Goal: Information Seeking & Learning: Learn about a topic

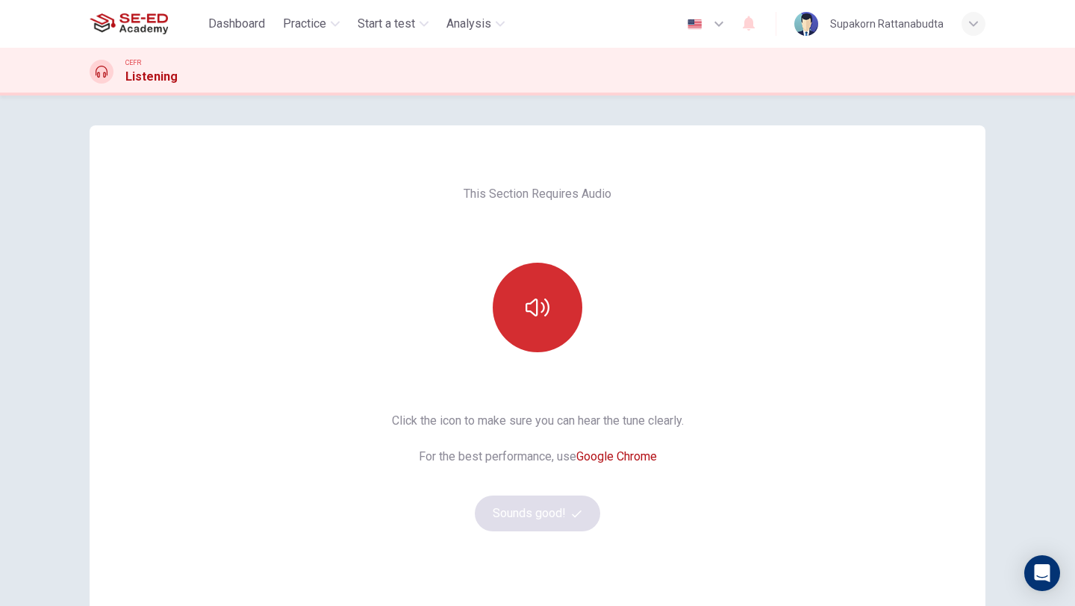
click at [551, 313] on button "button" at bounding box center [538, 308] width 90 height 90
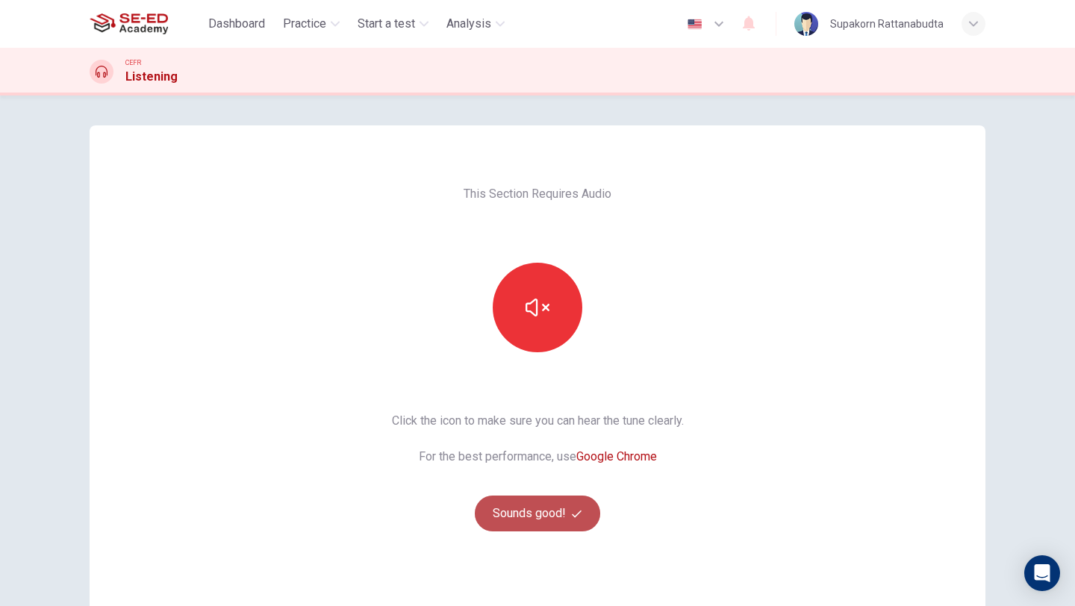
click at [555, 516] on button "Sounds good!" at bounding box center [537, 514] width 125 height 36
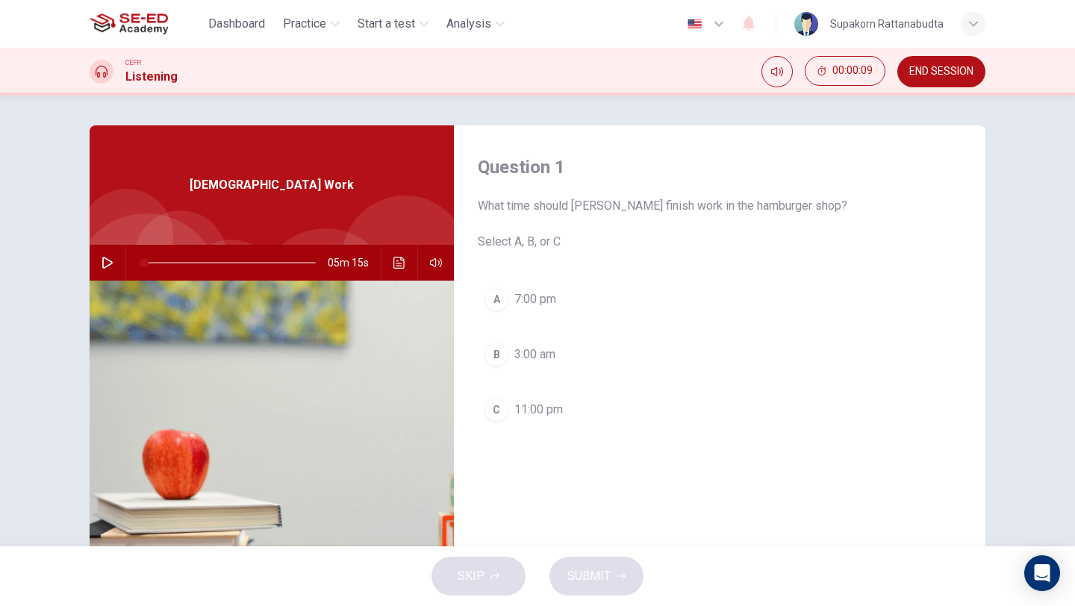
click at [113, 271] on button "button" at bounding box center [108, 263] width 24 height 36
click at [398, 259] on icon "Click to see the audio transcription" at bounding box center [399, 263] width 12 height 12
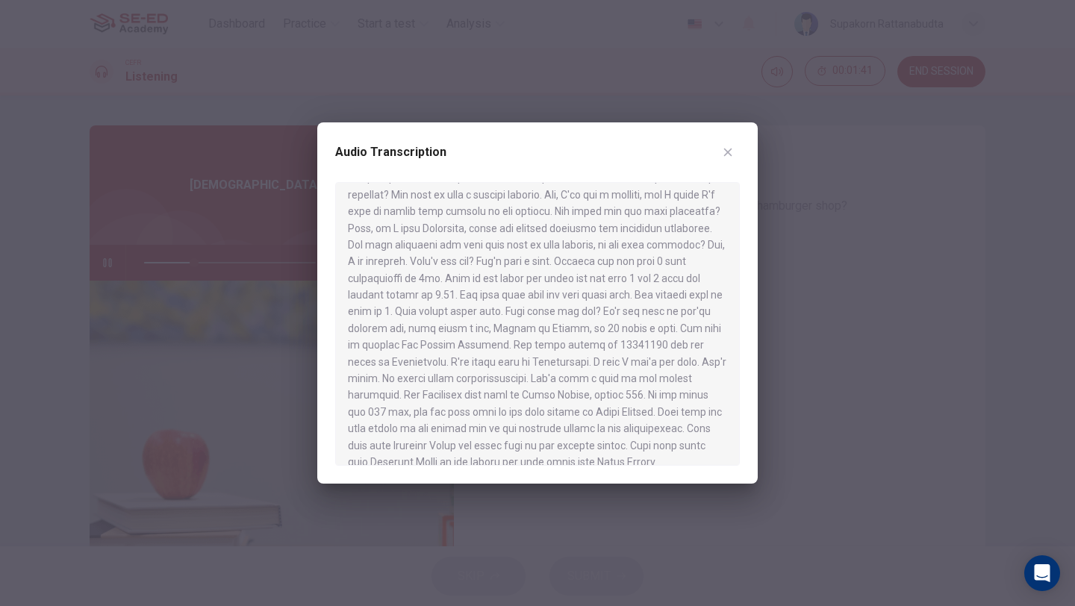
scroll to position [527, 0]
click at [731, 144] on button "button" at bounding box center [728, 152] width 24 height 24
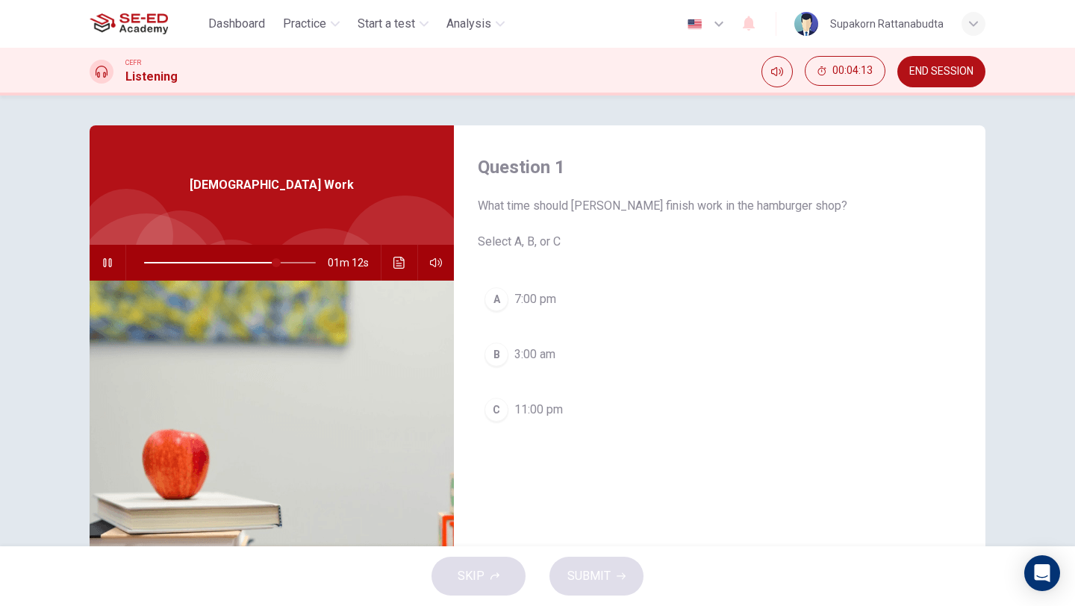
click at [380, 255] on div "01m 12s" at bounding box center [272, 263] width 364 height 36
click at [393, 260] on icon "Click to see the audio transcription" at bounding box center [398, 263] width 11 height 12
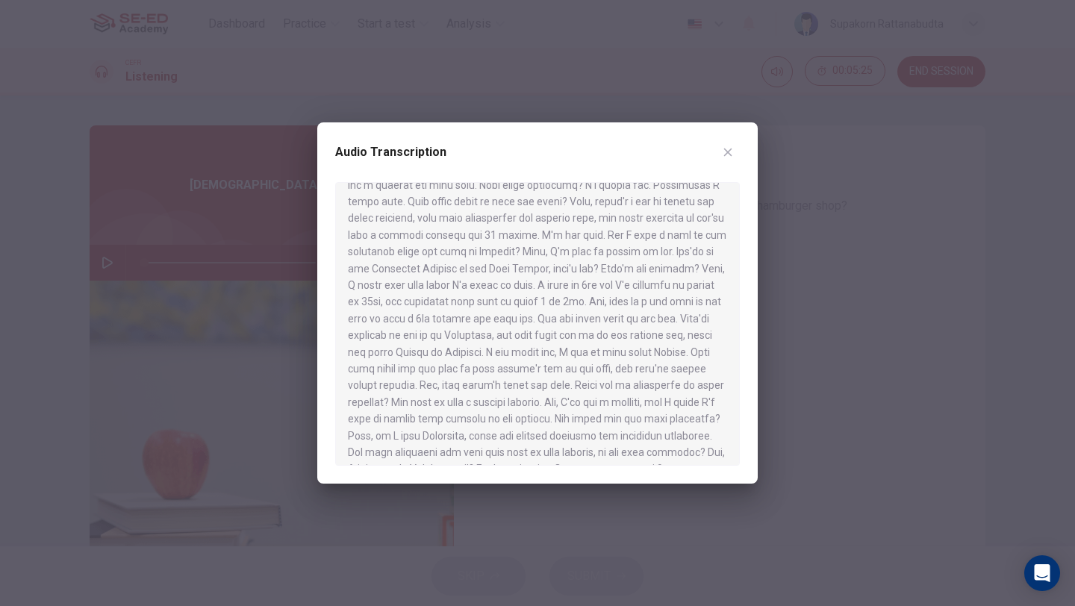
scroll to position [0, 0]
click at [736, 154] on button "button" at bounding box center [728, 152] width 24 height 24
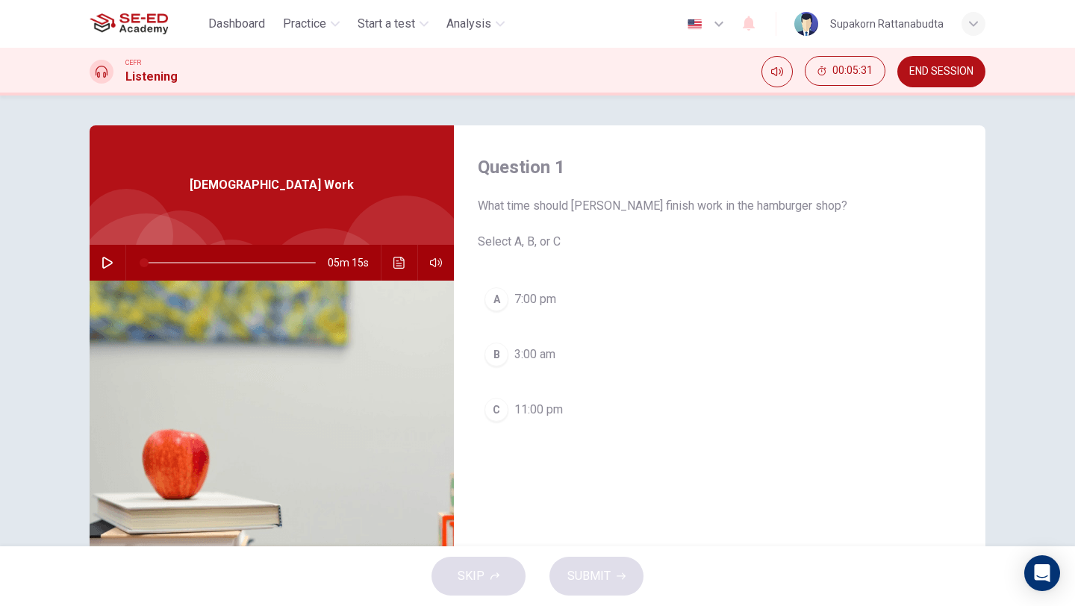
click at [104, 263] on icon "button" at bounding box center [107, 263] width 12 height 12
click at [393, 267] on icon "Click to see the audio transcription" at bounding box center [399, 263] width 12 height 12
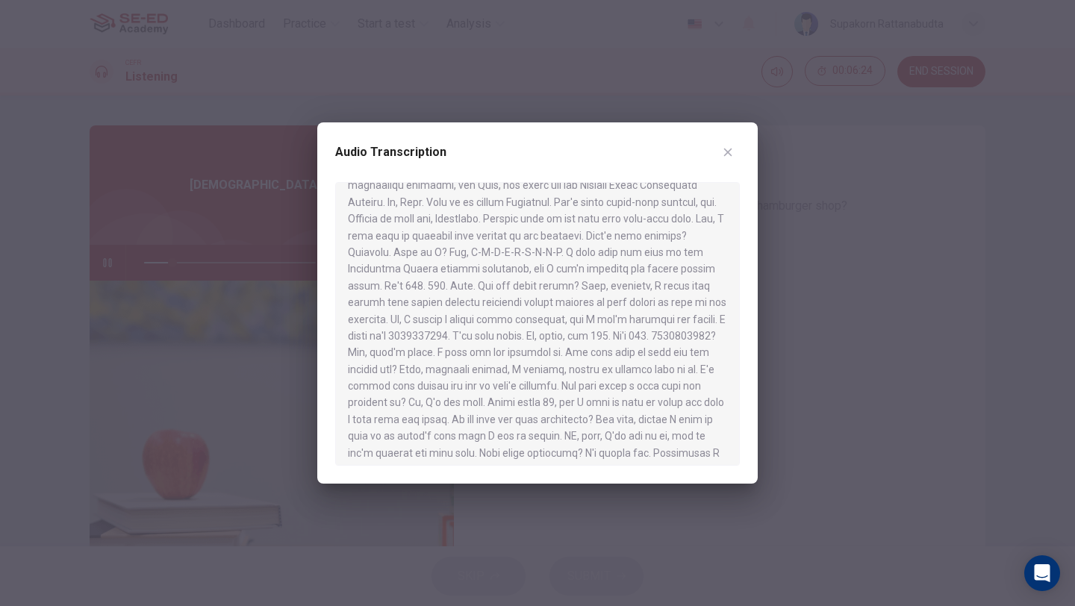
scroll to position [39, 0]
click at [649, 343] on div at bounding box center [537, 324] width 404 height 284
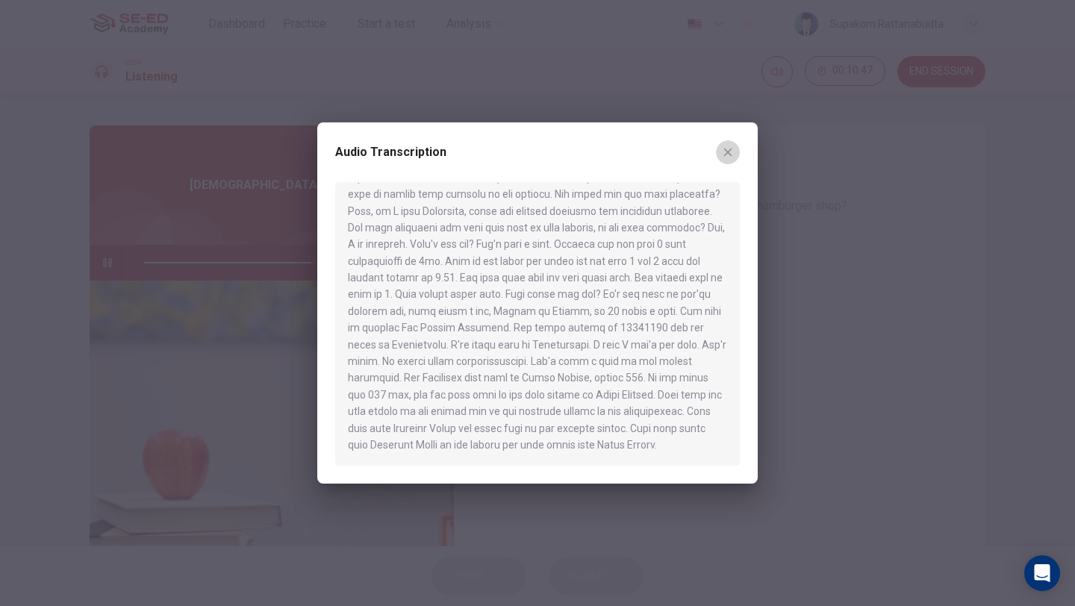
click at [722, 146] on icon "button" at bounding box center [728, 152] width 12 height 12
type input "0"
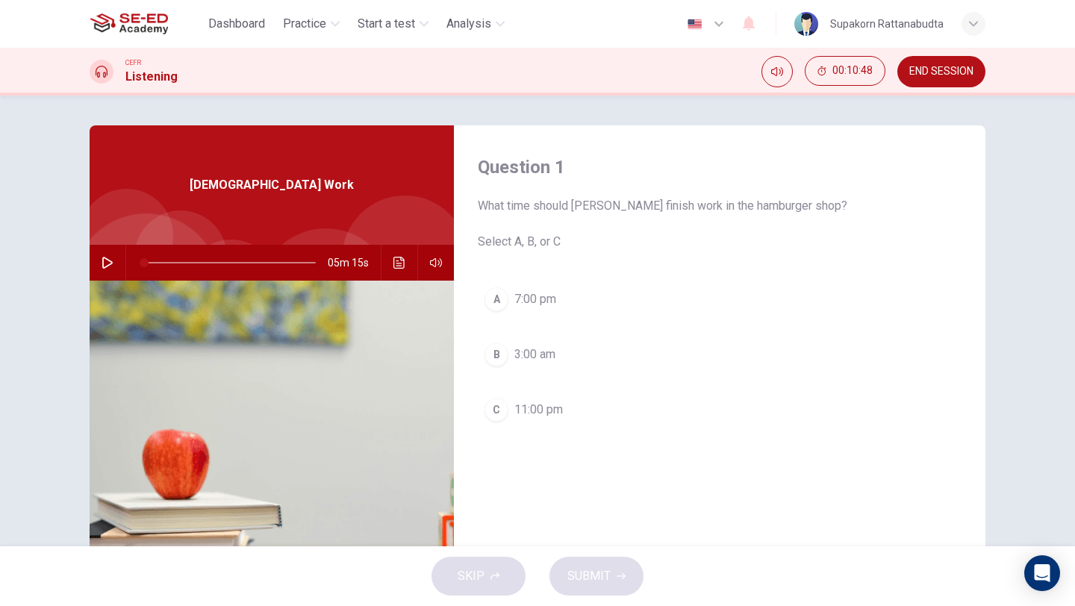
click at [540, 404] on span "11:00 pm" at bounding box center [538, 410] width 49 height 18
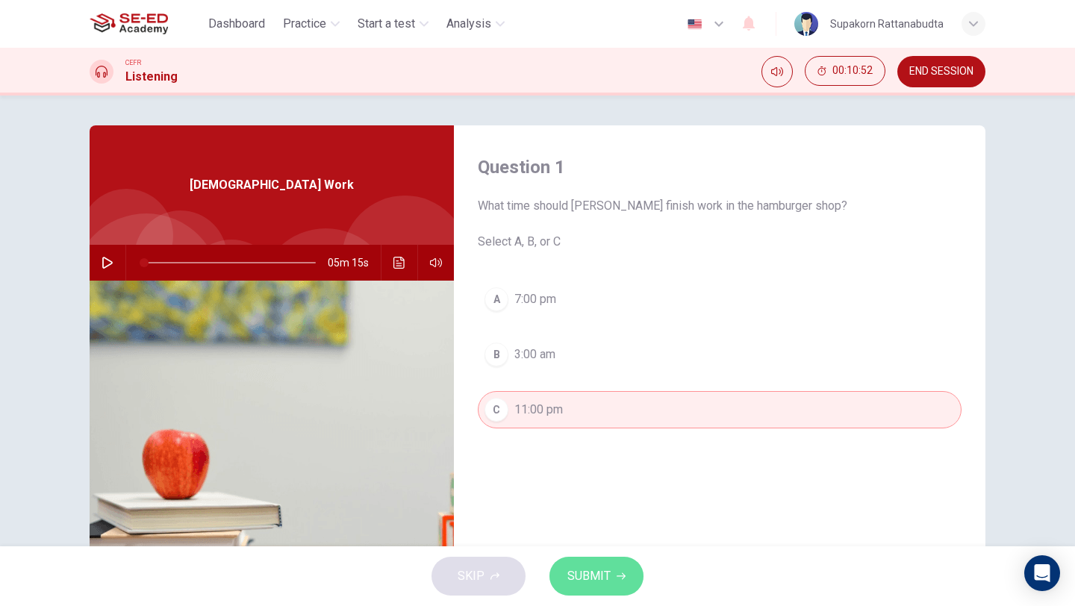
click at [595, 564] on button "SUBMIT" at bounding box center [596, 576] width 94 height 39
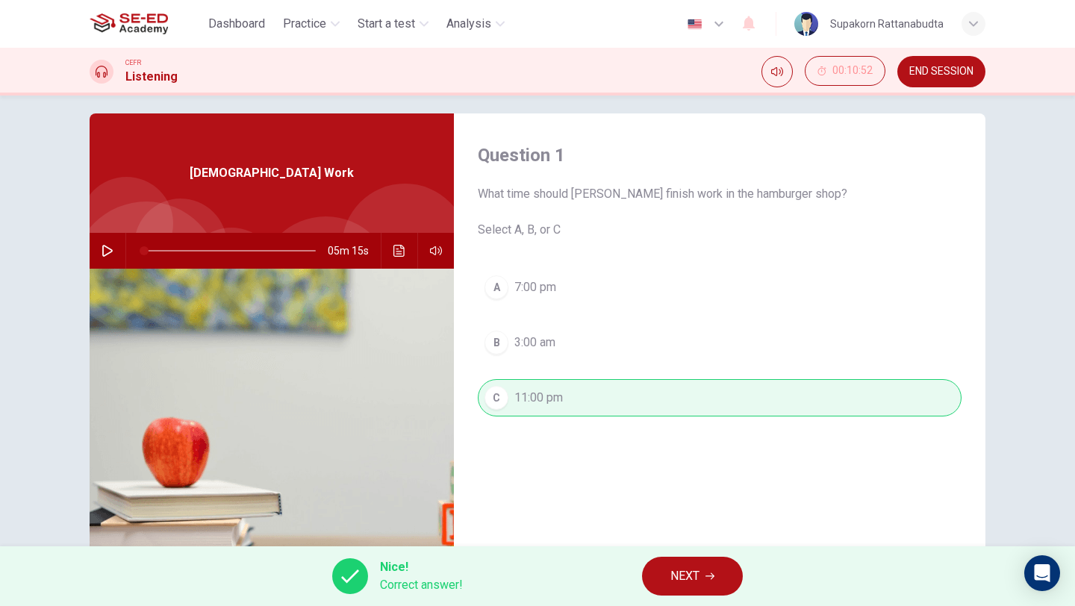
scroll to position [9, 0]
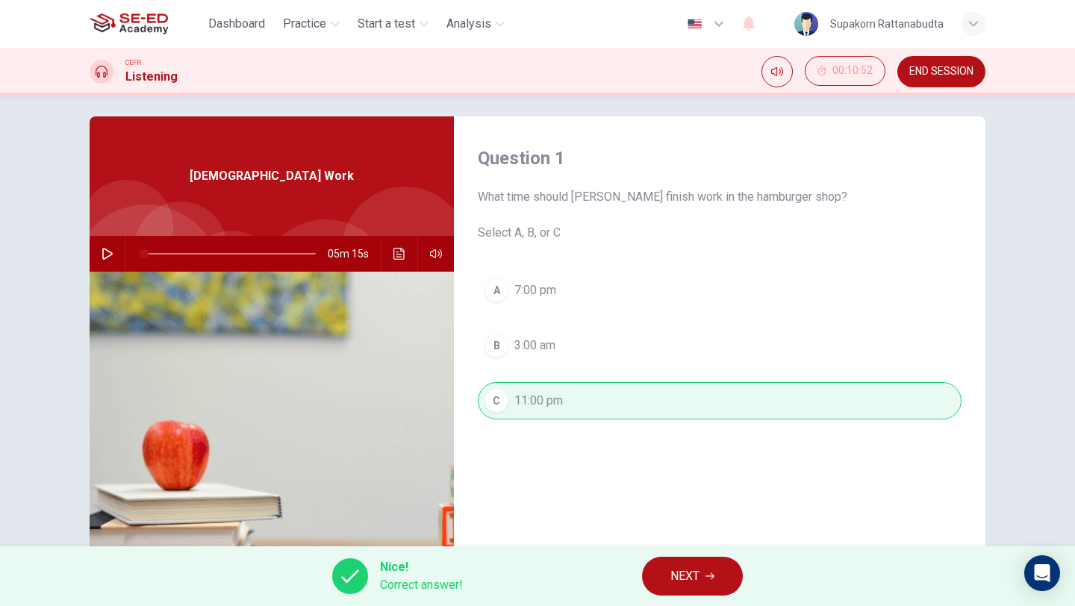
click at [704, 595] on button "NEXT" at bounding box center [692, 576] width 101 height 39
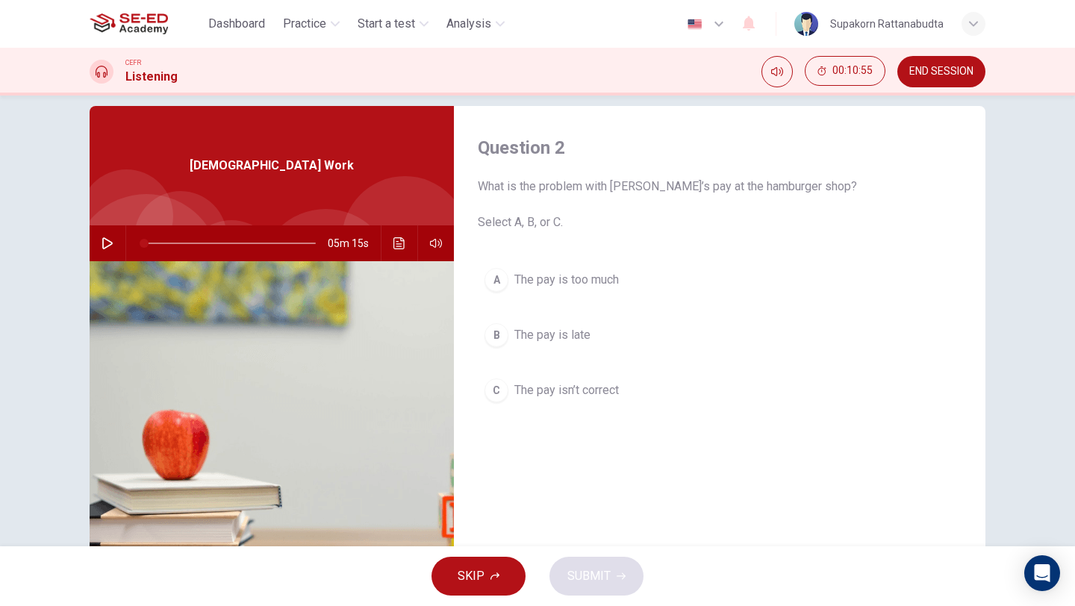
scroll to position [8, 0]
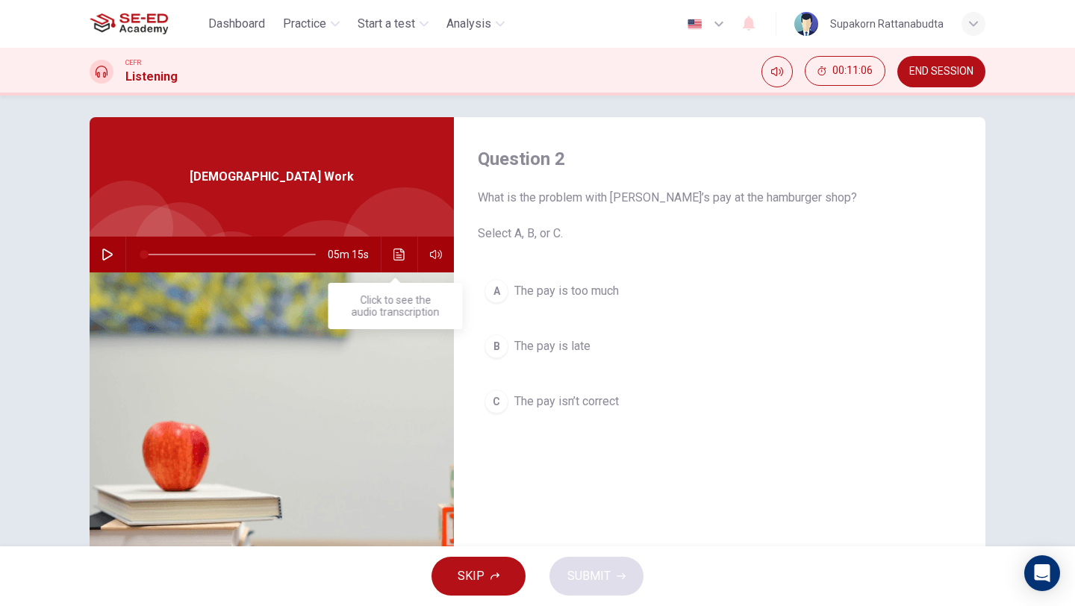
click at [393, 253] on icon "Click to see the audio transcription" at bounding box center [399, 255] width 12 height 12
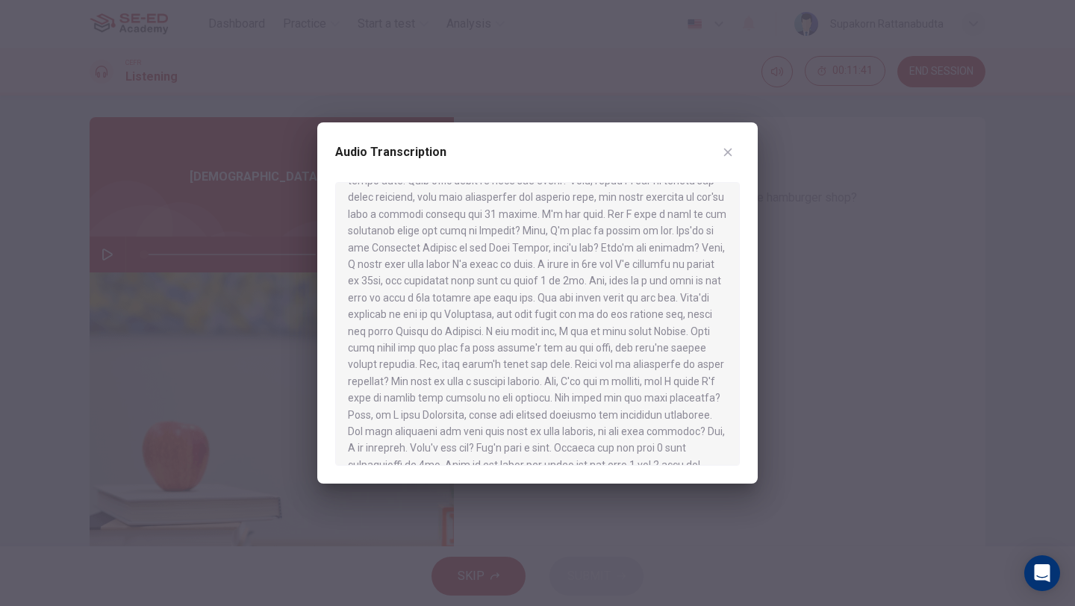
scroll to position [325, 0]
click at [800, 387] on div at bounding box center [537, 303] width 1075 height 606
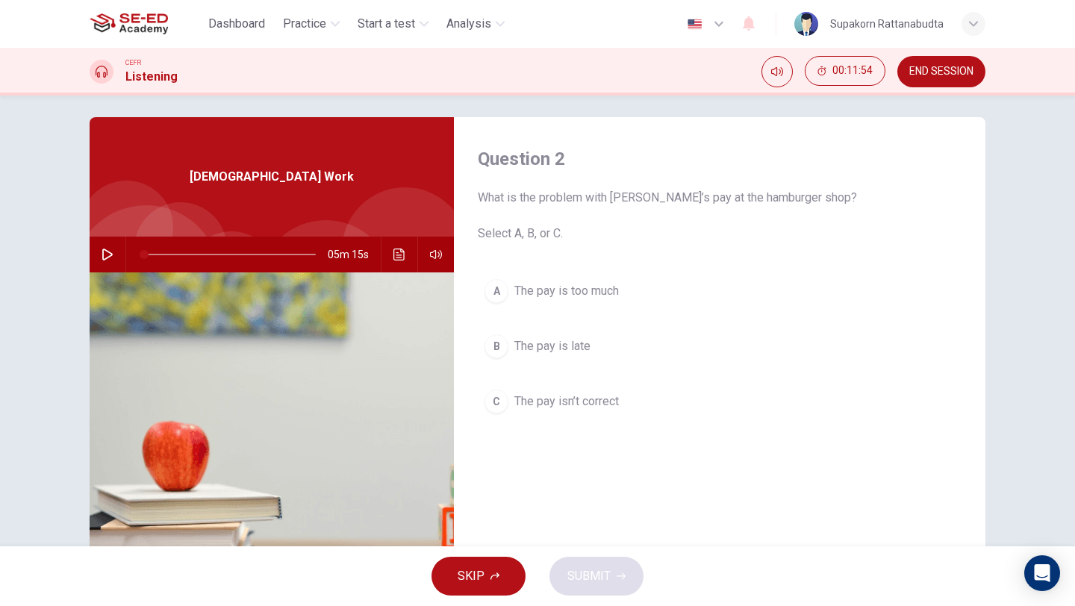
click at [585, 338] on span "The pay is late" at bounding box center [552, 346] width 76 height 18
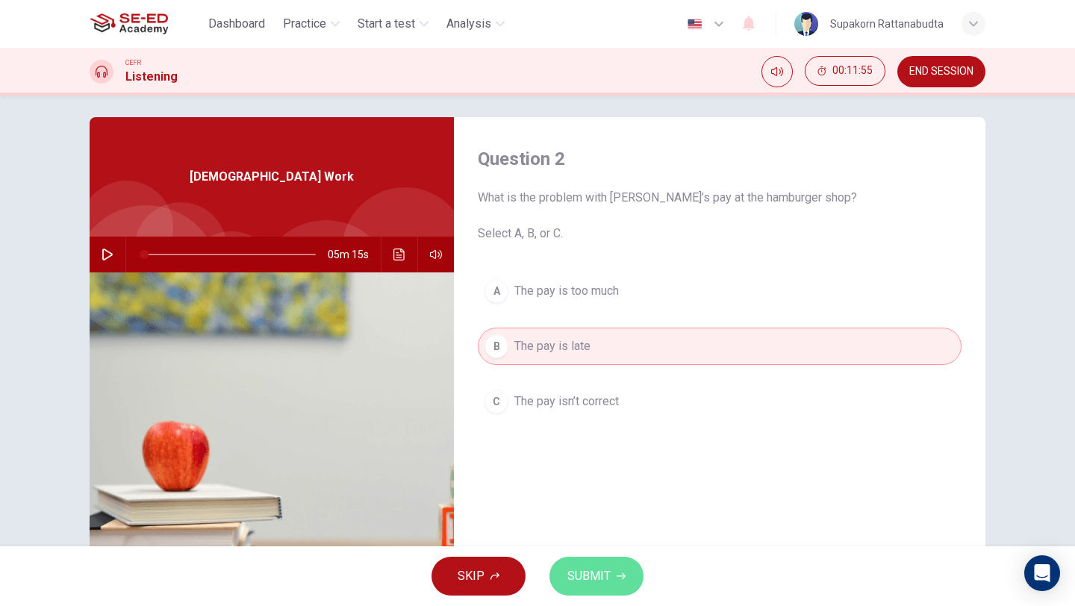
click at [602, 563] on button "SUBMIT" at bounding box center [596, 576] width 94 height 39
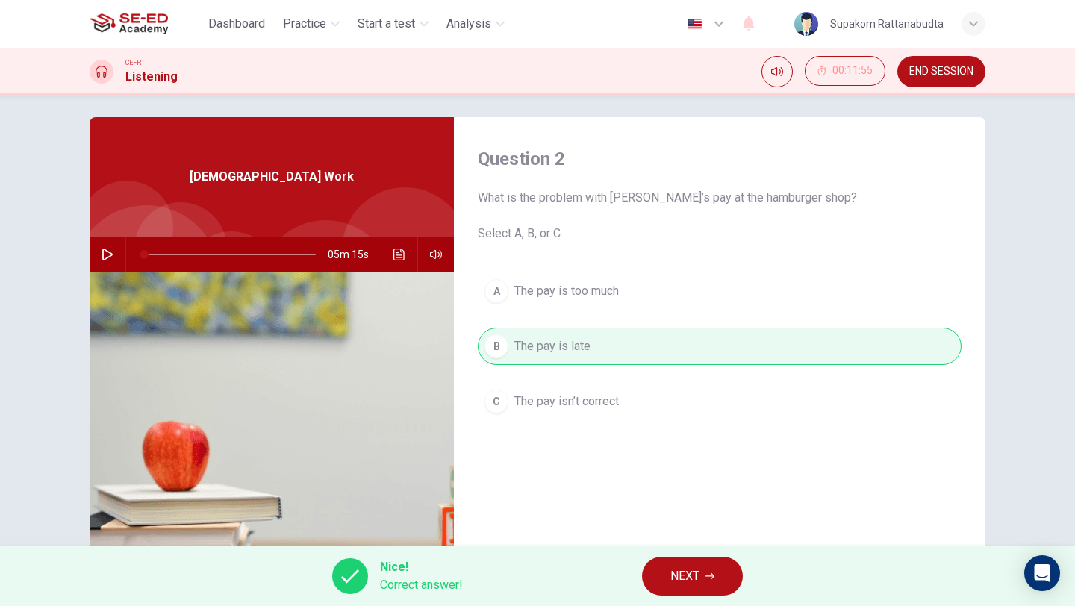
scroll to position [21, 0]
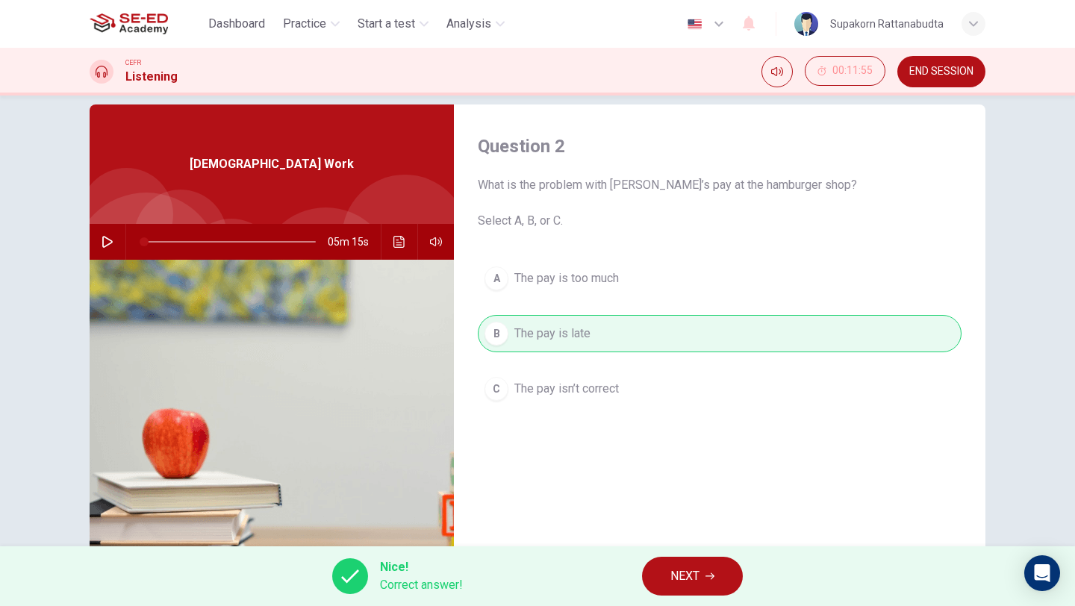
click at [681, 577] on span "NEXT" at bounding box center [684, 576] width 29 height 21
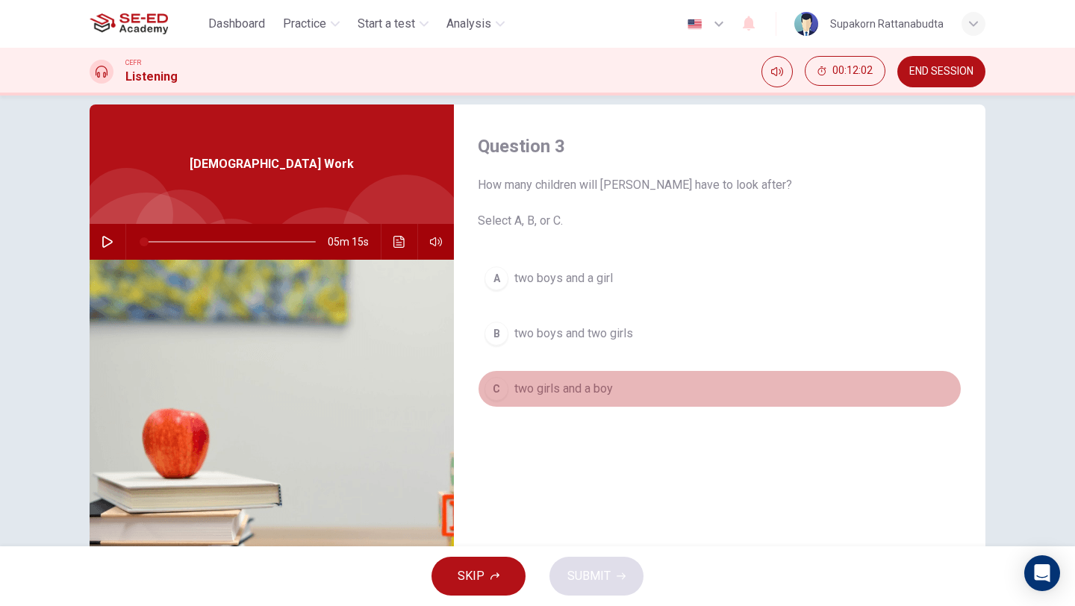
click at [608, 387] on span "two girls and a boy" at bounding box center [563, 389] width 99 height 18
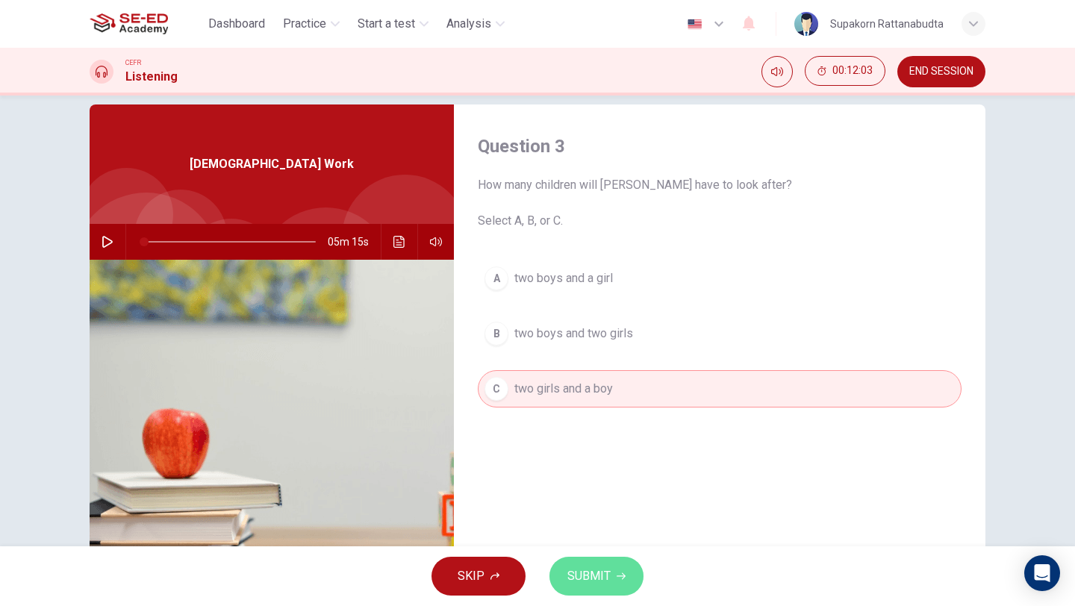
click at [604, 583] on span "SUBMIT" at bounding box center [588, 576] width 43 height 21
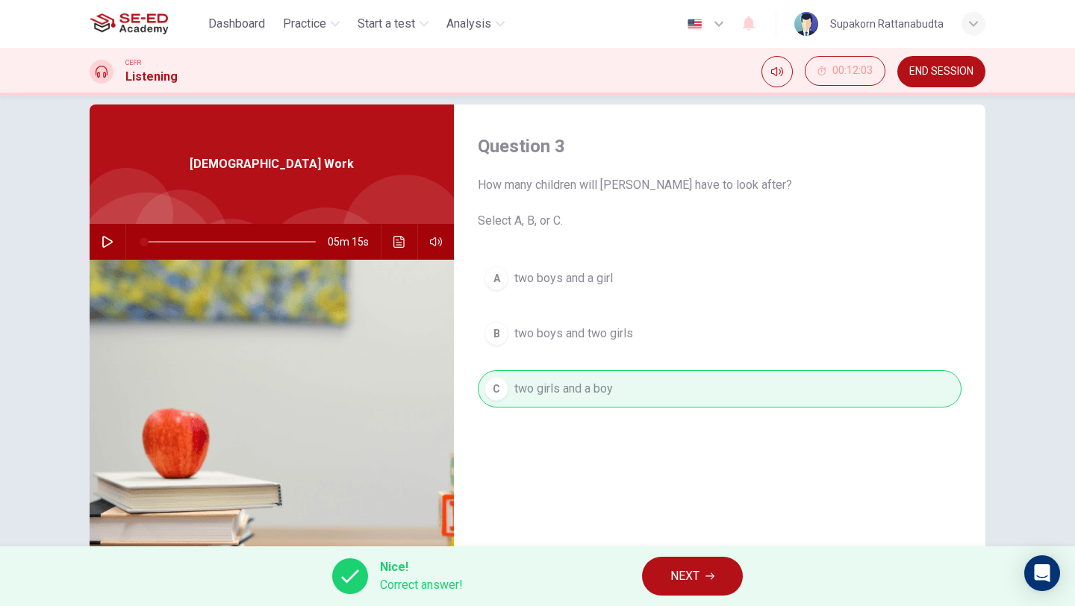
click at [659, 581] on button "NEXT" at bounding box center [692, 576] width 101 height 39
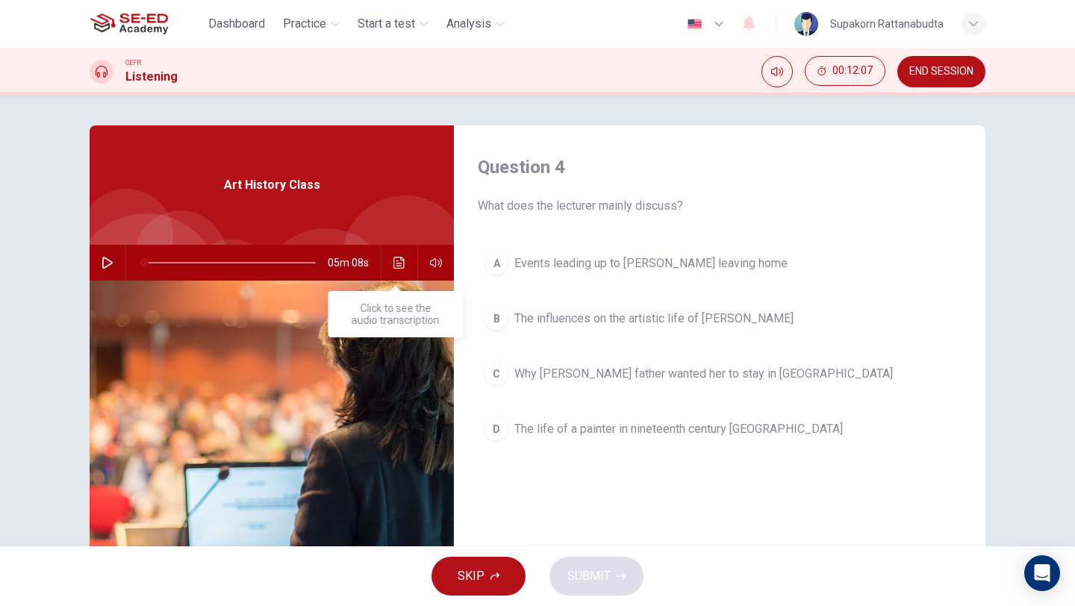
click at [393, 260] on icon "Click to see the audio transcription" at bounding box center [398, 263] width 11 height 12
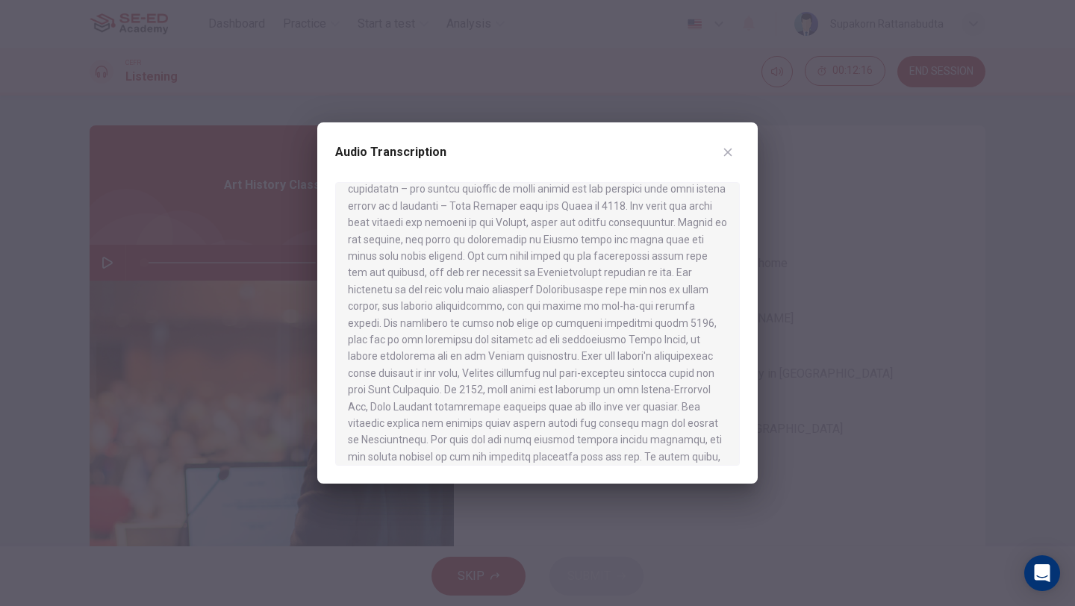
scroll to position [77, 0]
click at [730, 151] on icon "button" at bounding box center [728, 152] width 12 height 12
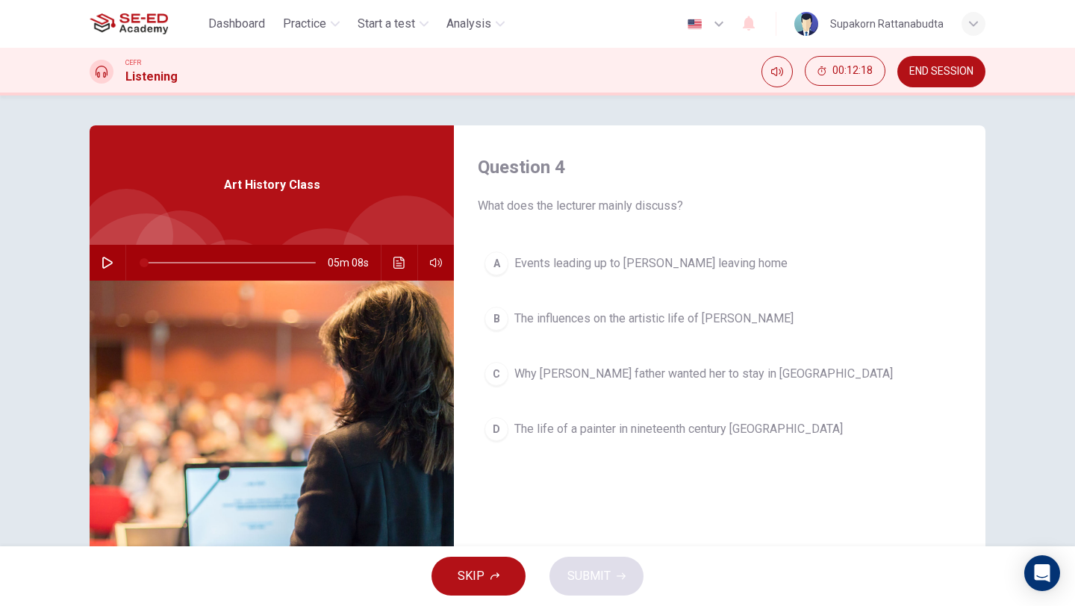
click at [105, 262] on icon "button" at bounding box center [107, 263] width 12 height 12
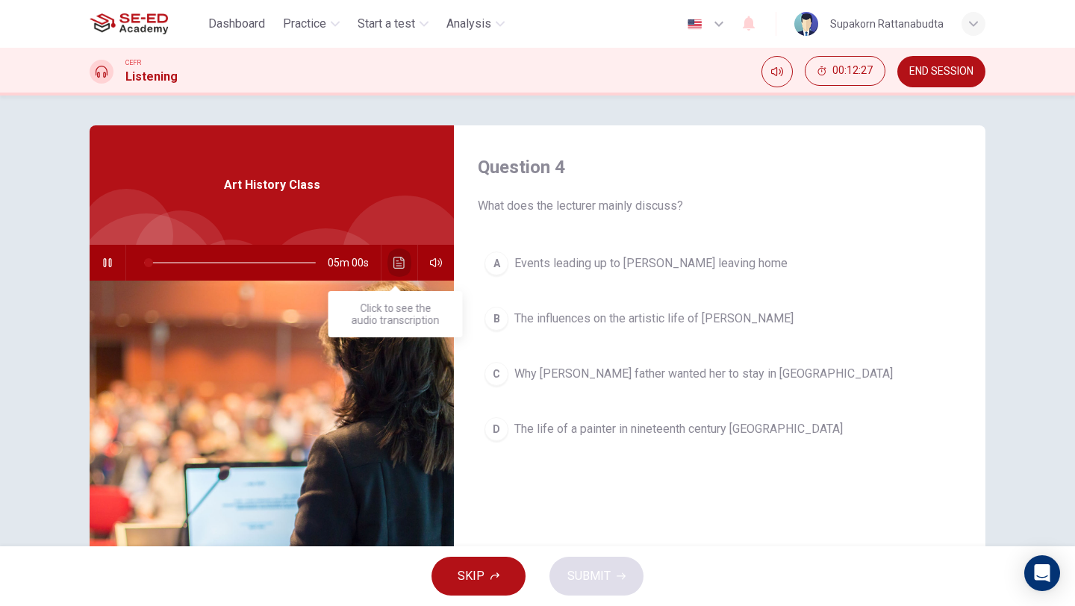
click at [398, 262] on icon "Click to see the audio transcription" at bounding box center [399, 263] width 12 height 12
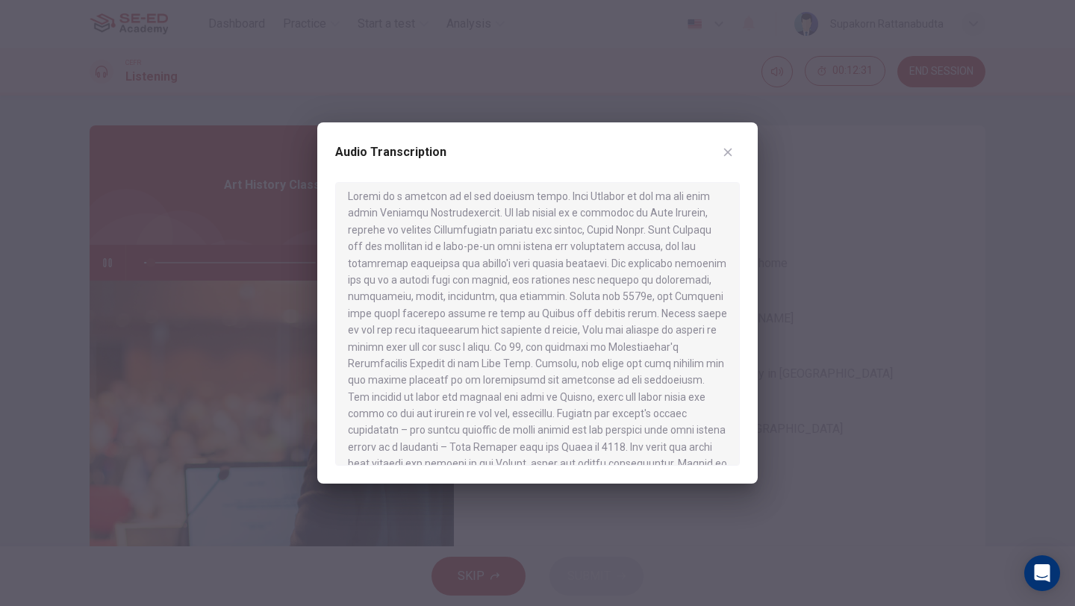
scroll to position [9, 0]
click at [728, 149] on icon "button" at bounding box center [728, 152] width 12 height 12
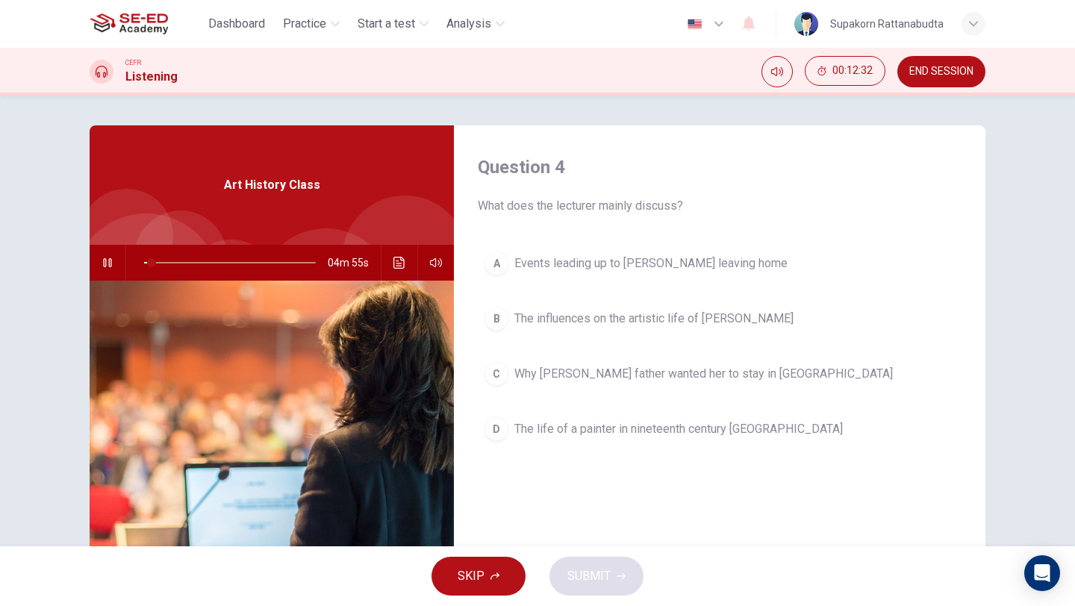
type input "5"
click at [930, 66] on span "END SESSION" at bounding box center [941, 72] width 64 height 12
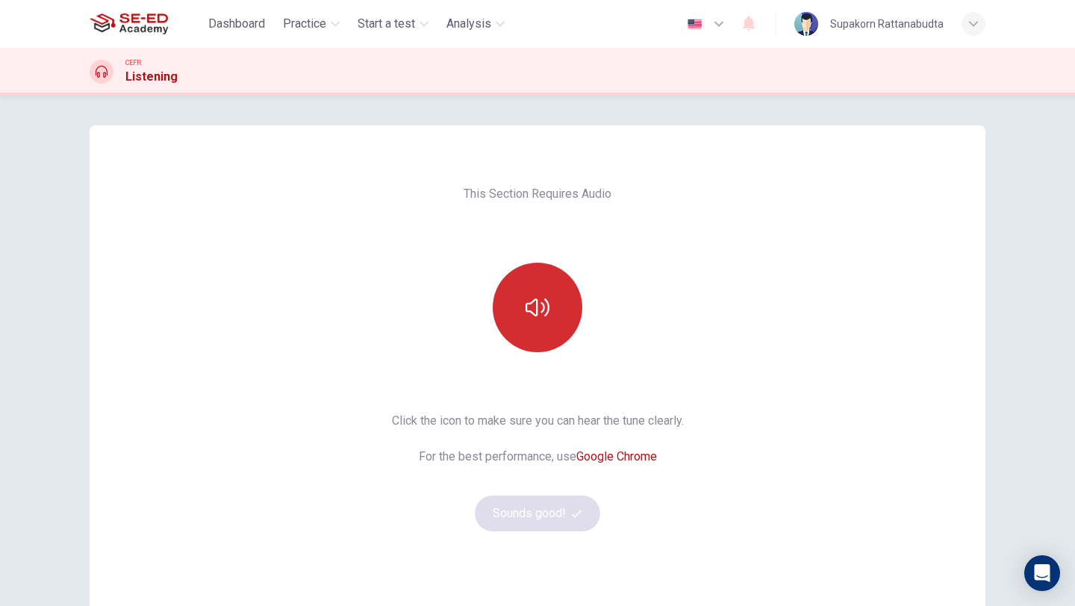
click at [543, 320] on button "button" at bounding box center [538, 308] width 90 height 90
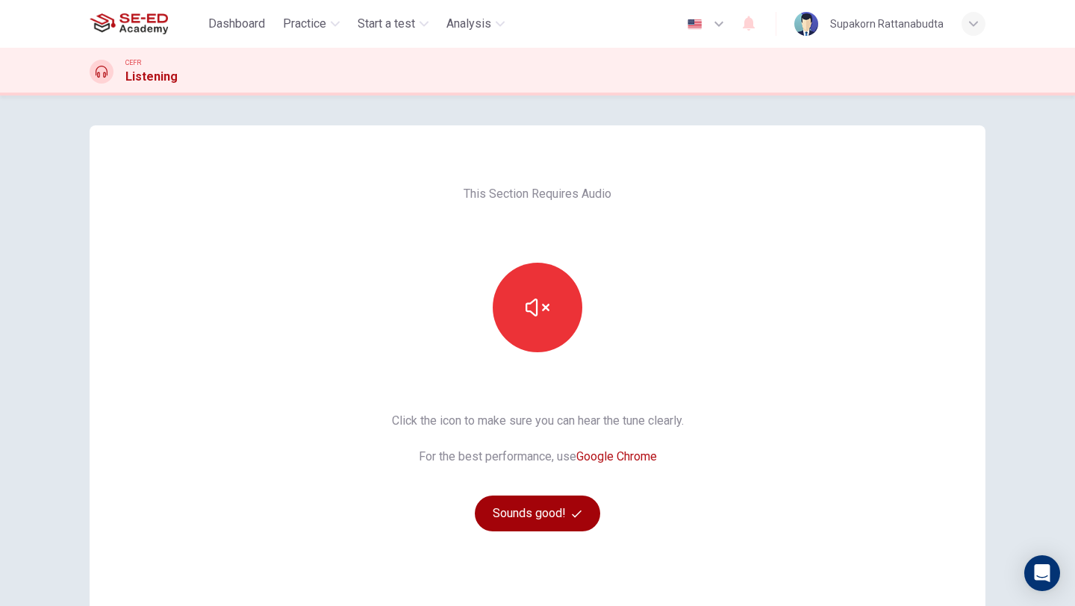
click at [549, 499] on button "Sounds good!" at bounding box center [537, 514] width 125 height 36
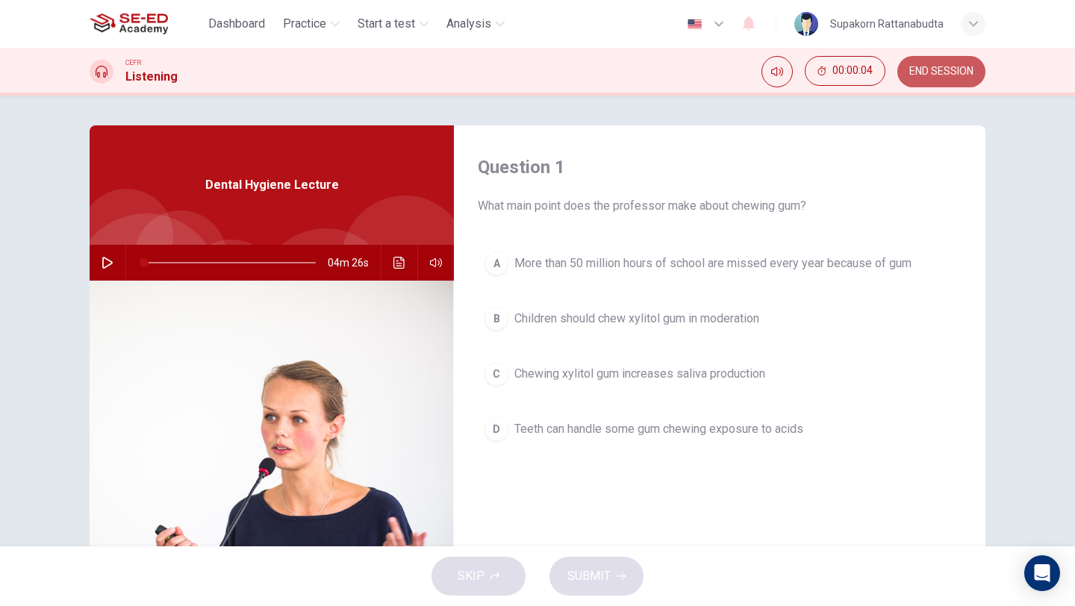
click at [940, 81] on button "END SESSION" at bounding box center [941, 71] width 88 height 31
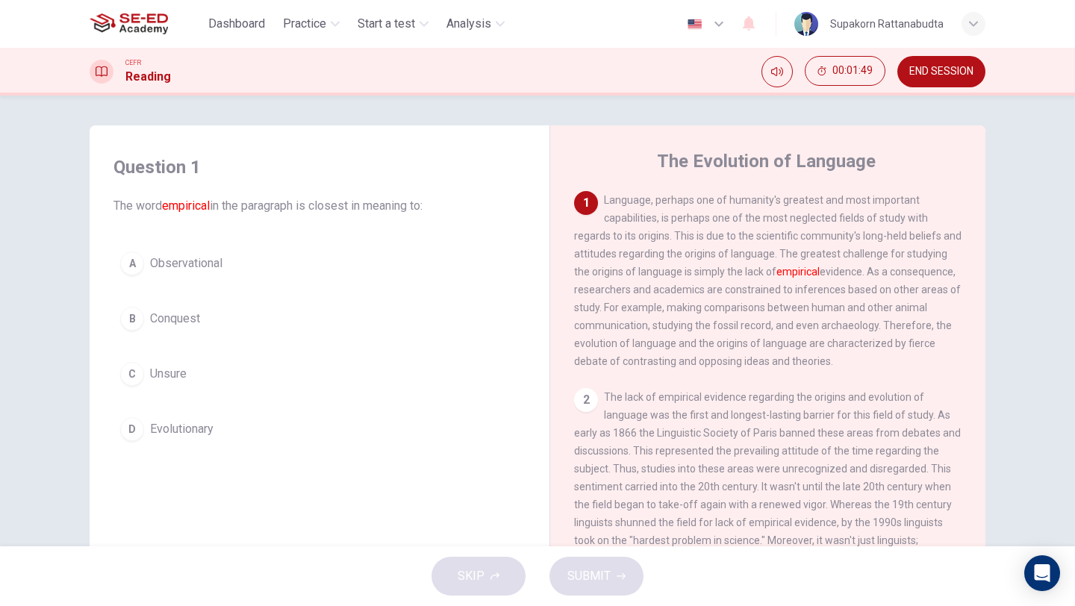
click at [178, 381] on span "Unsure" at bounding box center [168, 374] width 37 height 18
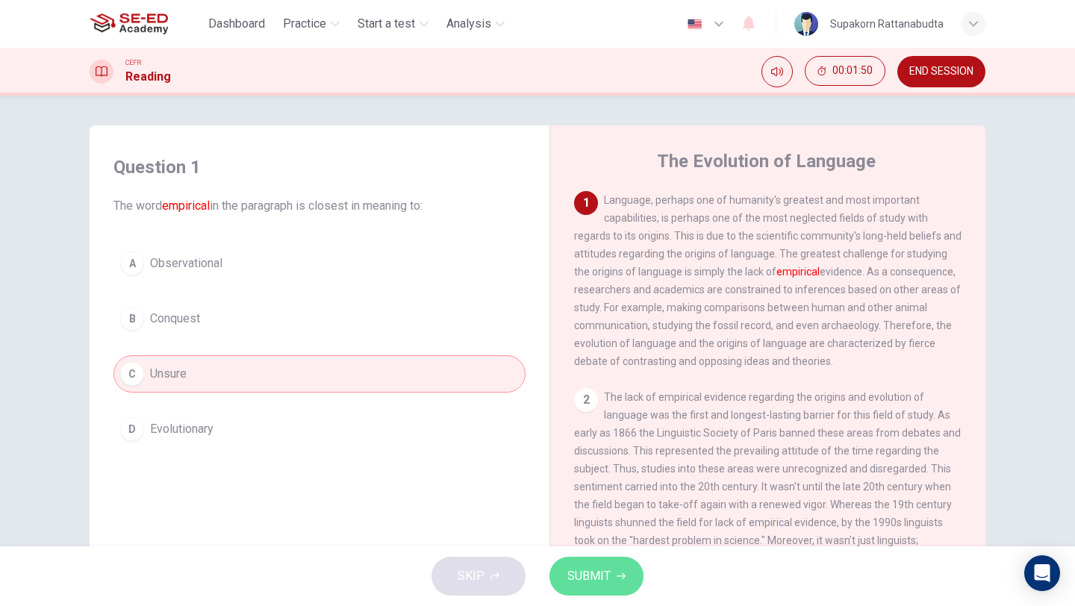
click at [577, 578] on span "SUBMIT" at bounding box center [588, 576] width 43 height 21
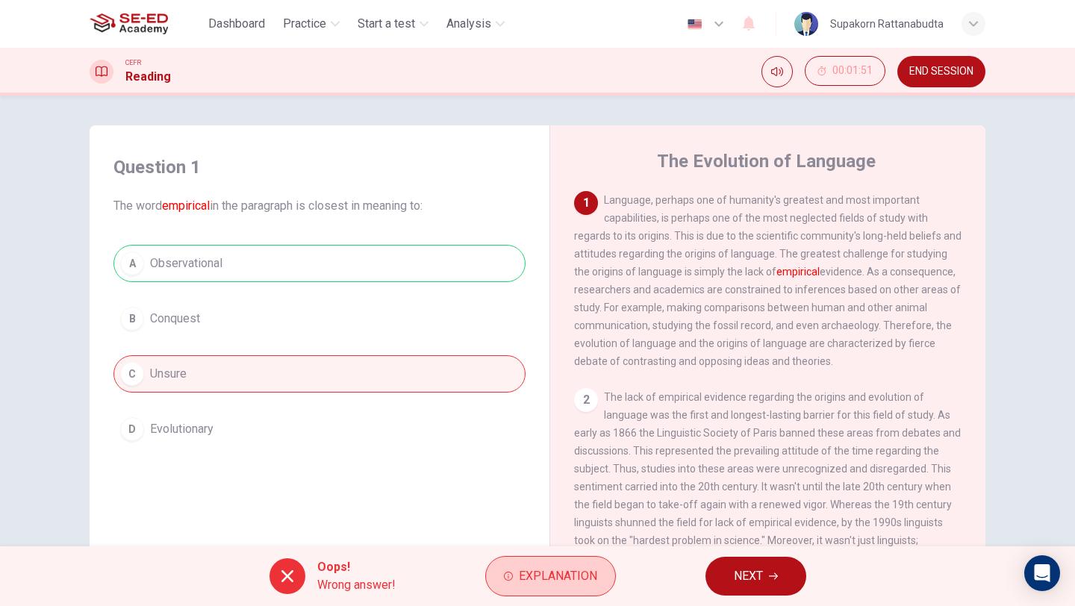
click at [570, 572] on span "Explanation" at bounding box center [558, 576] width 78 height 21
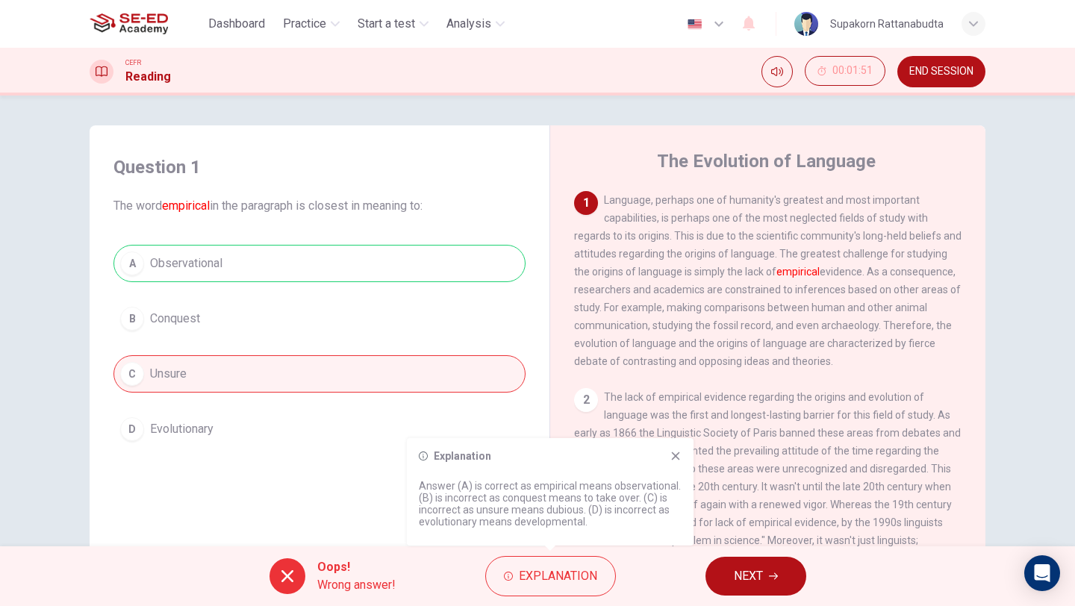
click at [618, 484] on p "Answer (A) is correct as empirical means observational. (B) is incorrect as con…" at bounding box center [550, 504] width 263 height 48
drag, startPoint x: 454, startPoint y: 497, endPoint x: 529, endPoint y: 496, distance: 74.6
click at [530, 497] on p "Answer (A) is correct as empirical means observational. (B) is incorrect as con…" at bounding box center [550, 504] width 263 height 48
click at [672, 454] on icon at bounding box center [675, 456] width 12 height 12
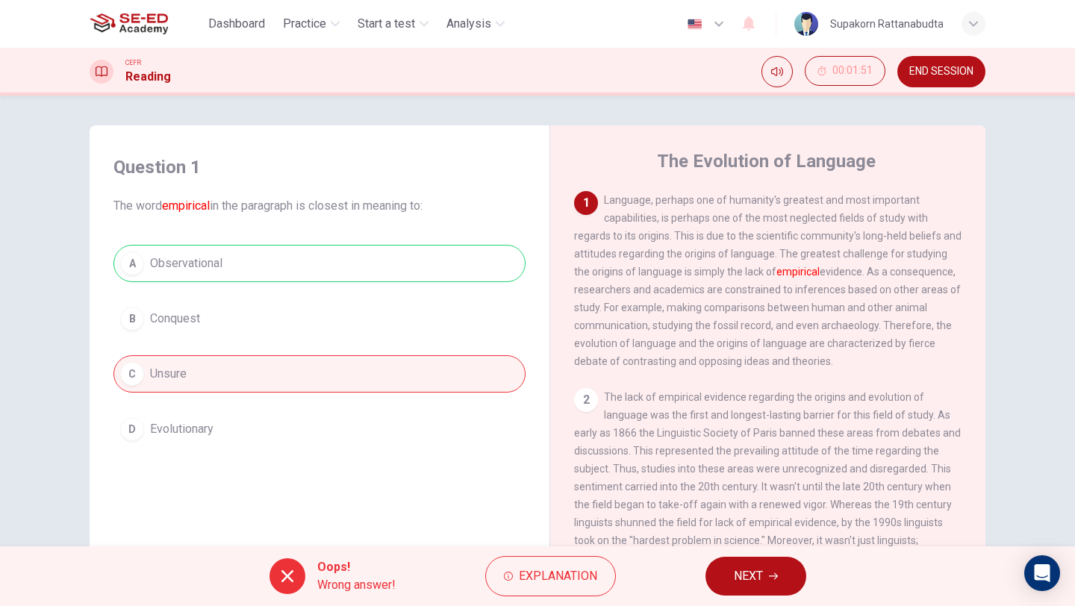
click at [760, 582] on span "NEXT" at bounding box center [748, 576] width 29 height 21
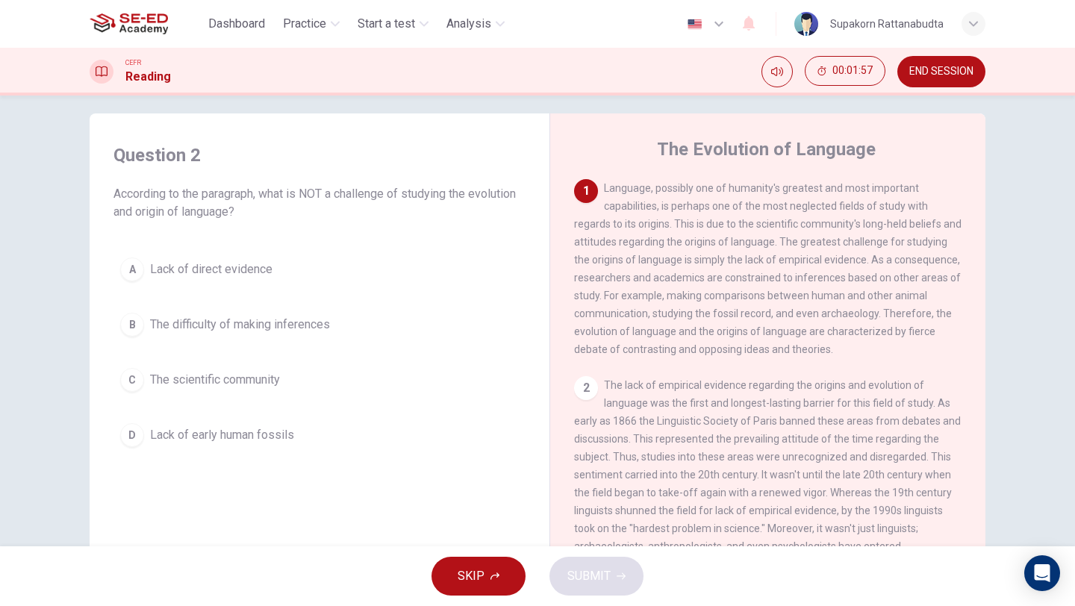
scroll to position [8, 0]
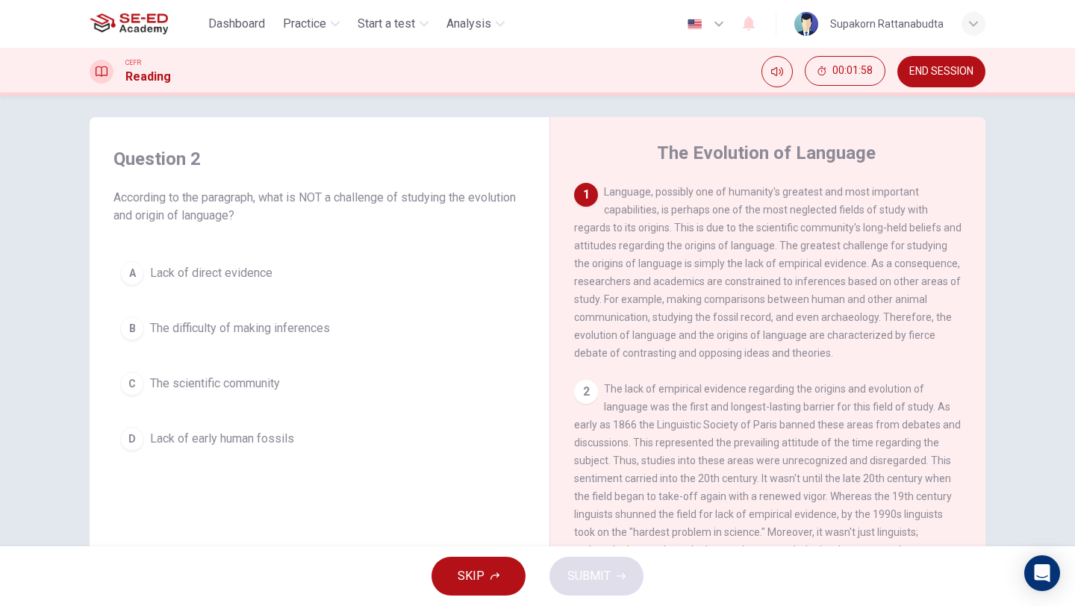
click at [142, 218] on span "According to the paragraph, what is NOT a challenge of studying the evolution a…" at bounding box center [319, 207] width 412 height 36
drag, startPoint x: 142, startPoint y: 218, endPoint x: 193, endPoint y: 218, distance: 50.7
click at [193, 218] on span "According to the paragraph, what is NOT a challenge of studying the evolution a…" at bounding box center [319, 207] width 412 height 36
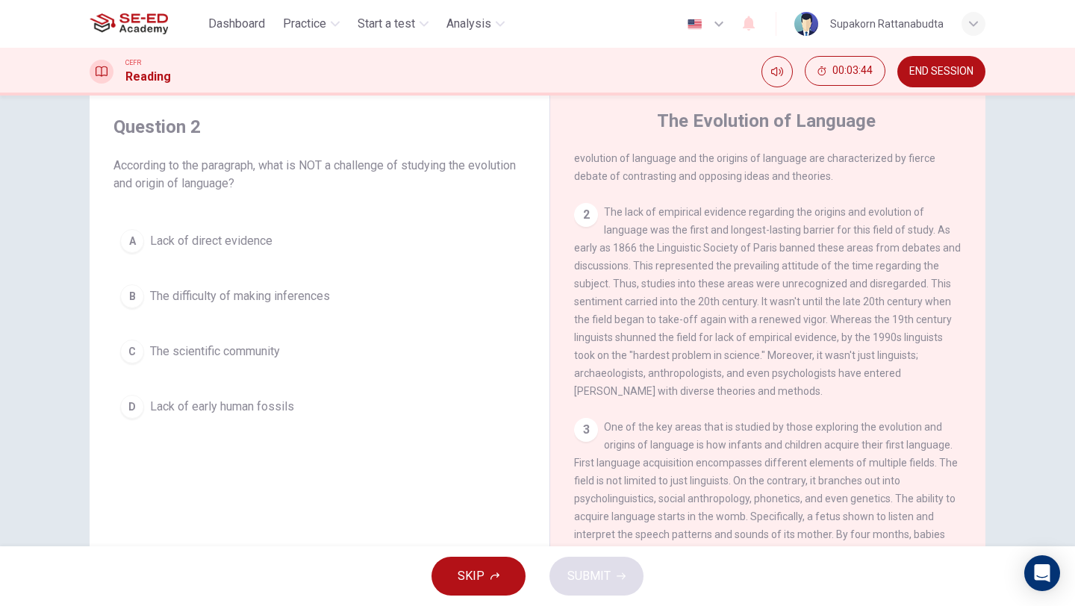
scroll to position [140, 0]
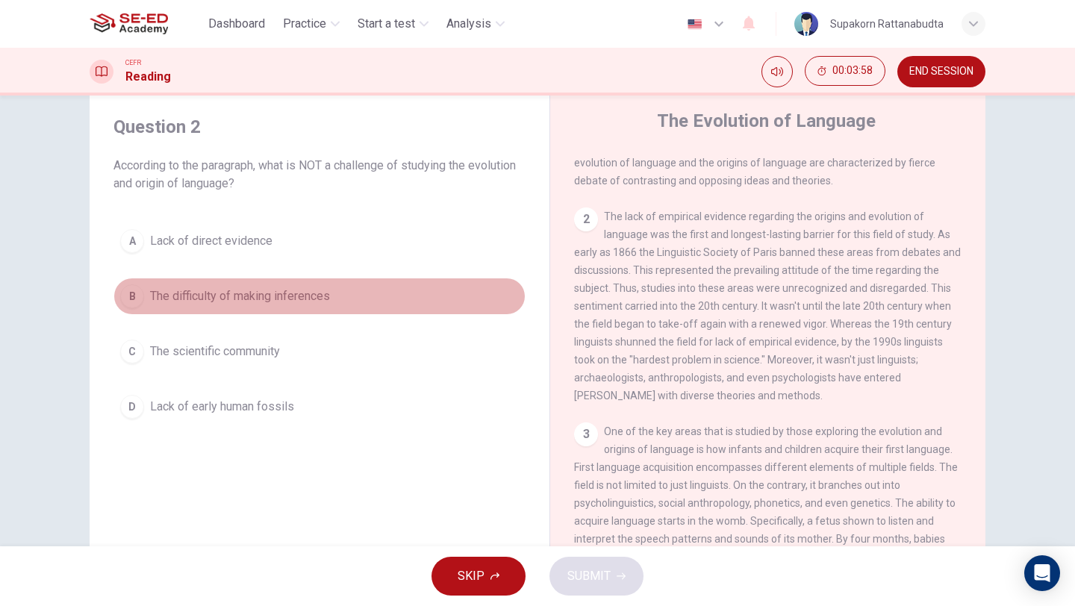
click at [319, 295] on span "The difficulty of making inferences" at bounding box center [240, 296] width 180 height 18
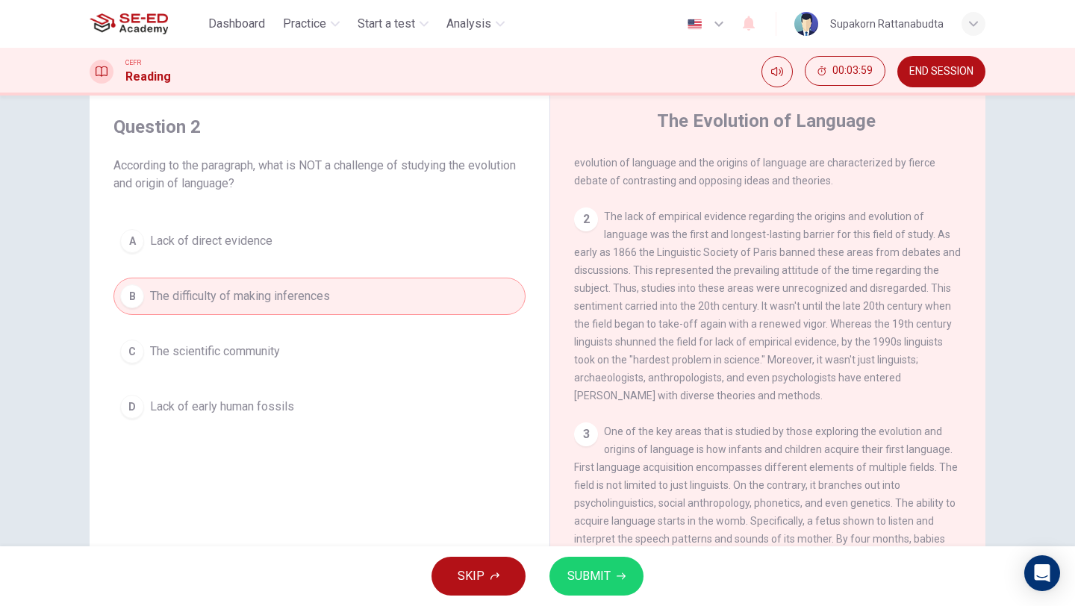
click at [606, 566] on span "SUBMIT" at bounding box center [588, 576] width 43 height 21
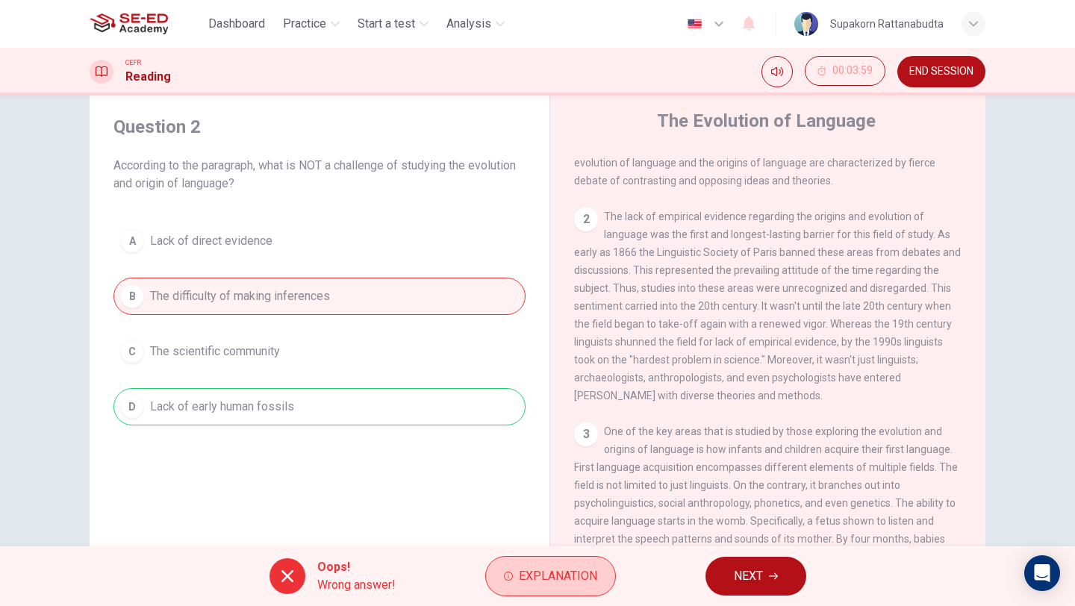
click at [552, 574] on span "Explanation" at bounding box center [558, 576] width 78 height 21
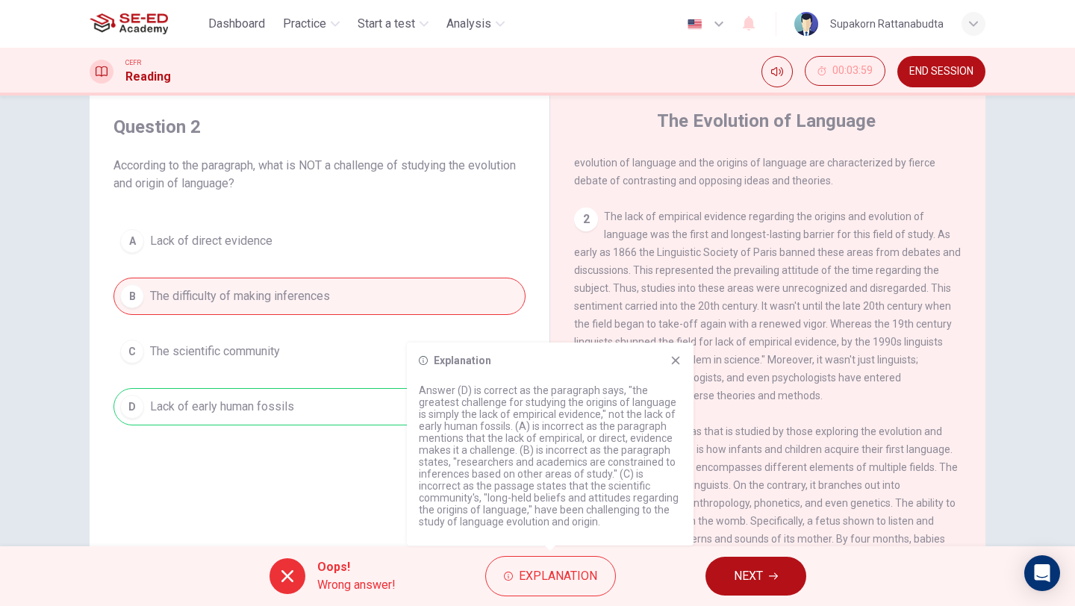
click at [742, 563] on button "NEXT" at bounding box center [755, 576] width 101 height 39
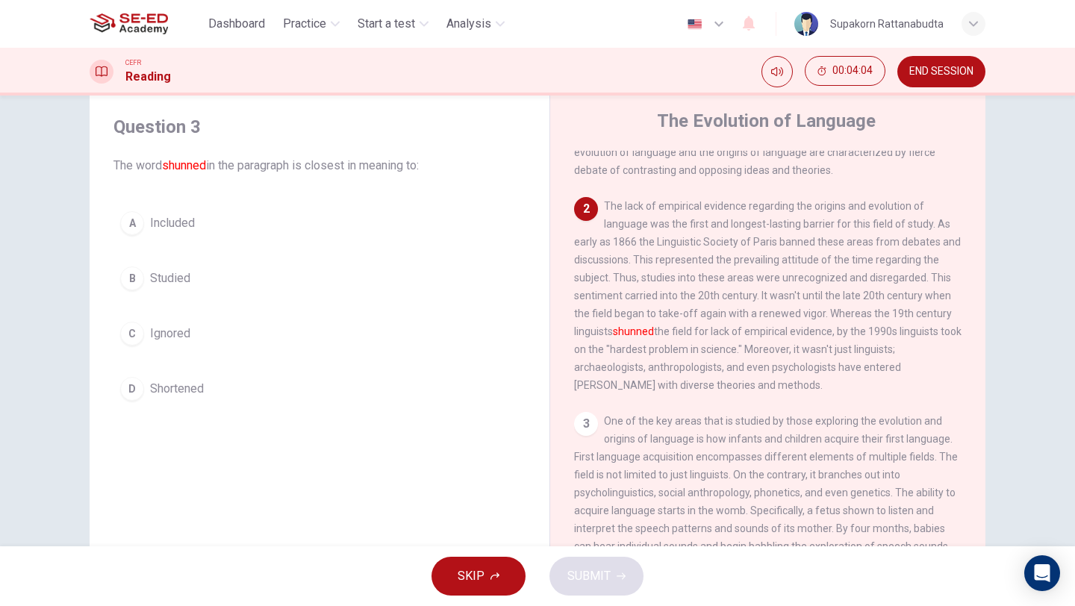
scroll to position [152, 0]
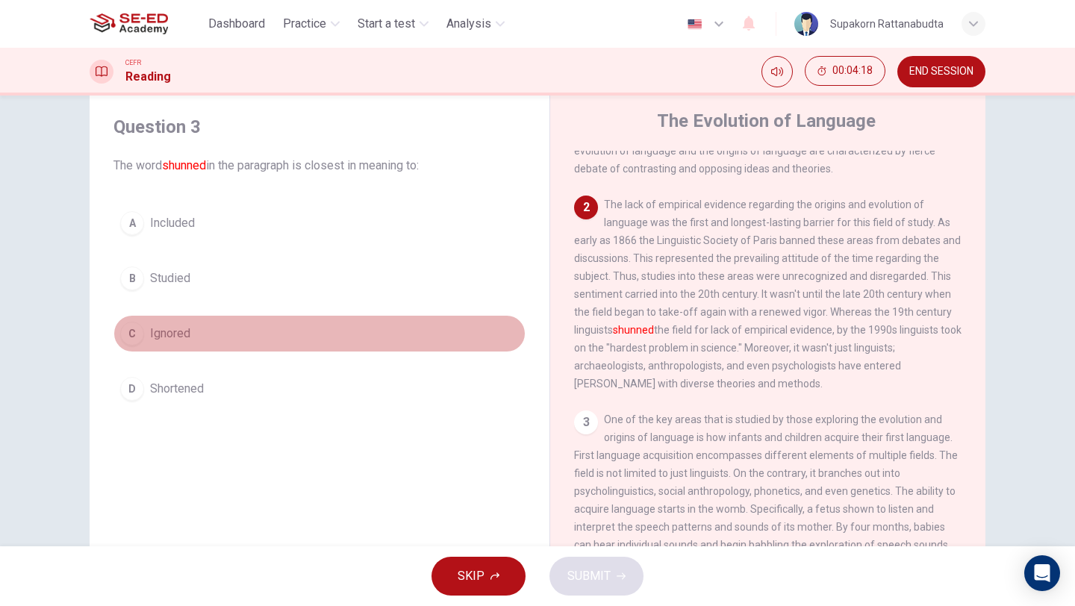
click at [175, 334] on span "Ignored" at bounding box center [170, 334] width 40 height 18
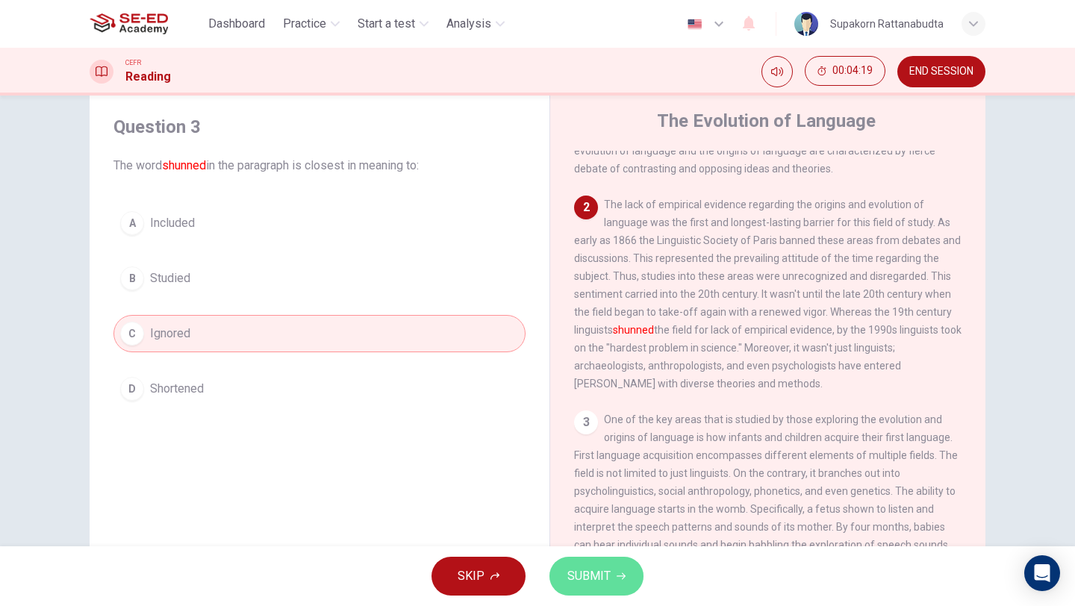
click at [606, 562] on button "SUBMIT" at bounding box center [596, 576] width 94 height 39
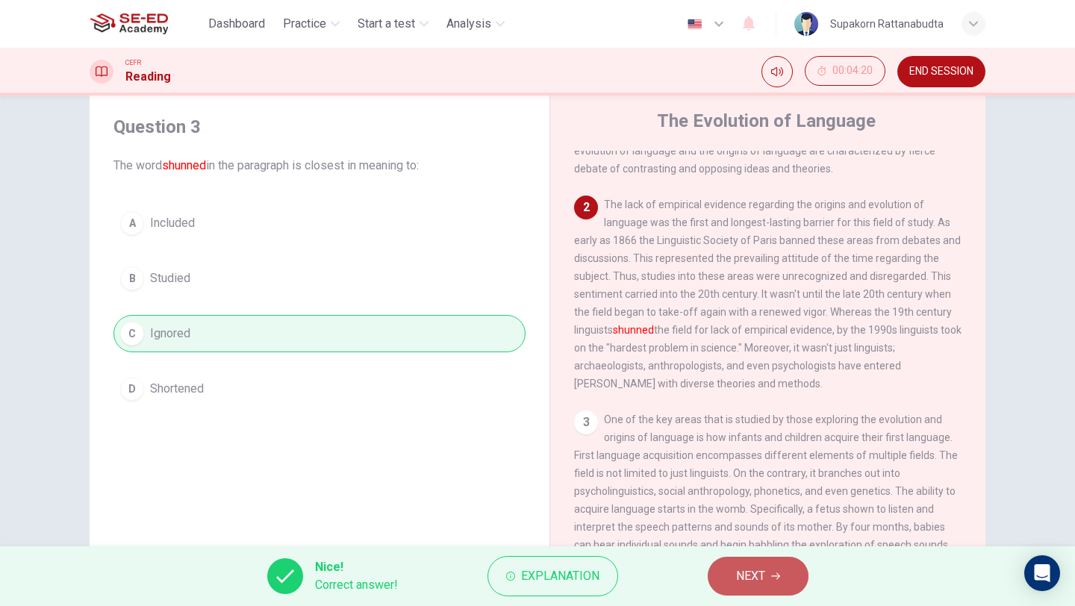
click at [781, 575] on button "NEXT" at bounding box center [757, 576] width 101 height 39
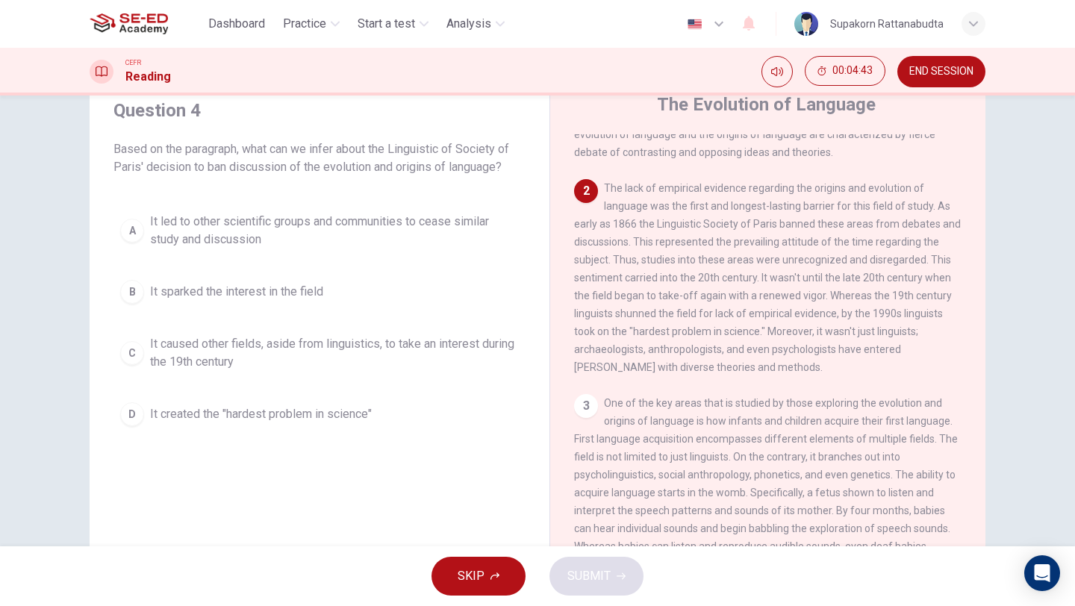
scroll to position [55, 0]
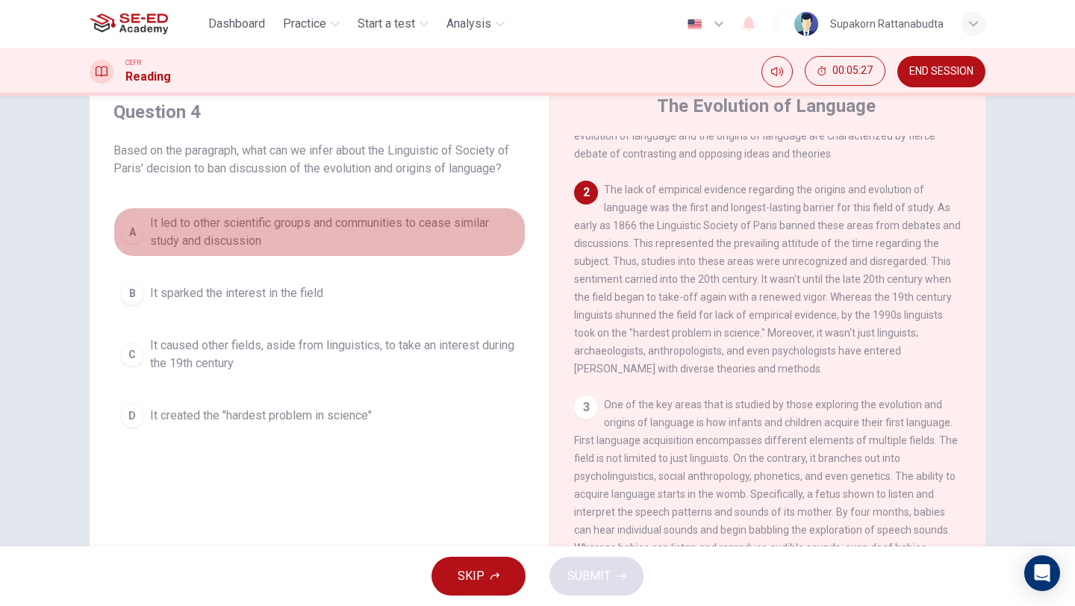
click at [402, 219] on span "It led to other scientific groups and communities to cease similar study and di…" at bounding box center [334, 232] width 369 height 36
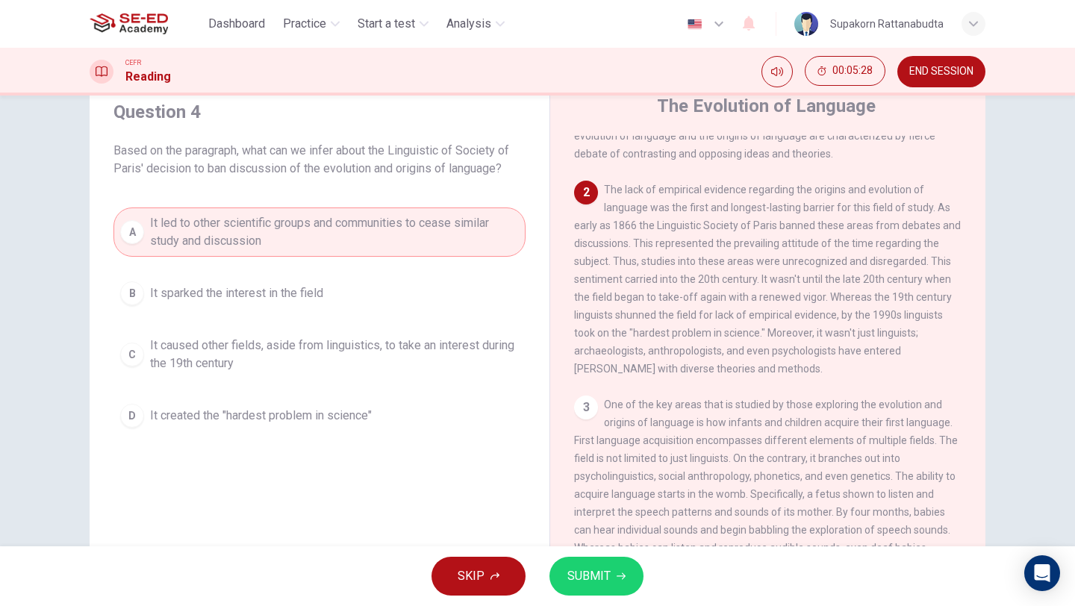
click at [628, 584] on button "SUBMIT" at bounding box center [596, 576] width 94 height 39
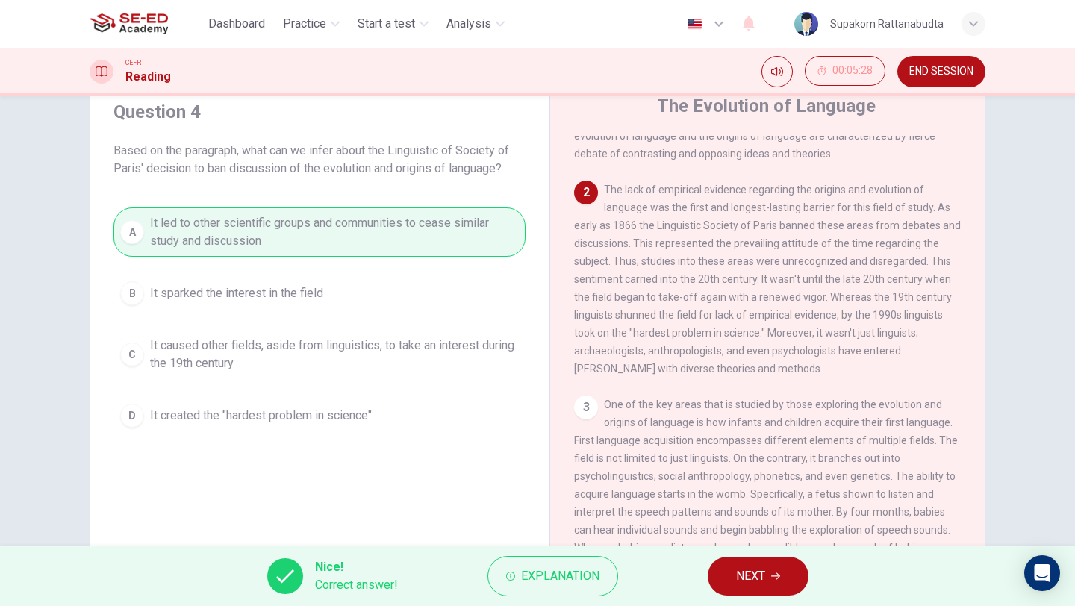
click at [757, 587] on button "NEXT" at bounding box center [757, 576] width 101 height 39
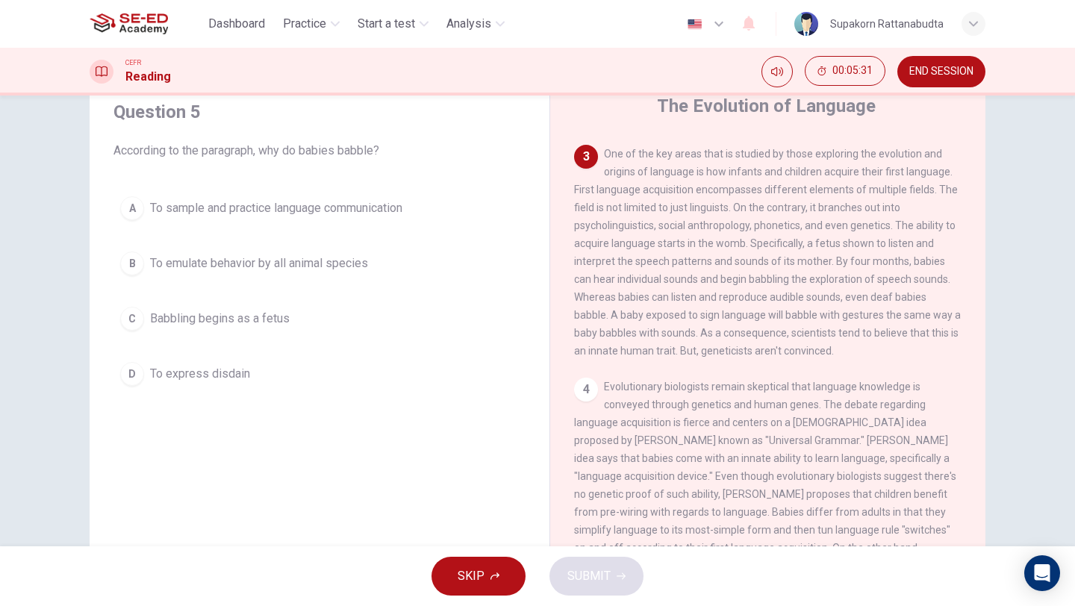
scroll to position [404, 0]
click at [301, 272] on span "To emulate behavior by all animal species" at bounding box center [259, 263] width 218 height 18
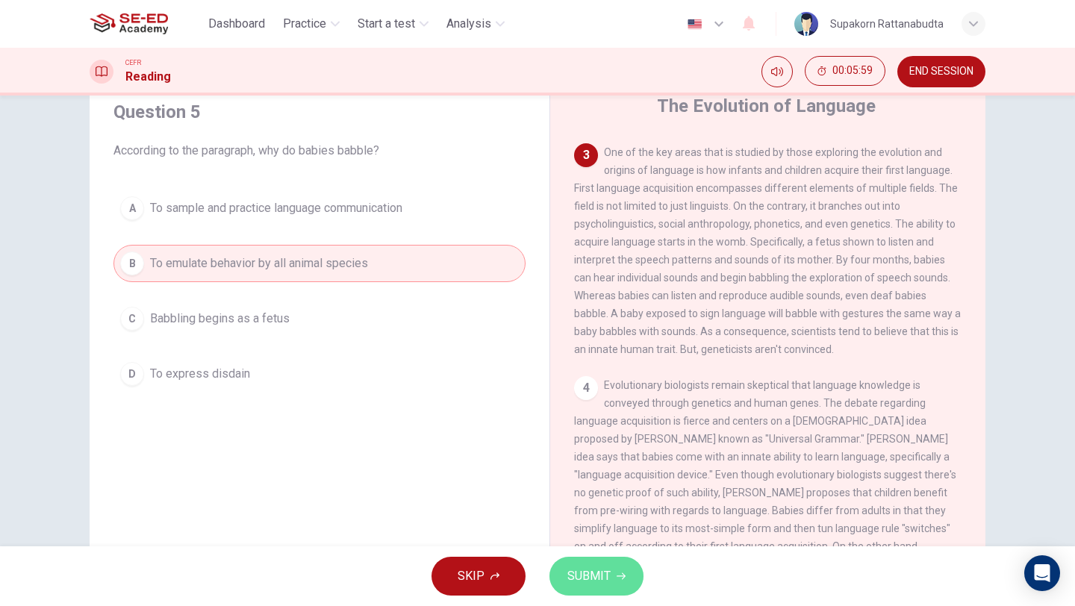
click at [580, 560] on button "SUBMIT" at bounding box center [596, 576] width 94 height 39
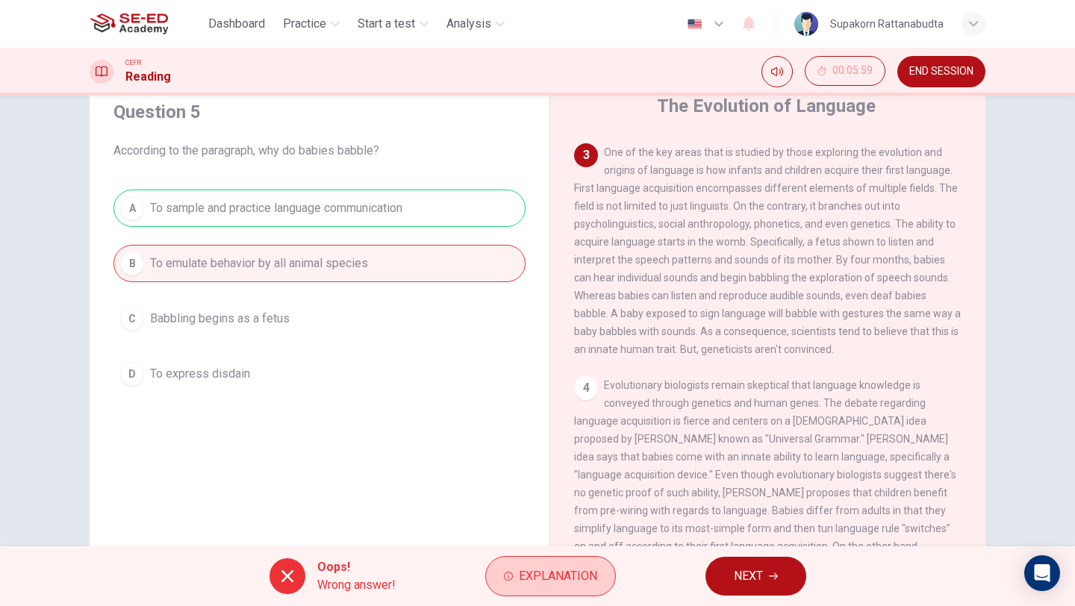
click at [574, 570] on span "Explanation" at bounding box center [558, 576] width 78 height 21
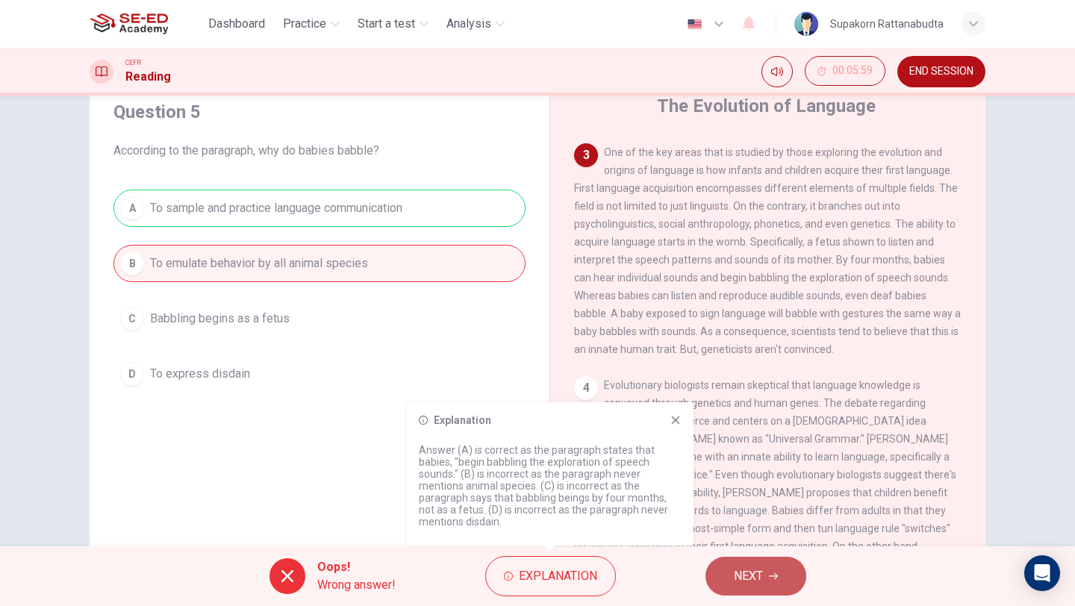
click at [786, 581] on button "NEXT" at bounding box center [755, 576] width 101 height 39
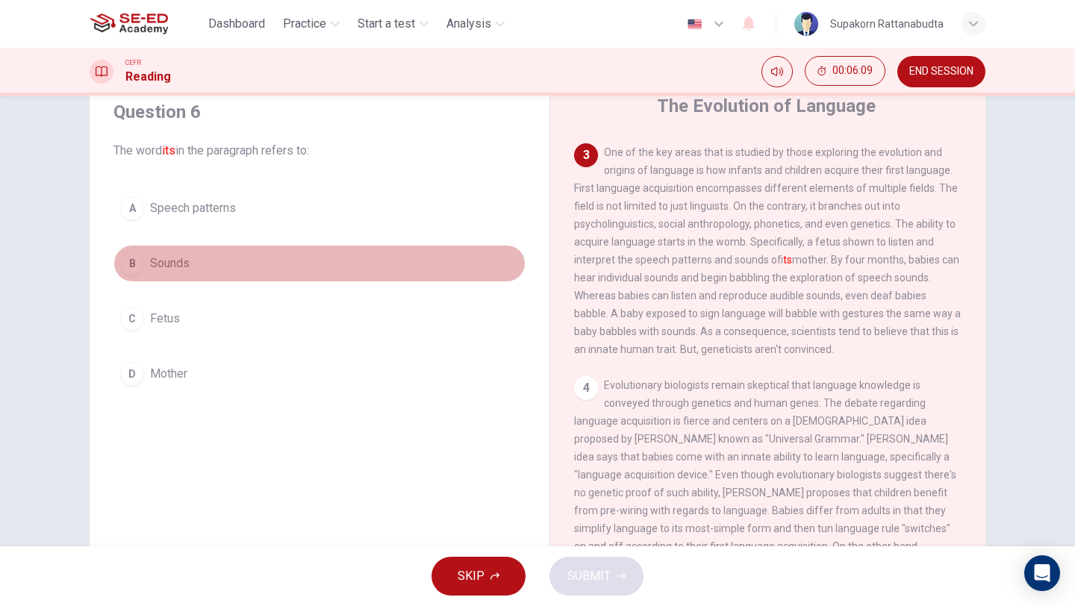
click at [167, 268] on span "Sounds" at bounding box center [170, 263] width 40 height 18
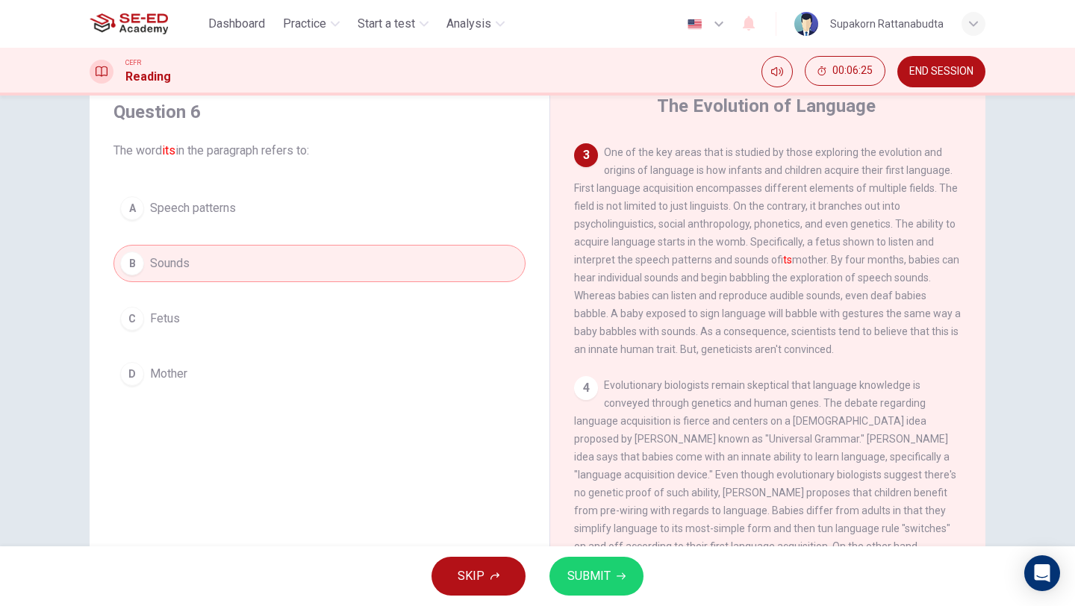
click at [228, 337] on button "C Fetus" at bounding box center [319, 318] width 412 height 37
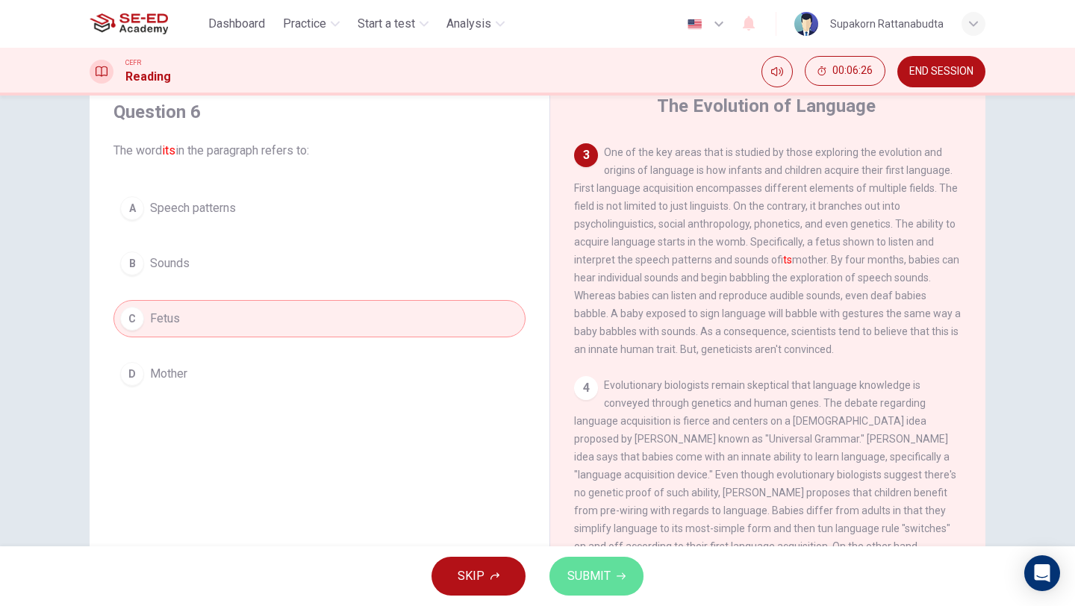
click at [575, 589] on button "SUBMIT" at bounding box center [596, 576] width 94 height 39
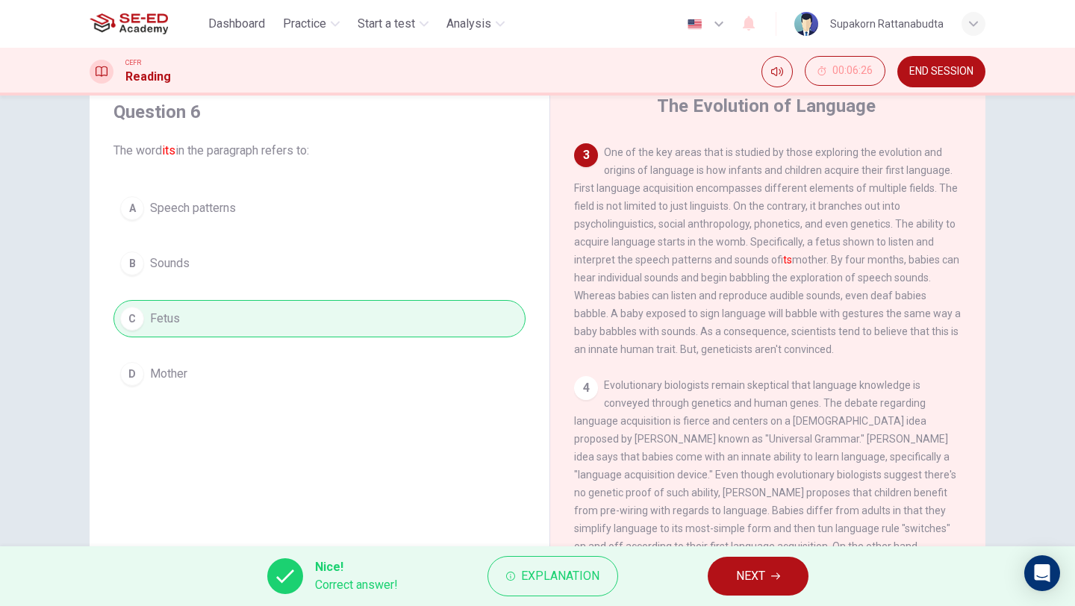
click at [781, 587] on button "NEXT" at bounding box center [757, 576] width 101 height 39
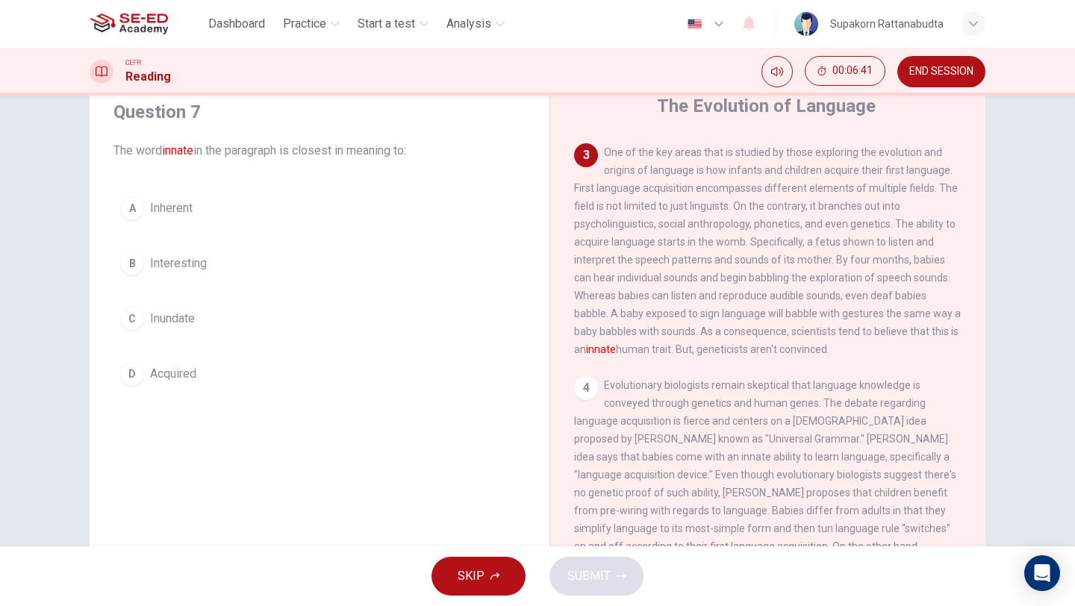
click at [188, 372] on span "Acquired" at bounding box center [173, 374] width 46 height 18
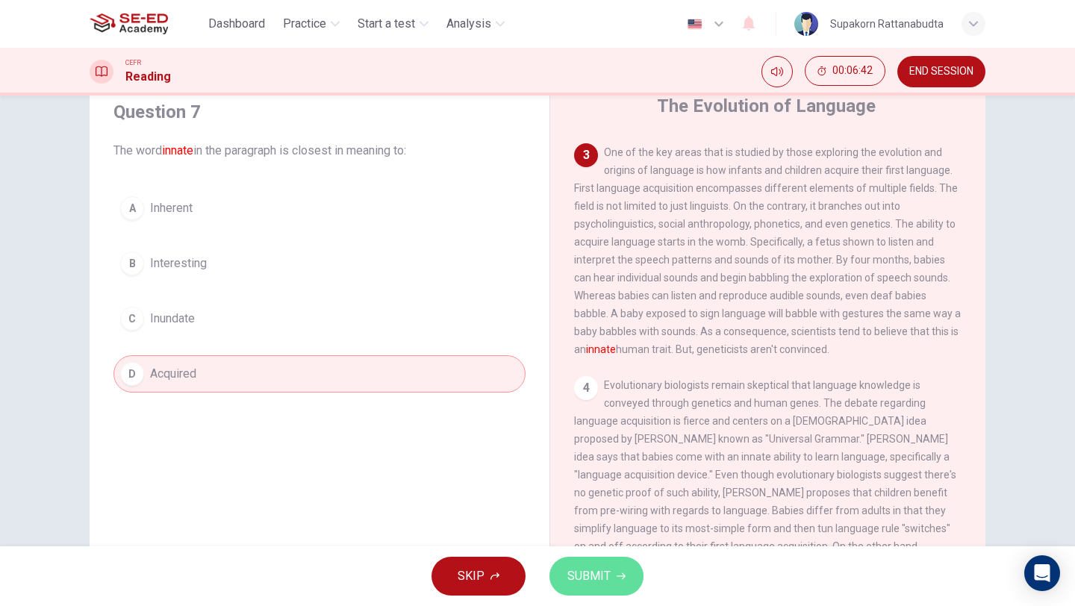
click at [599, 579] on span "SUBMIT" at bounding box center [588, 576] width 43 height 21
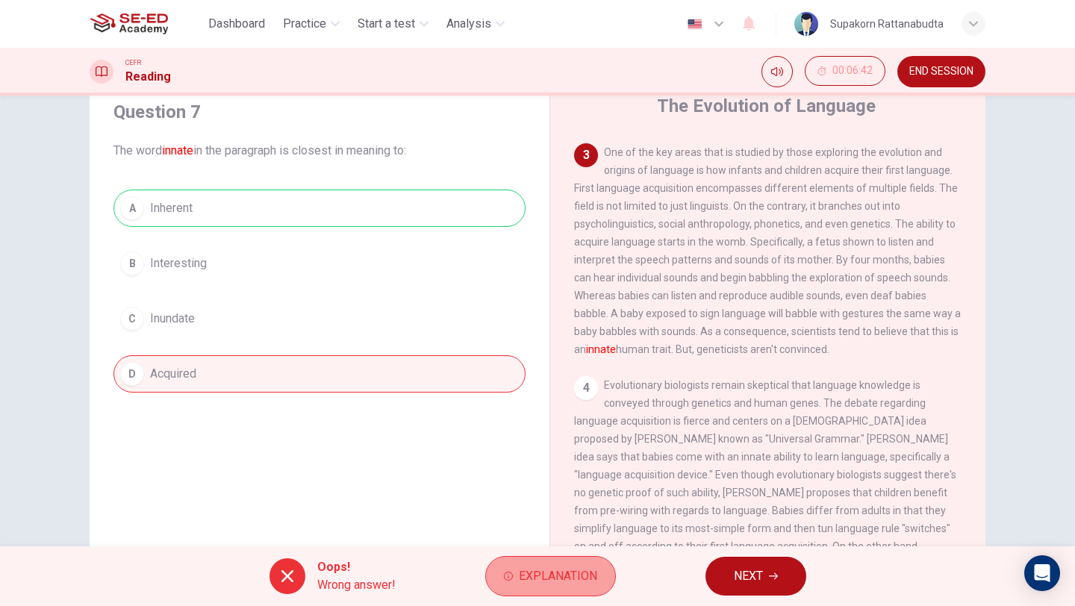
click at [566, 585] on span "Explanation" at bounding box center [558, 576] width 78 height 21
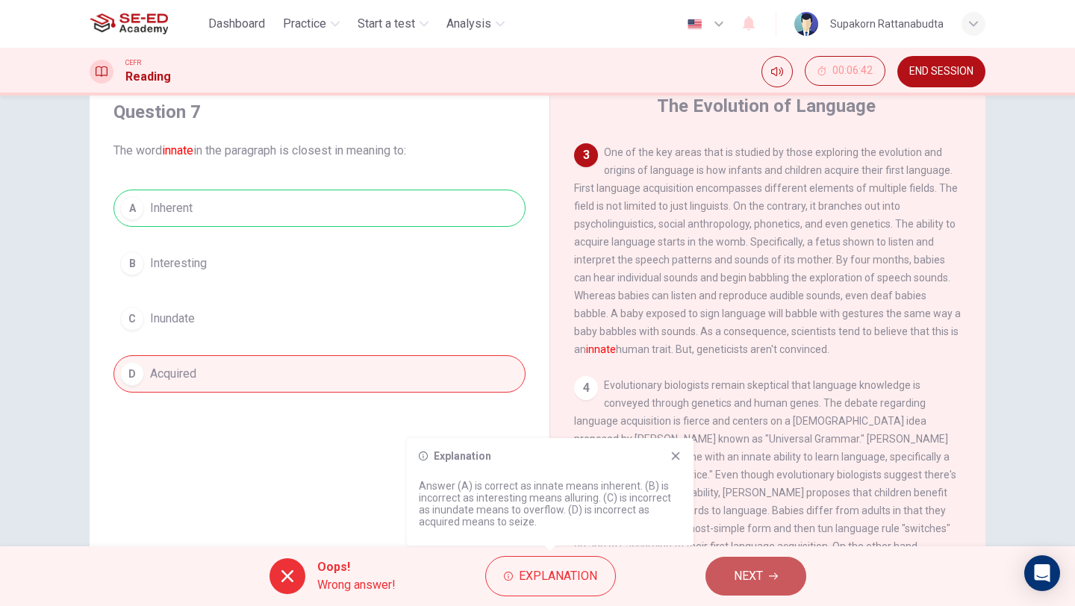
click at [766, 576] on button "NEXT" at bounding box center [755, 576] width 101 height 39
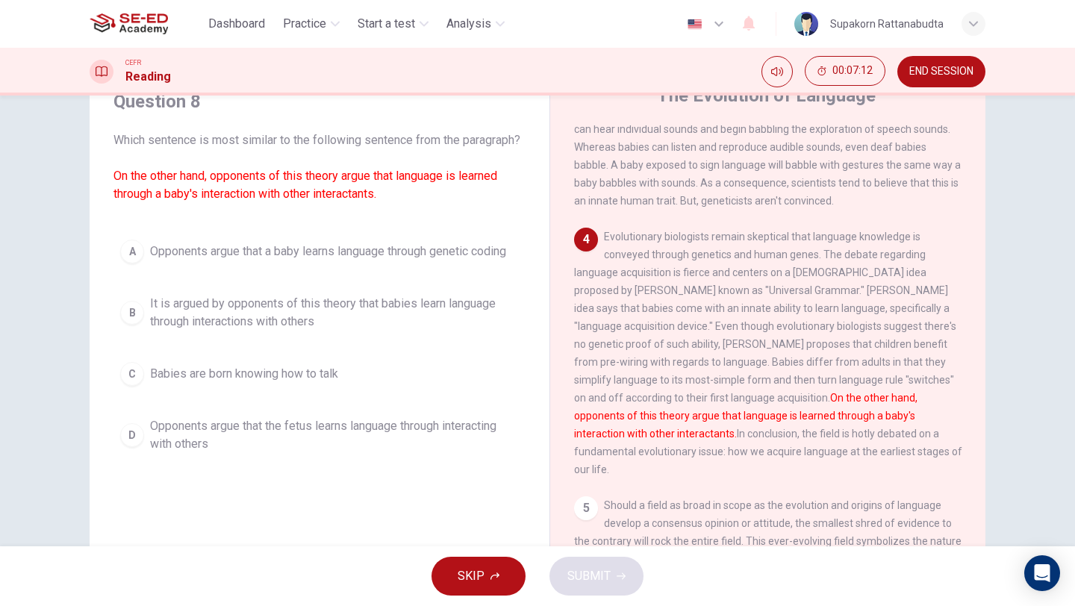
scroll to position [70, 0]
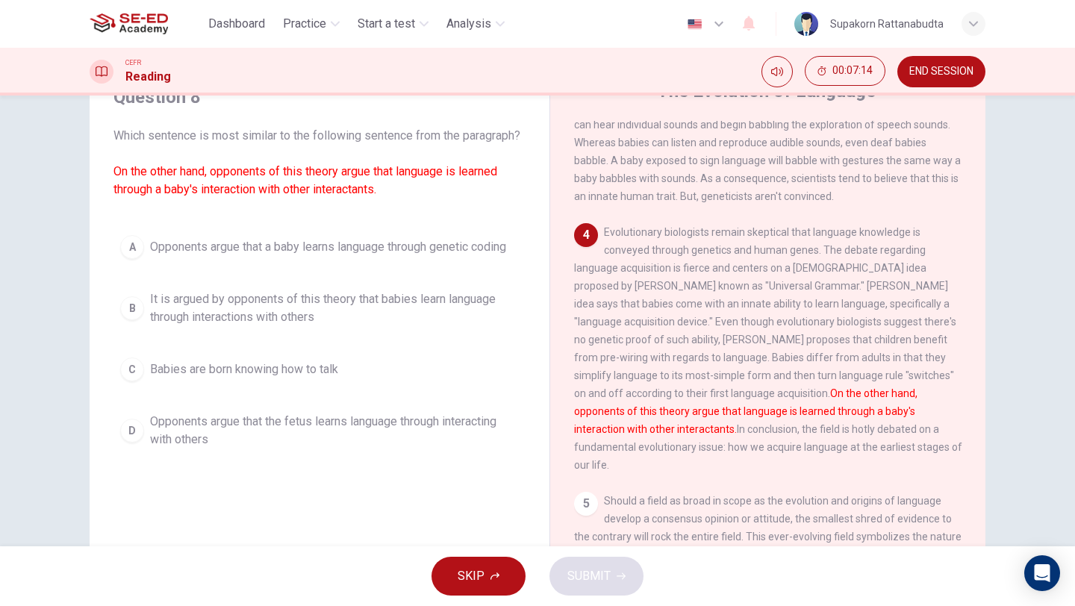
click at [294, 314] on span "It is argued by opponents of this theory that babies learn language through int…" at bounding box center [334, 308] width 369 height 36
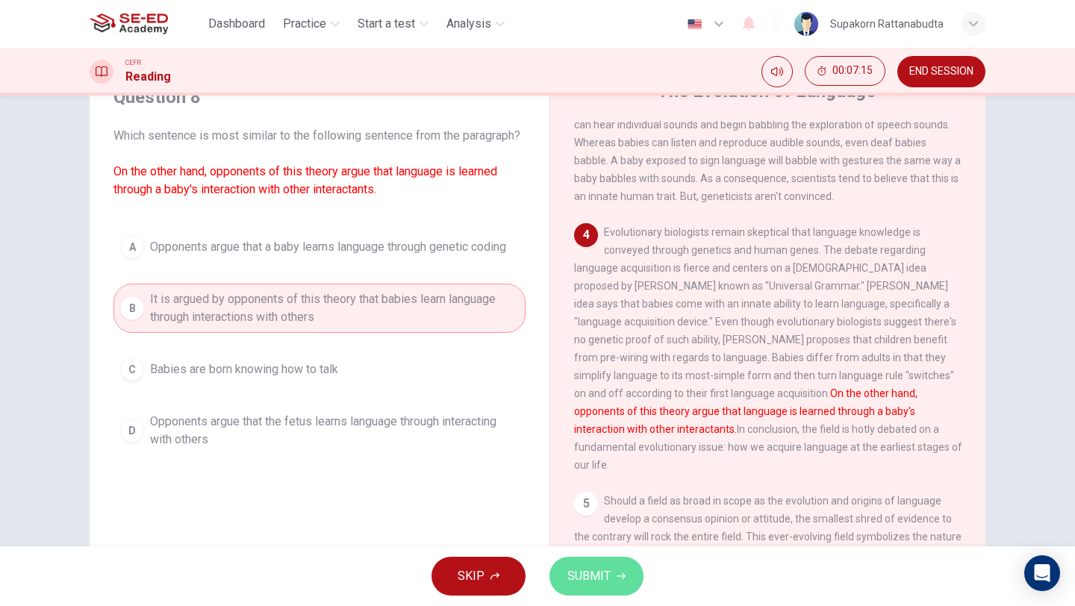
click at [578, 586] on span "SUBMIT" at bounding box center [588, 576] width 43 height 21
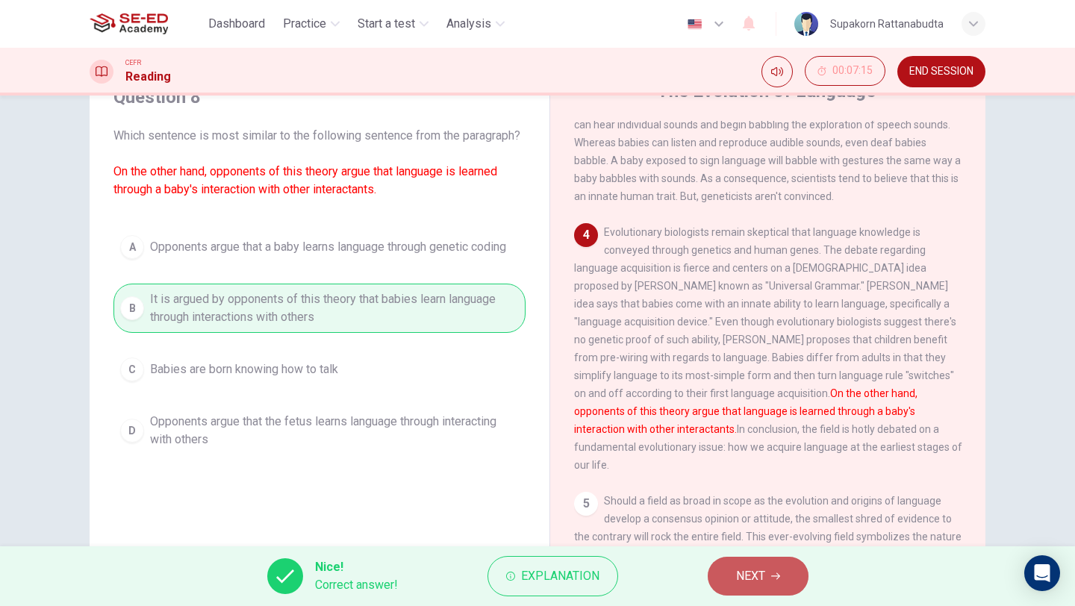
click at [748, 574] on span "NEXT" at bounding box center [750, 576] width 29 height 21
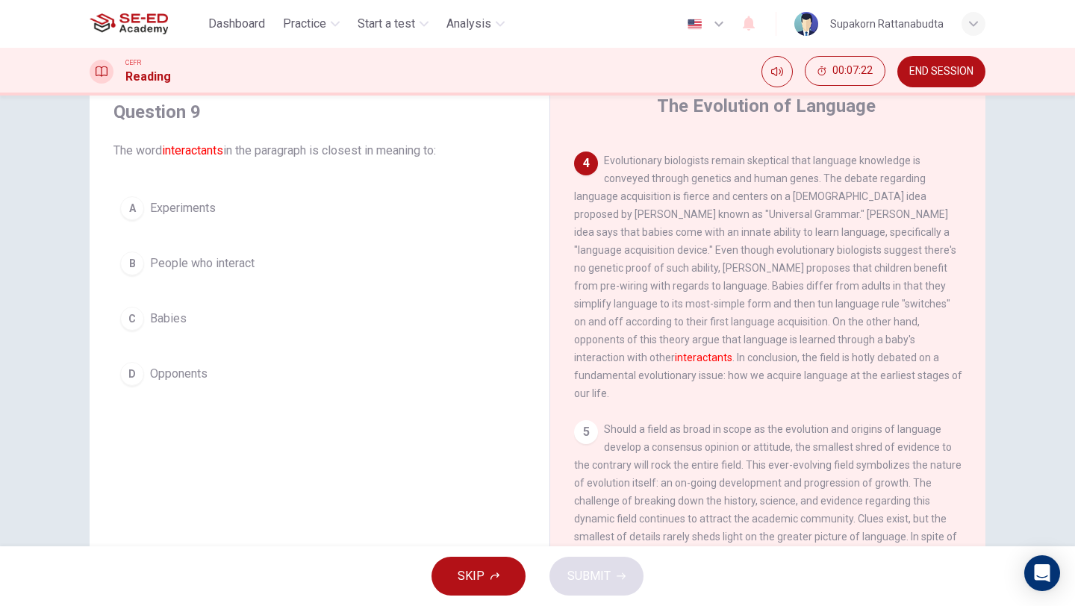
scroll to position [634, 0]
click at [411, 266] on button "B People who interact" at bounding box center [319, 263] width 412 height 37
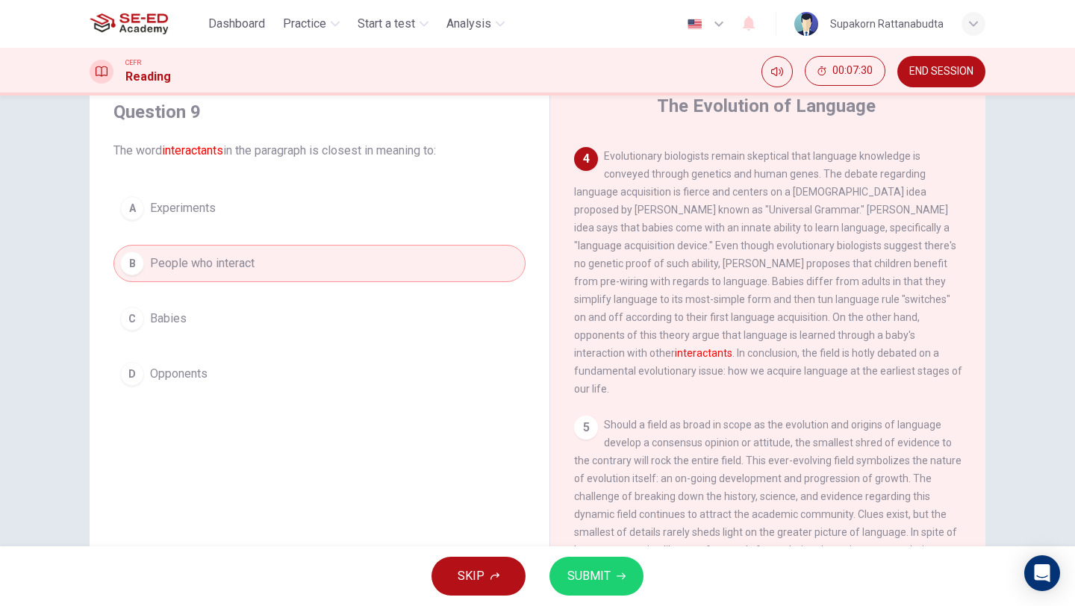
click at [634, 578] on button "SUBMIT" at bounding box center [596, 576] width 94 height 39
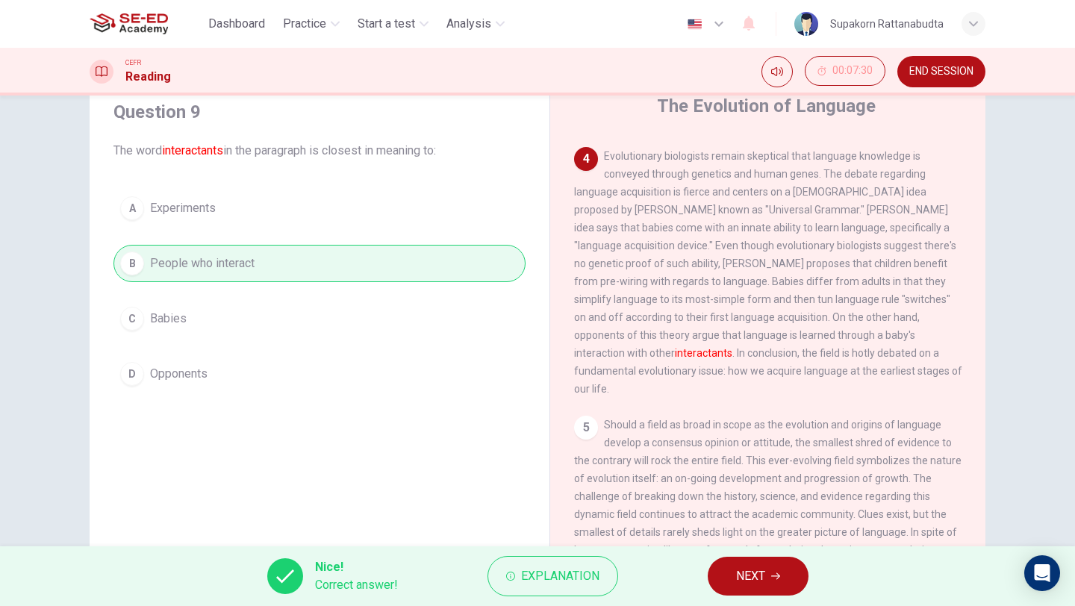
click at [764, 578] on span "NEXT" at bounding box center [750, 576] width 29 height 21
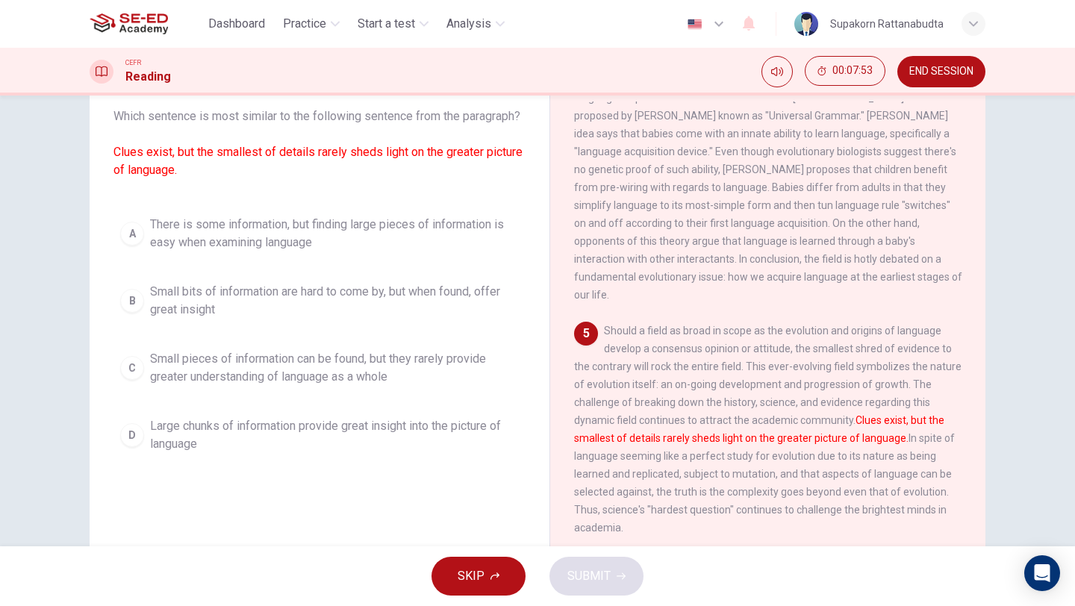
scroll to position [718, 0]
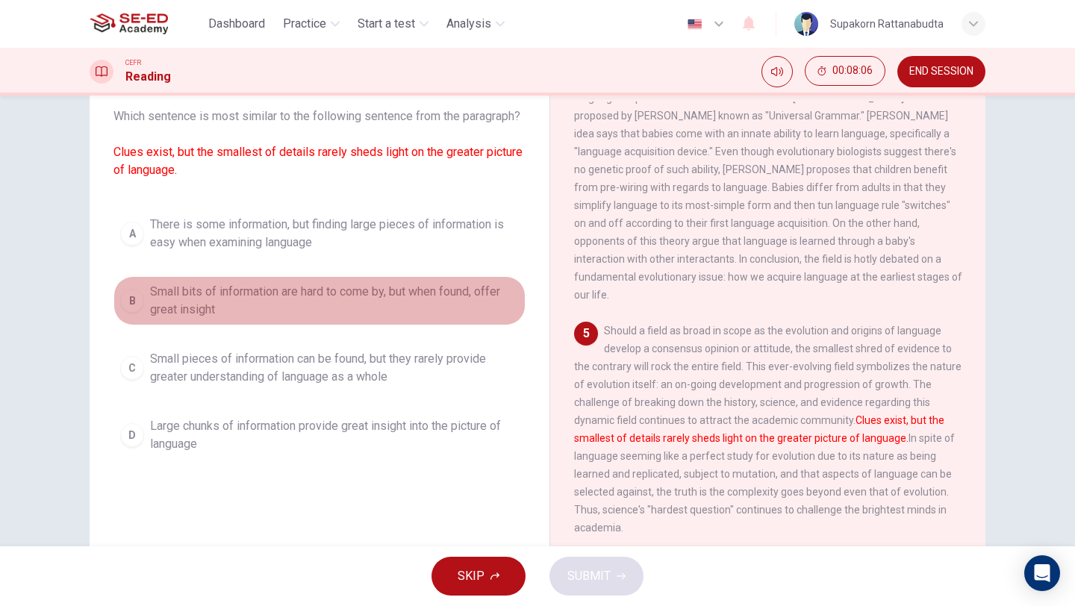
click at [457, 319] on span "Small bits of information are hard to come by, but when found, offer great insi…" at bounding box center [334, 301] width 369 height 36
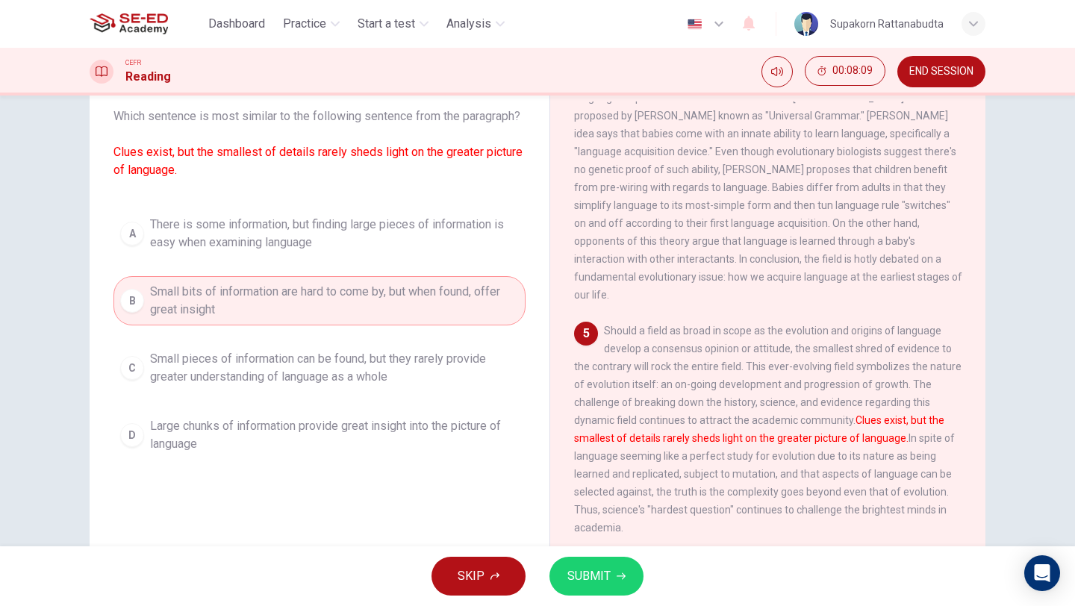
click at [502, 251] on span "There is some information, but finding large pieces of information is easy when…" at bounding box center [334, 234] width 369 height 36
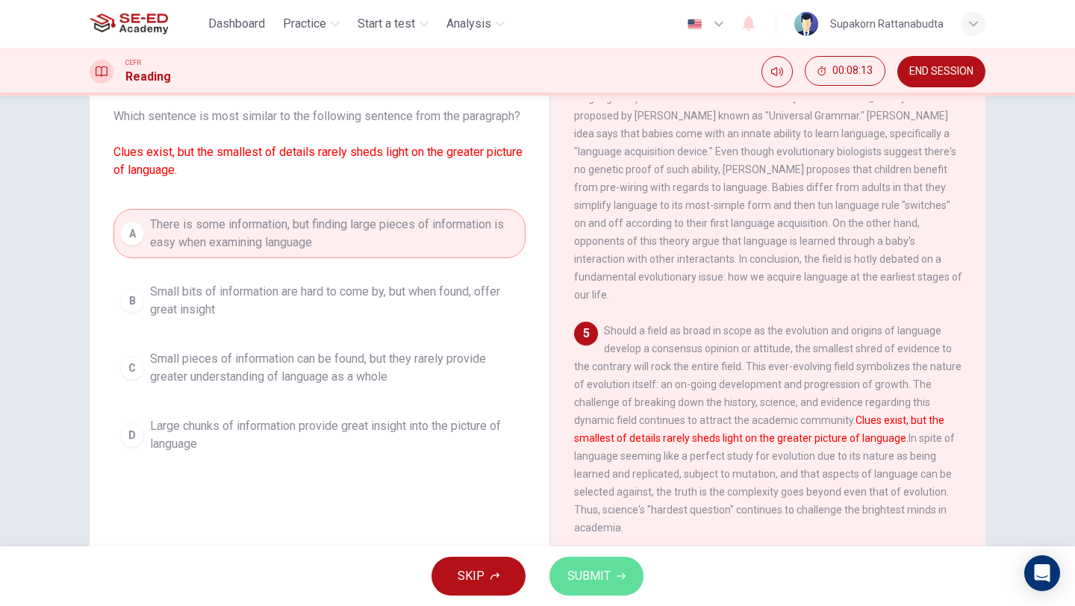
click at [627, 582] on button "SUBMIT" at bounding box center [596, 576] width 94 height 39
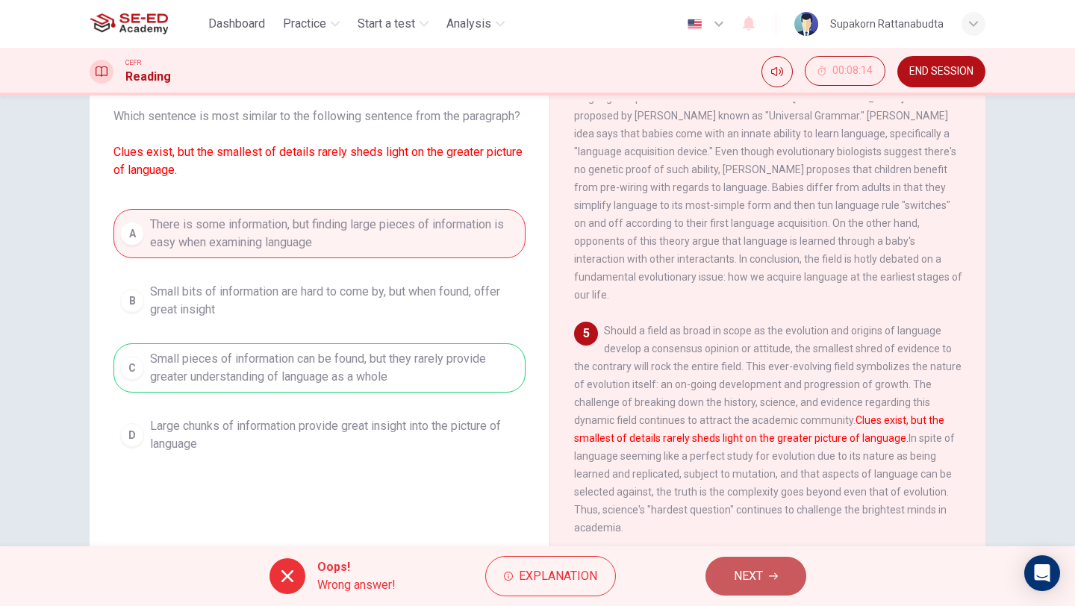
click at [743, 591] on button "NEXT" at bounding box center [755, 576] width 101 height 39
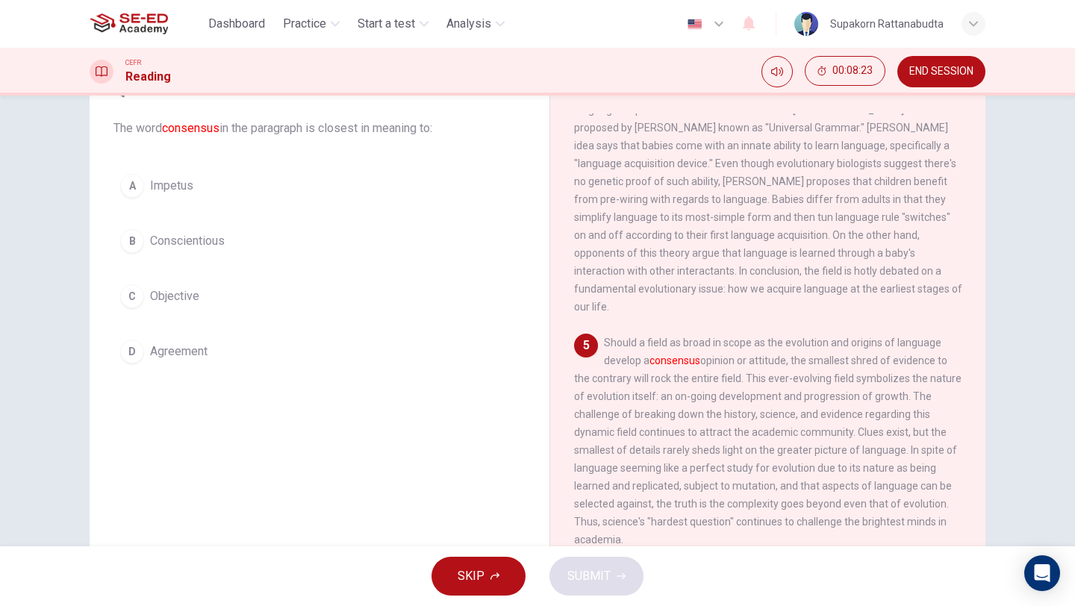
scroll to position [719, 0]
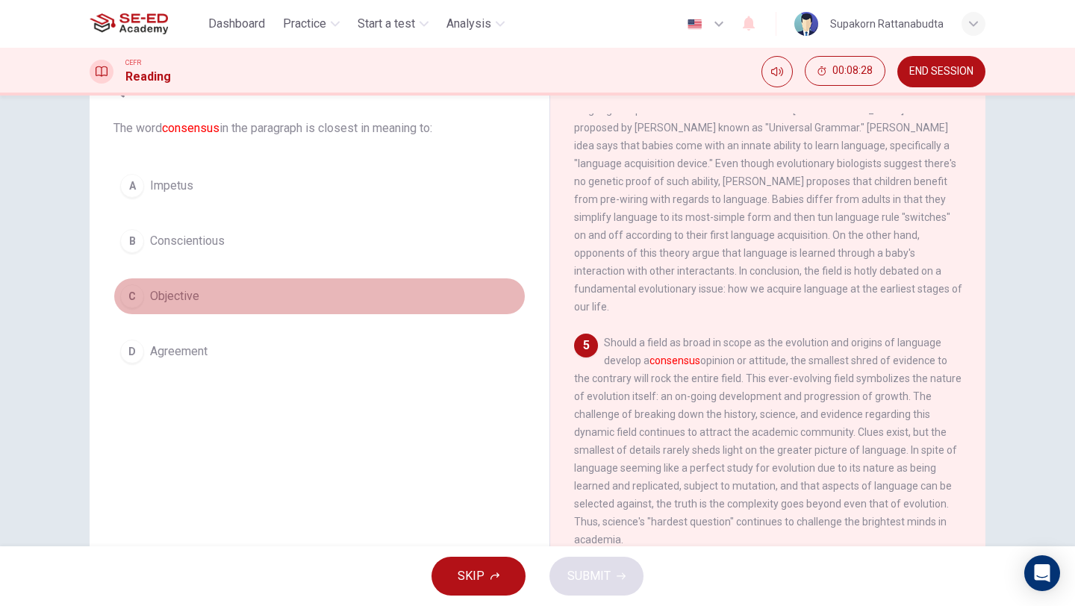
click at [210, 290] on button "C Objective" at bounding box center [319, 296] width 412 height 37
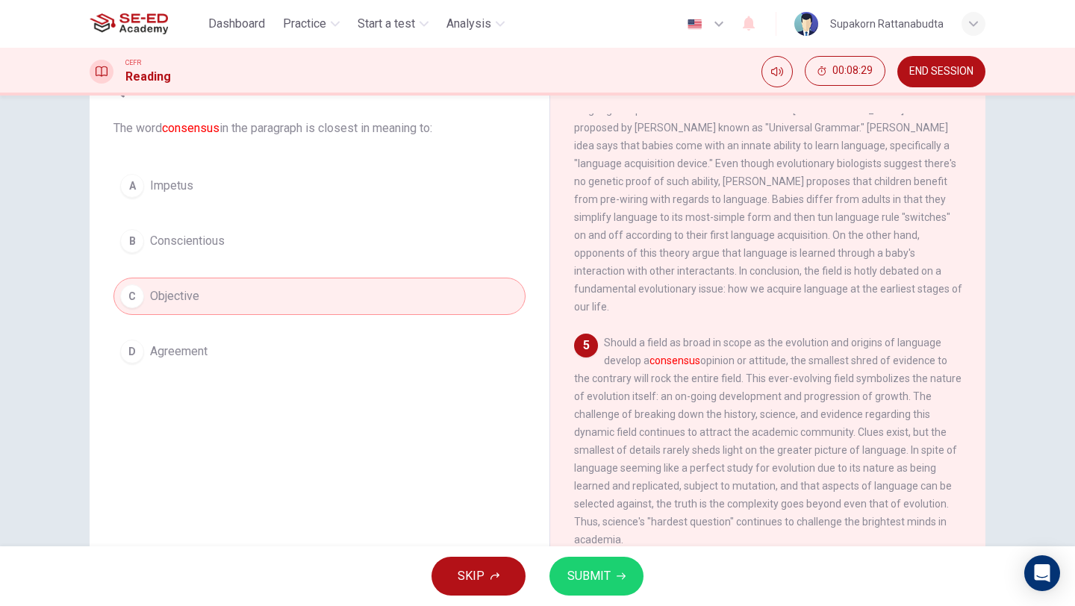
click at [612, 550] on div "SKIP SUBMIT" at bounding box center [537, 576] width 1075 height 60
click at [615, 572] on button "SUBMIT" at bounding box center [596, 576] width 94 height 39
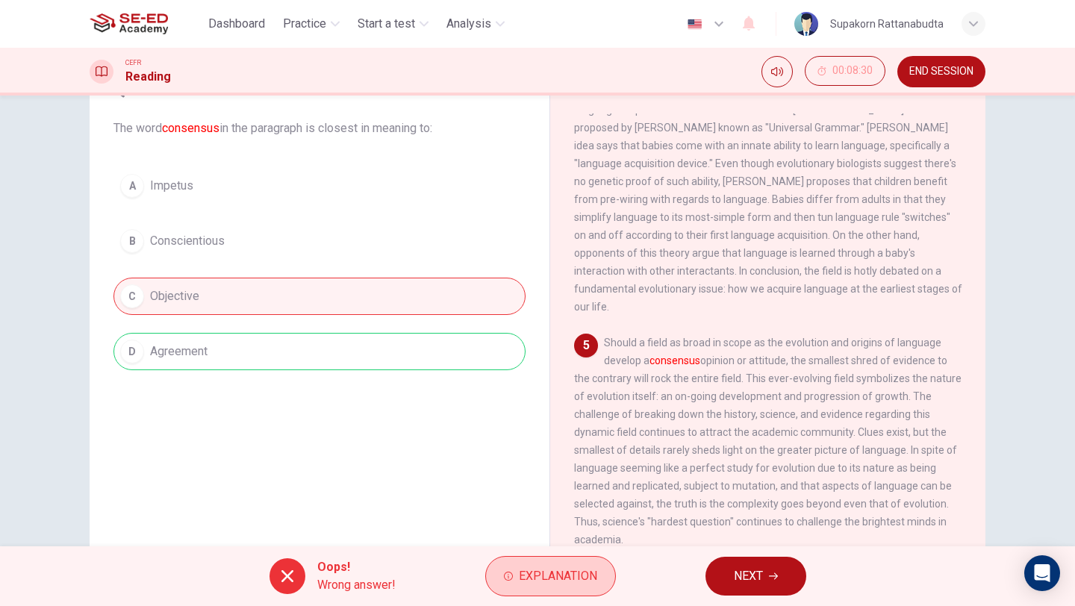
click at [558, 595] on button "Explanation" at bounding box center [550, 576] width 131 height 40
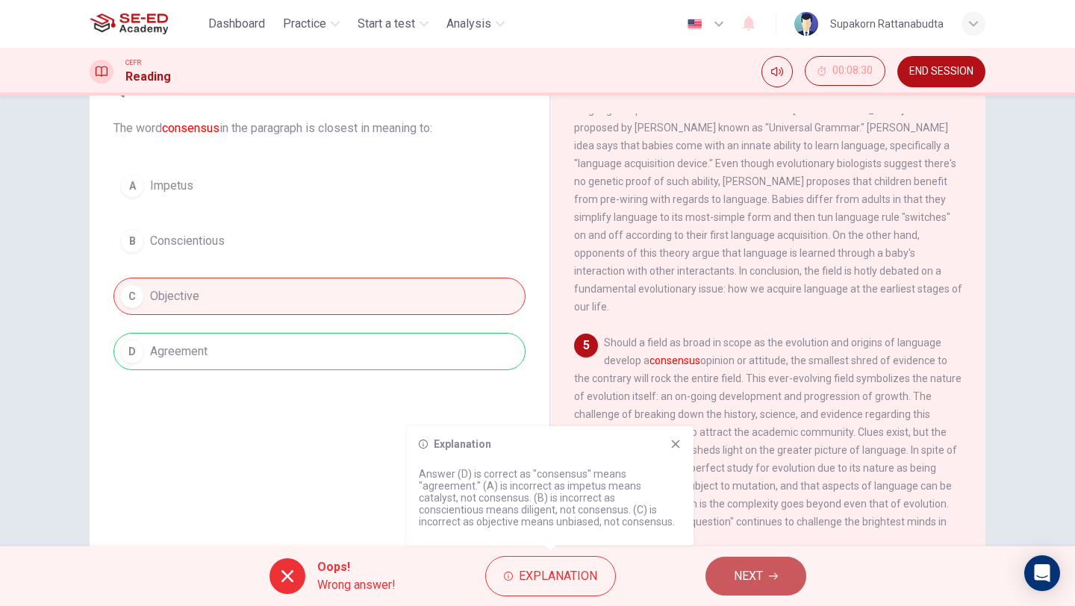
click at [727, 579] on button "NEXT" at bounding box center [755, 576] width 101 height 39
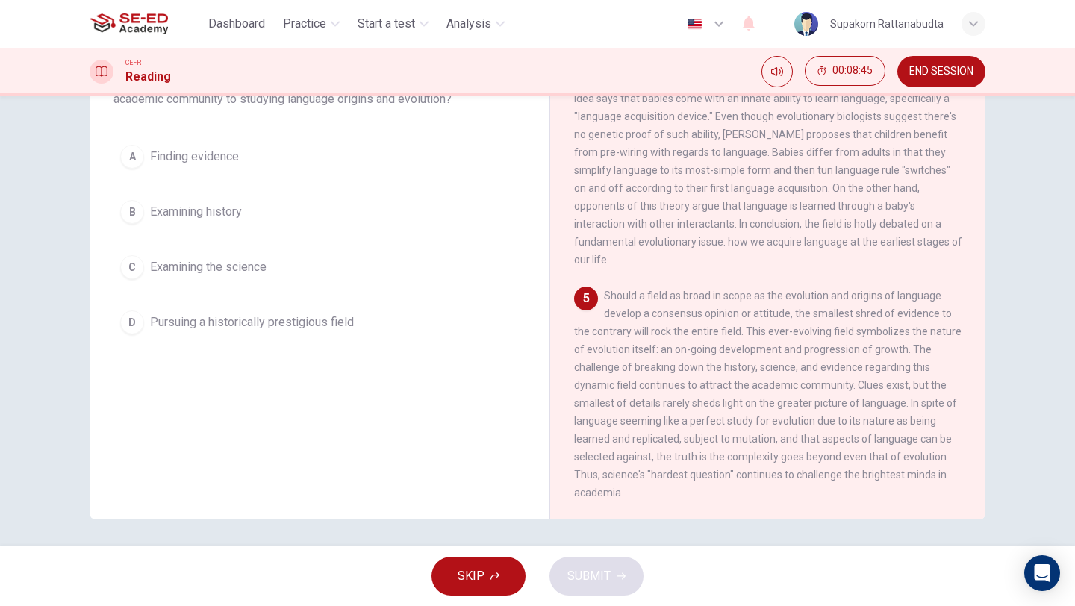
scroll to position [128, 0]
click at [207, 243] on div "A Finding evidence B Examining history C Examining the science D Pursuing a his…" at bounding box center [319, 236] width 412 height 203
click at [224, 273] on button "C Examining the science" at bounding box center [319, 264] width 412 height 37
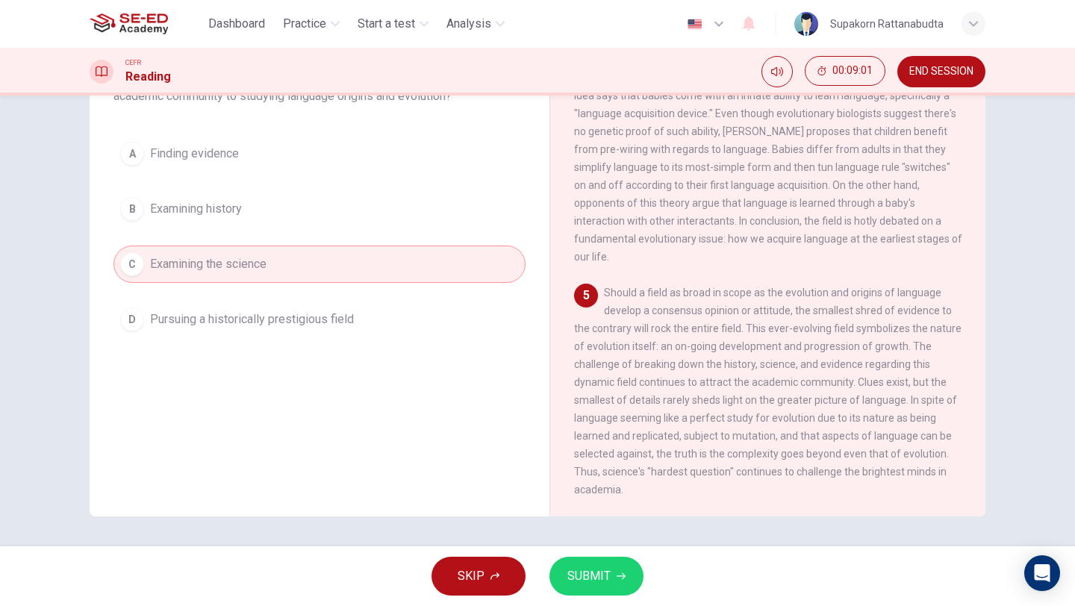
click at [625, 594] on button "SUBMIT" at bounding box center [596, 576] width 94 height 39
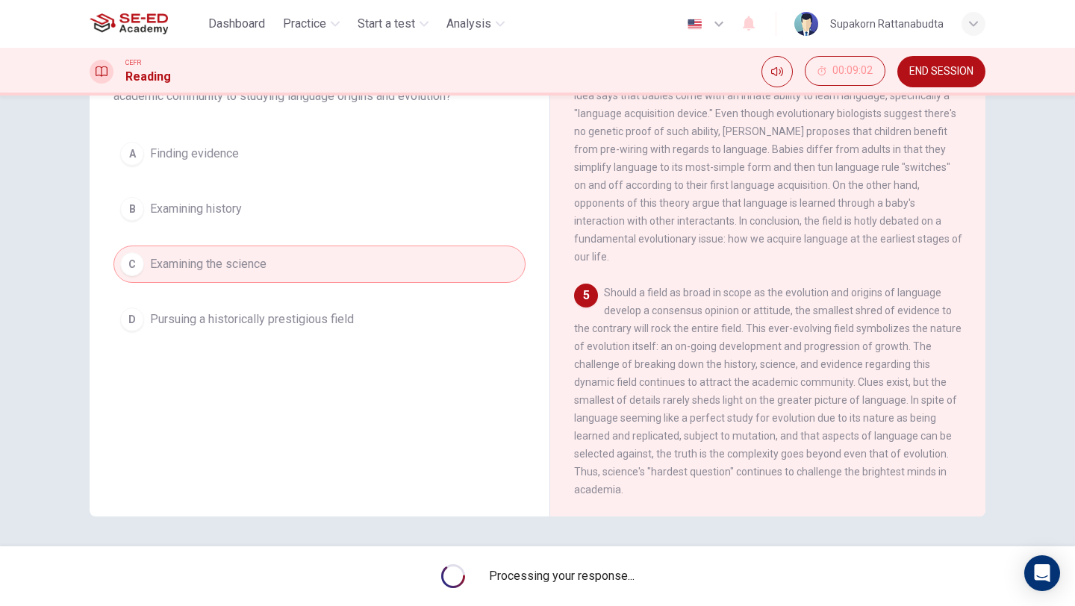
click at [619, 593] on div "Processing your response..." at bounding box center [537, 576] width 1075 height 60
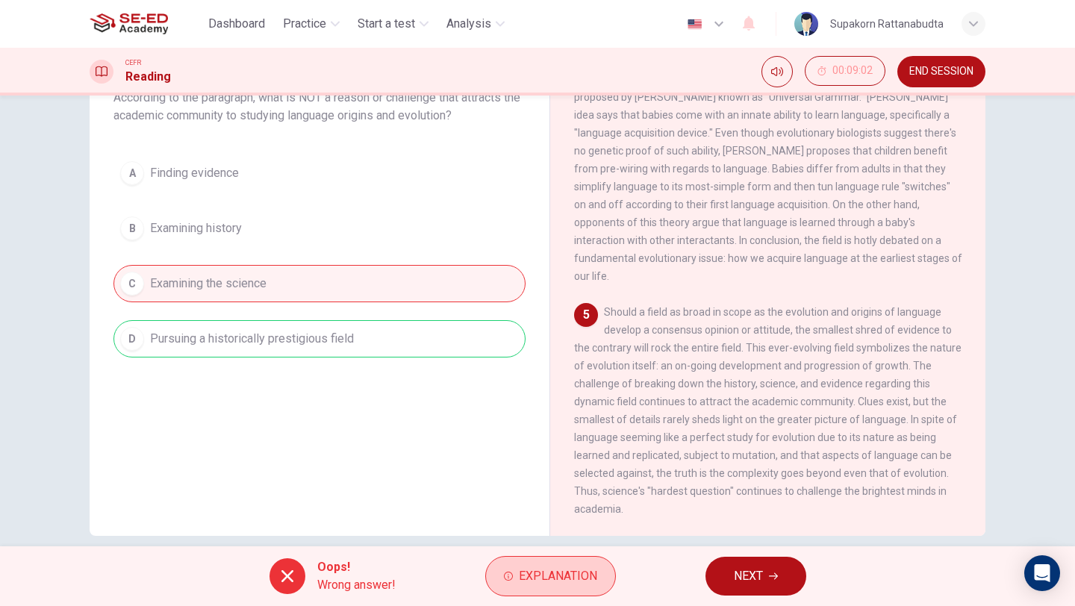
scroll to position [107, 0]
click at [575, 575] on span "Explanation" at bounding box center [558, 576] width 78 height 21
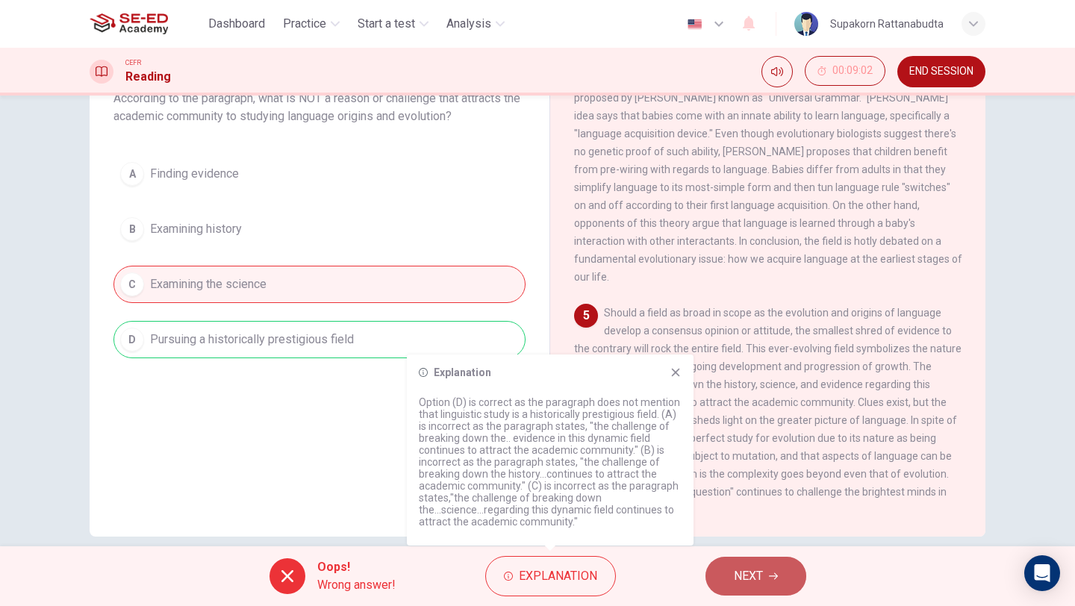
click at [737, 558] on button "NEXT" at bounding box center [755, 576] width 101 height 39
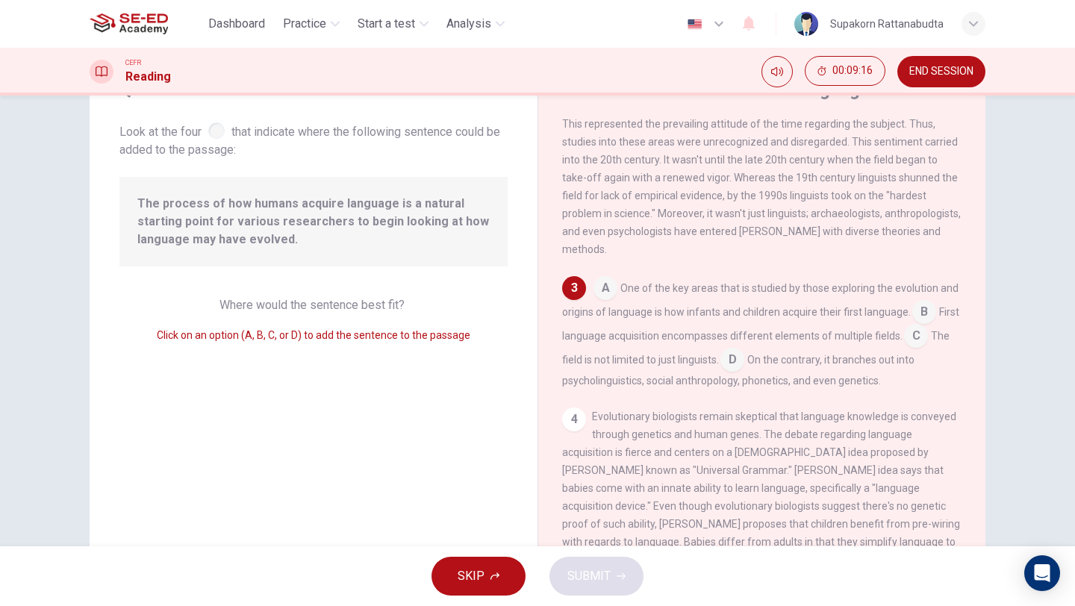
scroll to position [62, 0]
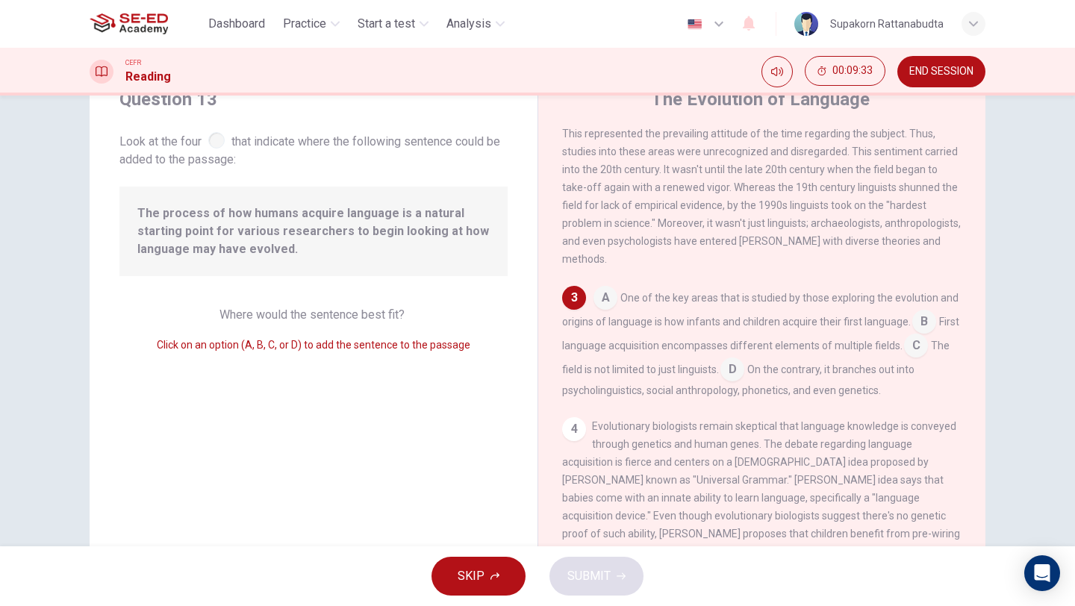
click at [602, 311] on input at bounding box center [605, 299] width 24 height 24
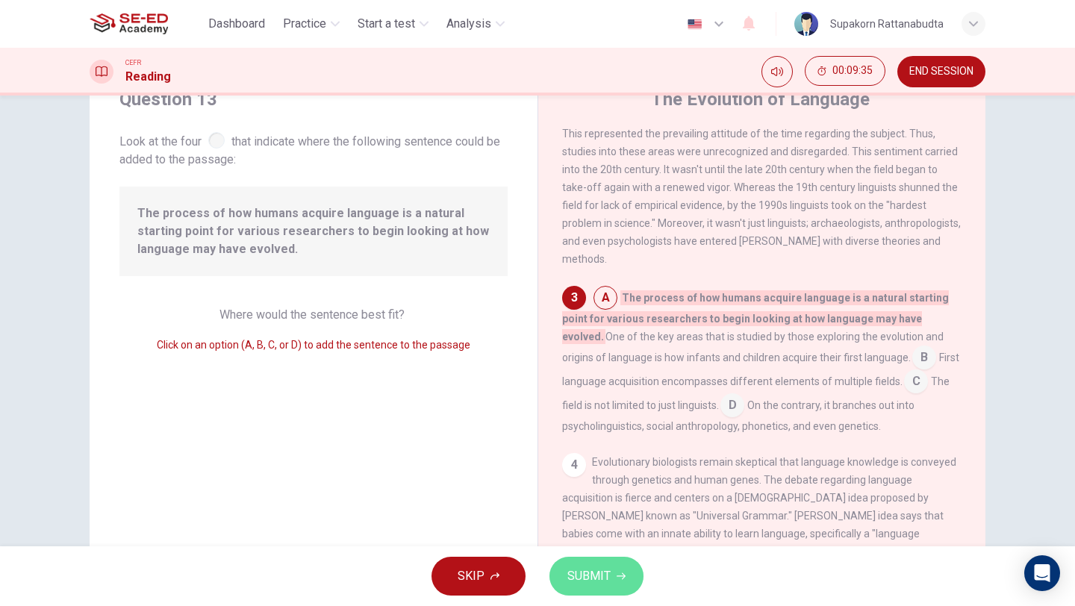
click at [595, 587] on button "SUBMIT" at bounding box center [596, 576] width 94 height 39
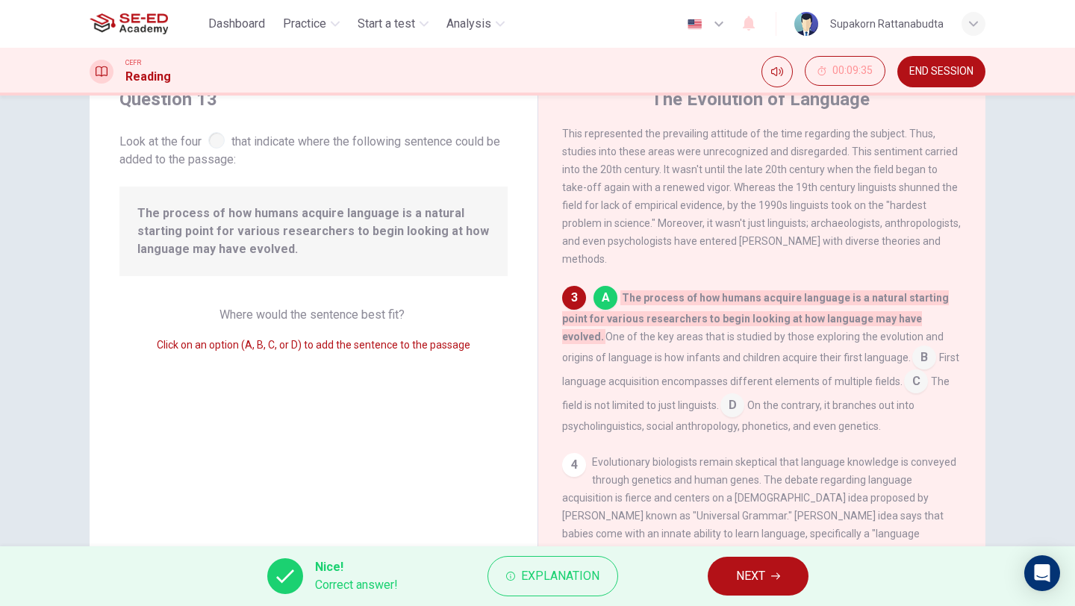
click at [738, 596] on div "Nice! Correct answer! Explanation NEXT" at bounding box center [537, 576] width 1075 height 60
click at [752, 549] on div "Nice! Correct answer! Explanation NEXT" at bounding box center [537, 576] width 1075 height 60
click at [752, 569] on span "NEXT" at bounding box center [750, 576] width 29 height 21
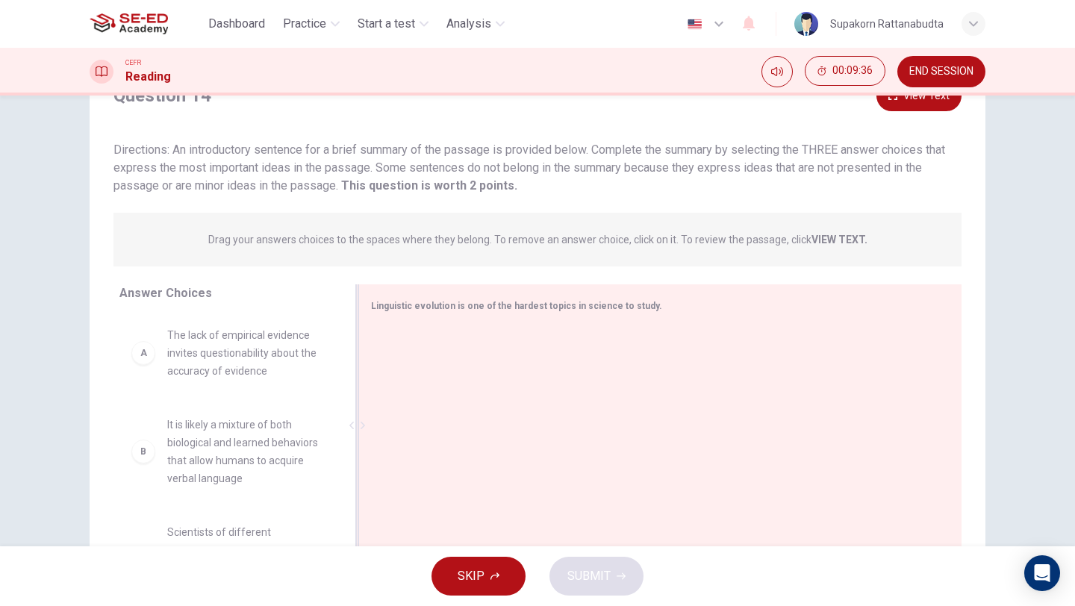
scroll to position [68, 0]
drag, startPoint x: 222, startPoint y: 239, endPoint x: 430, endPoint y: 231, distance: 207.6
click at [429, 234] on p "Drag your answers choices to the spaces where they belong. To remove an answer …" at bounding box center [537, 240] width 659 height 12
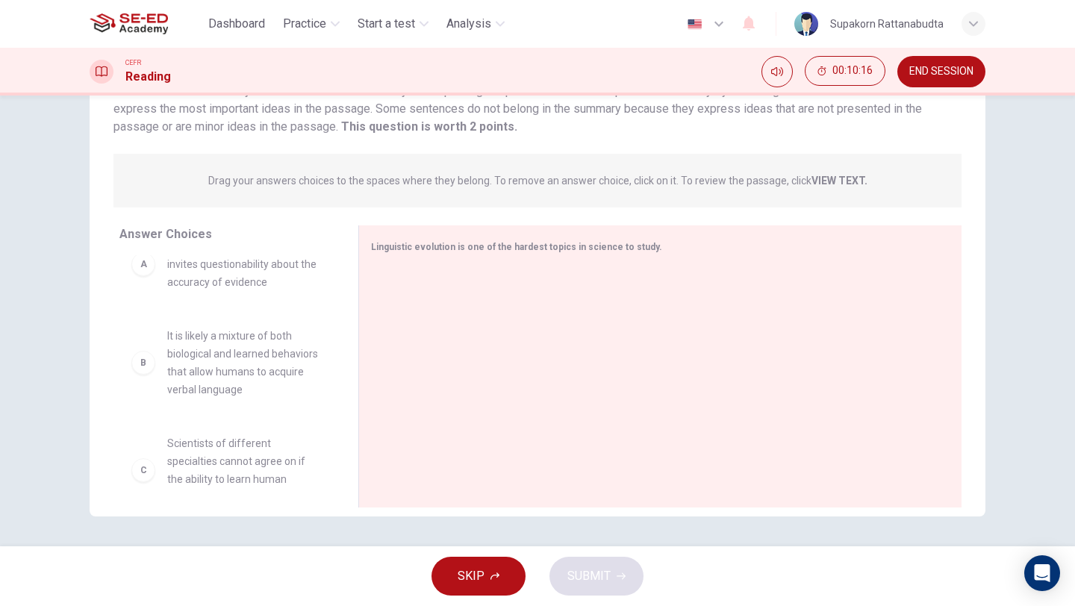
scroll to position [0, 0]
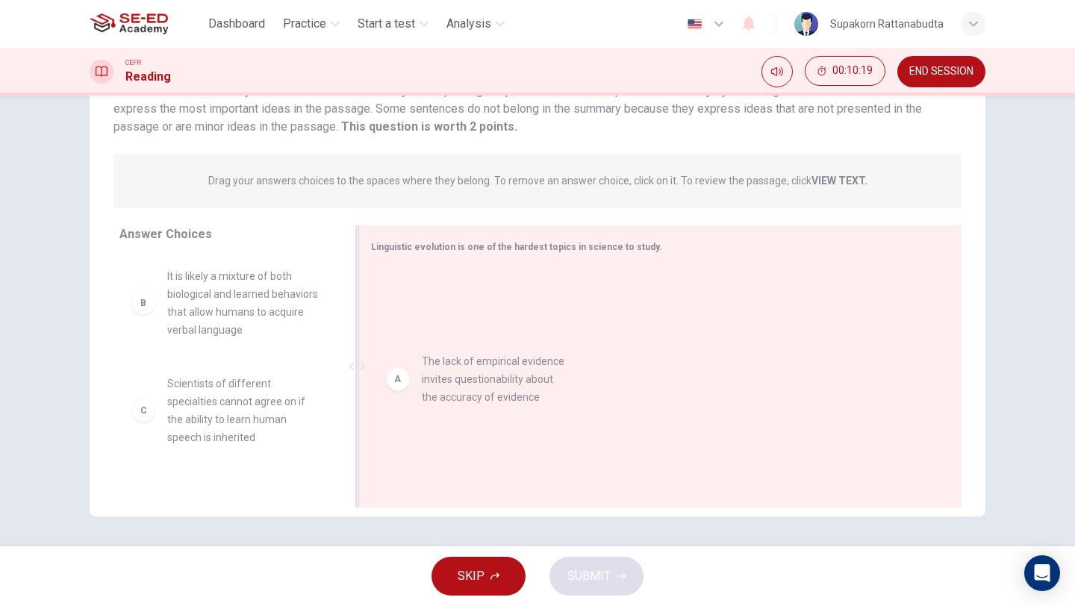
drag, startPoint x: 279, startPoint y: 278, endPoint x: 545, endPoint y: 360, distance: 278.1
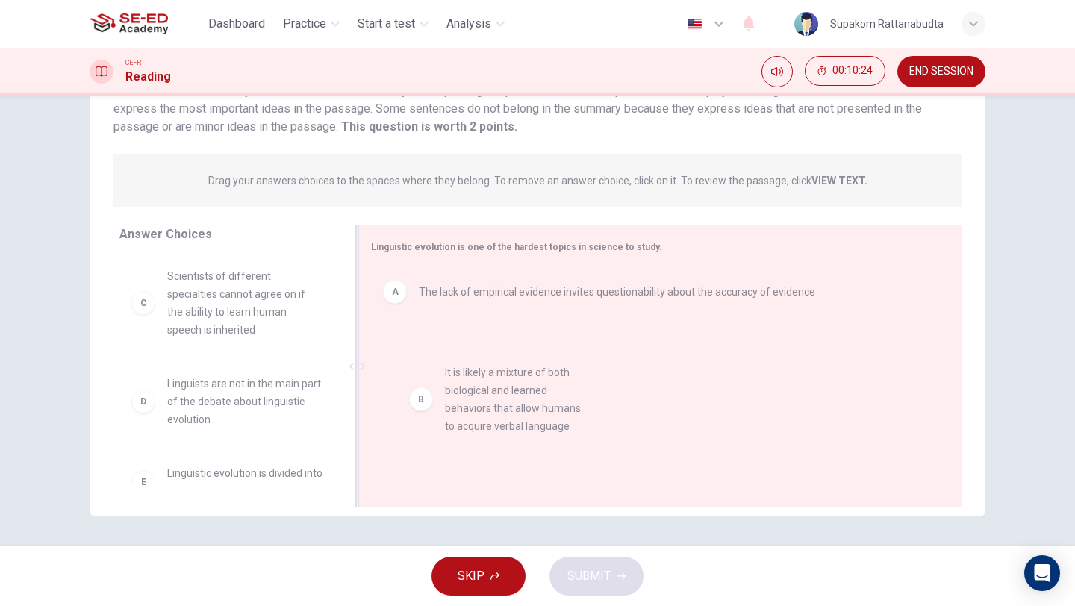
drag, startPoint x: 251, startPoint y: 325, endPoint x: 538, endPoint y: 422, distance: 302.5
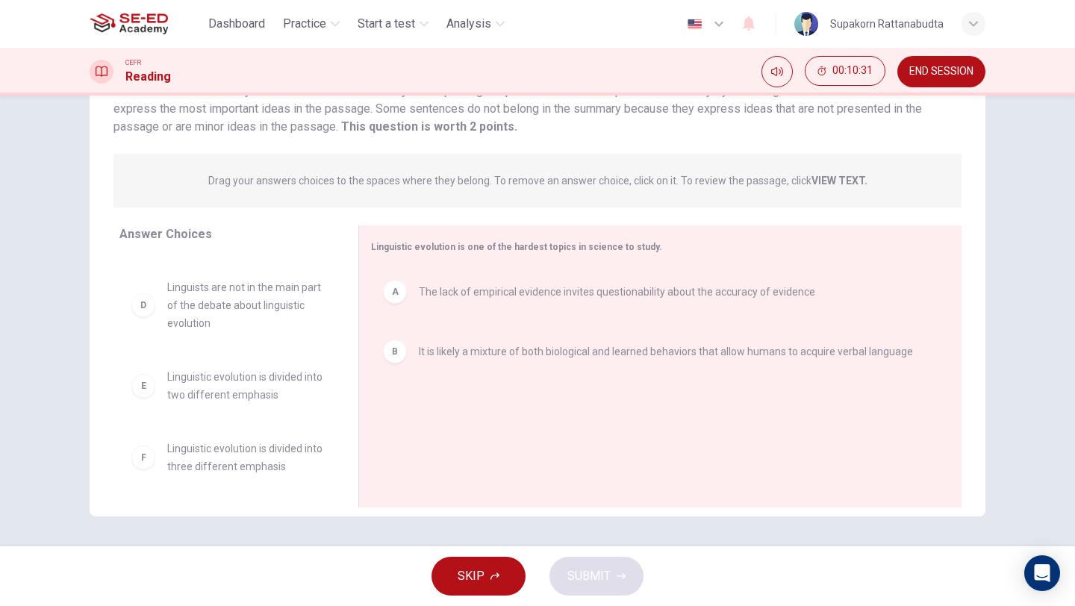
scroll to position [99, 0]
drag, startPoint x: 224, startPoint y: 390, endPoint x: 481, endPoint y: 437, distance: 260.9
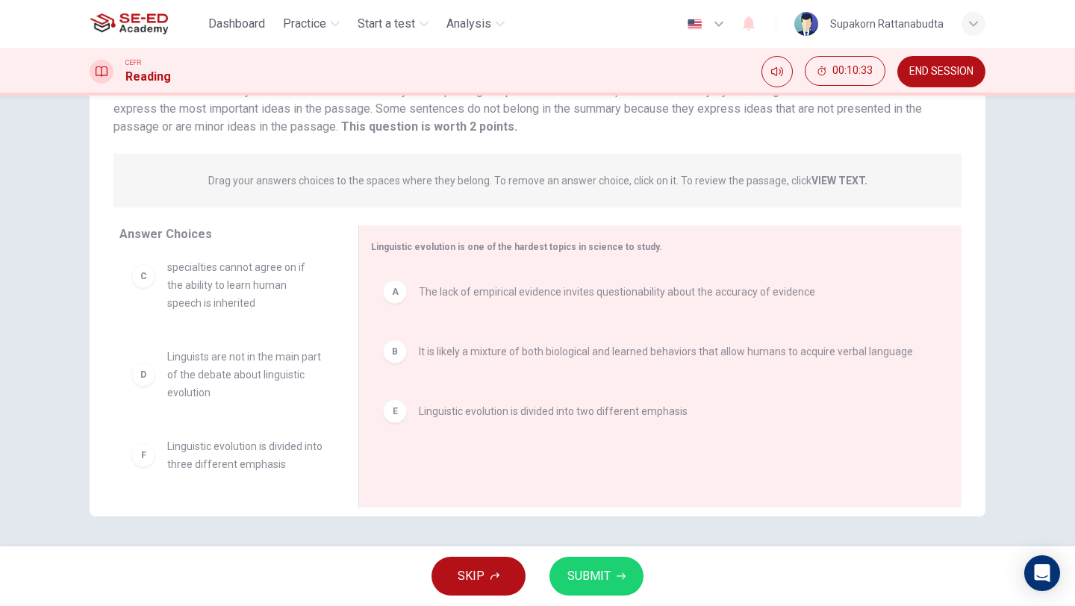
scroll to position [27, 0]
click at [643, 566] on div "SKIP SUBMIT" at bounding box center [537, 576] width 1075 height 60
click at [599, 575] on span "SUBMIT" at bounding box center [588, 576] width 43 height 21
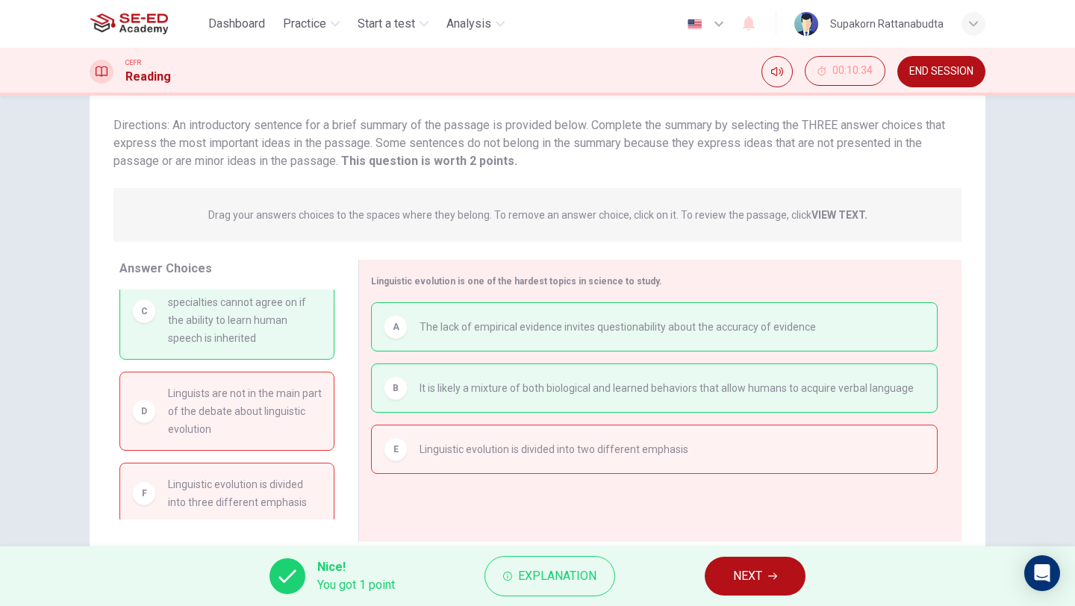
scroll to position [0, 0]
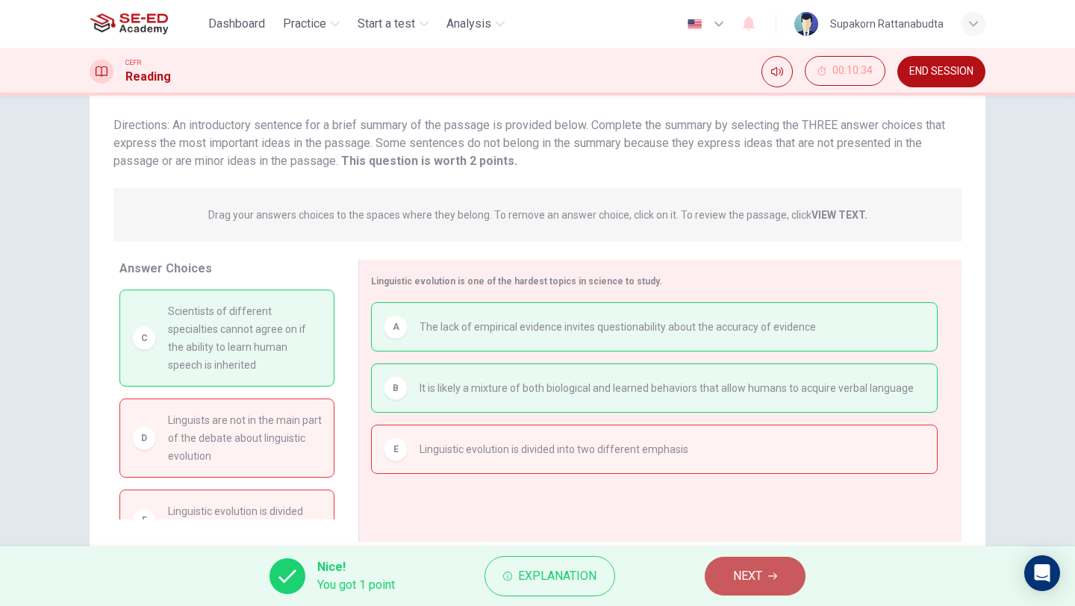
click at [726, 578] on button "NEXT" at bounding box center [754, 576] width 101 height 39
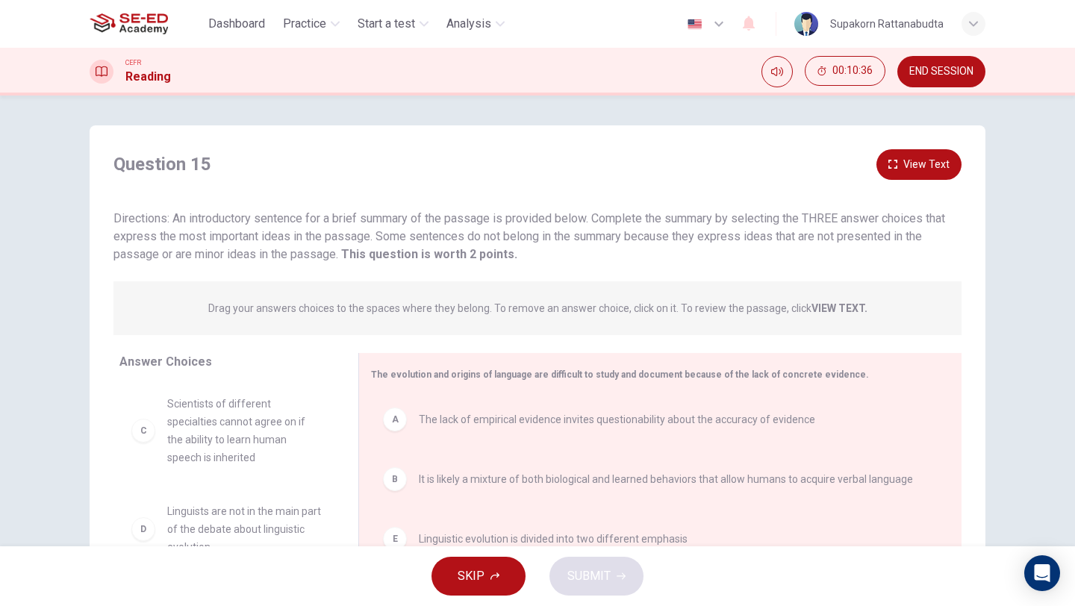
scroll to position [128, 0]
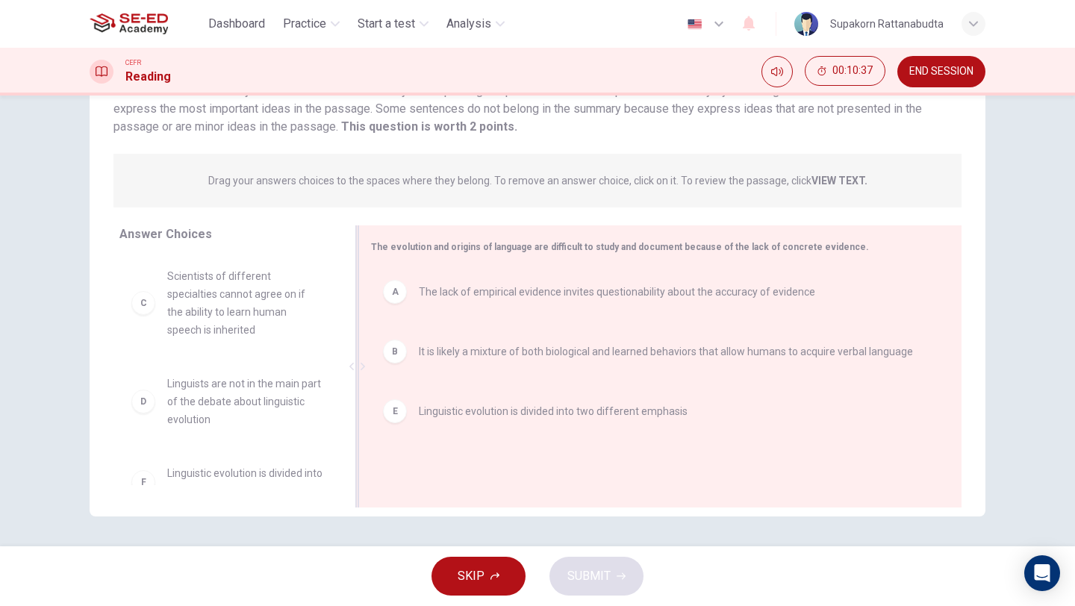
click at [394, 289] on div "A" at bounding box center [395, 292] width 24 height 24
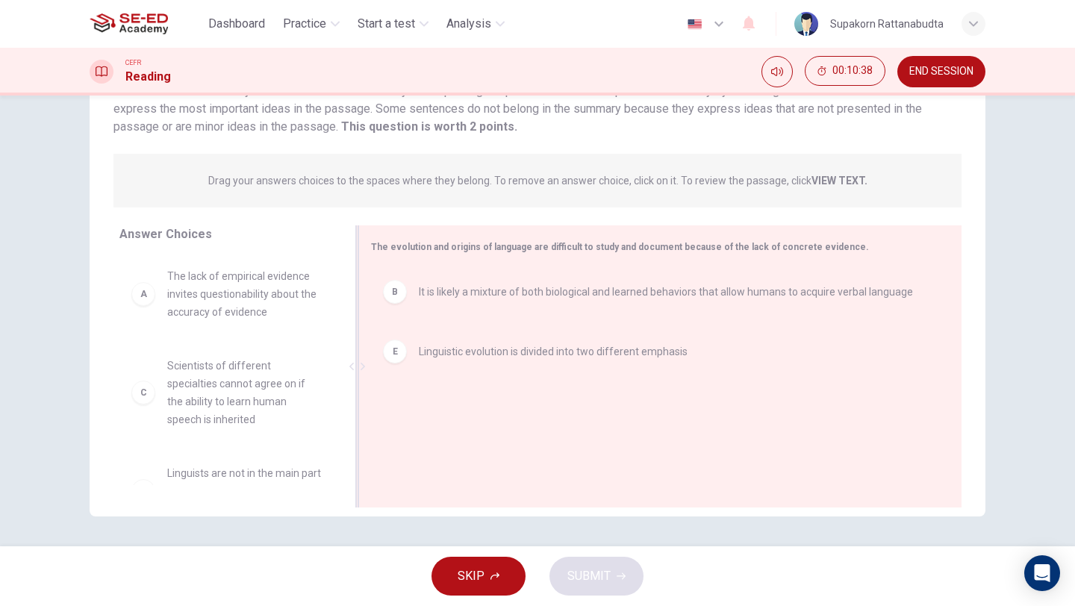
click at [393, 301] on div "B" at bounding box center [395, 292] width 24 height 24
click at [393, 301] on div "E" at bounding box center [395, 292] width 24 height 24
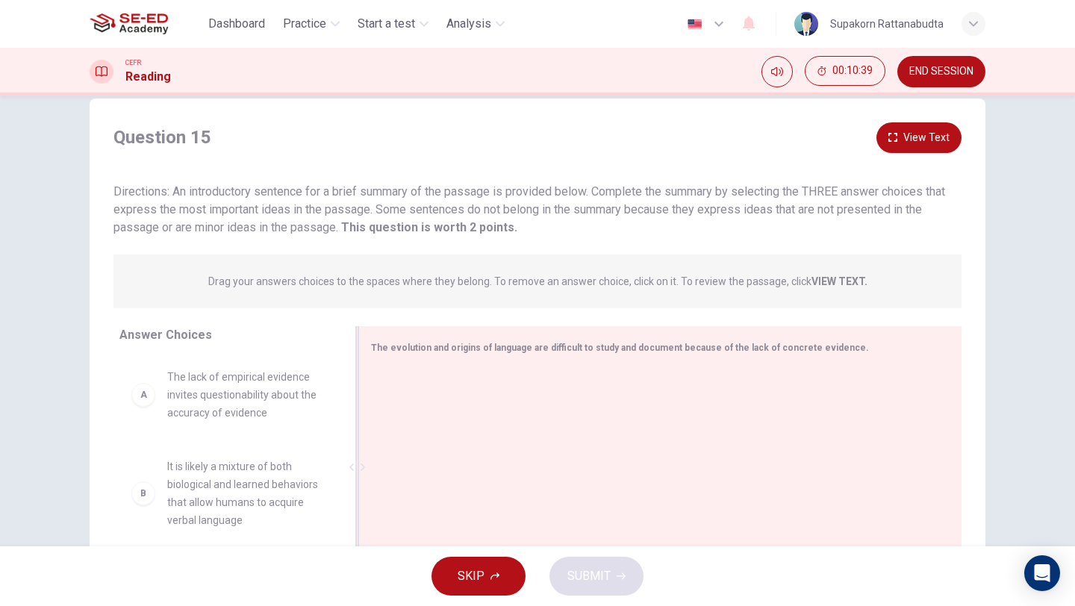
scroll to position [24, 0]
click at [397, 351] on span "The evolution and origins of language are difficult to study and document becau…" at bounding box center [620, 351] width 498 height 10
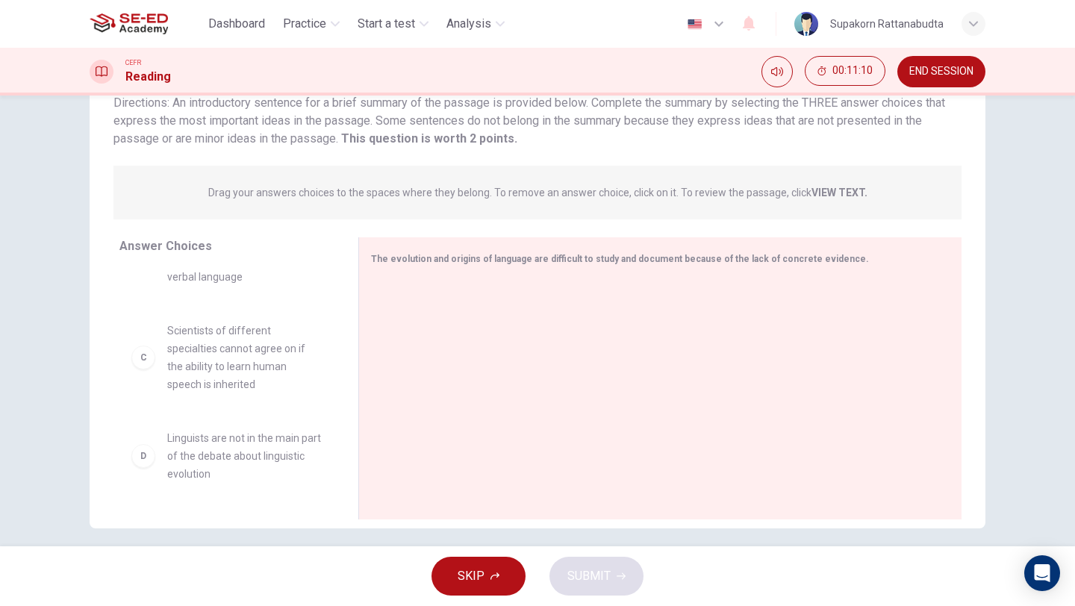
scroll to position [230, 0]
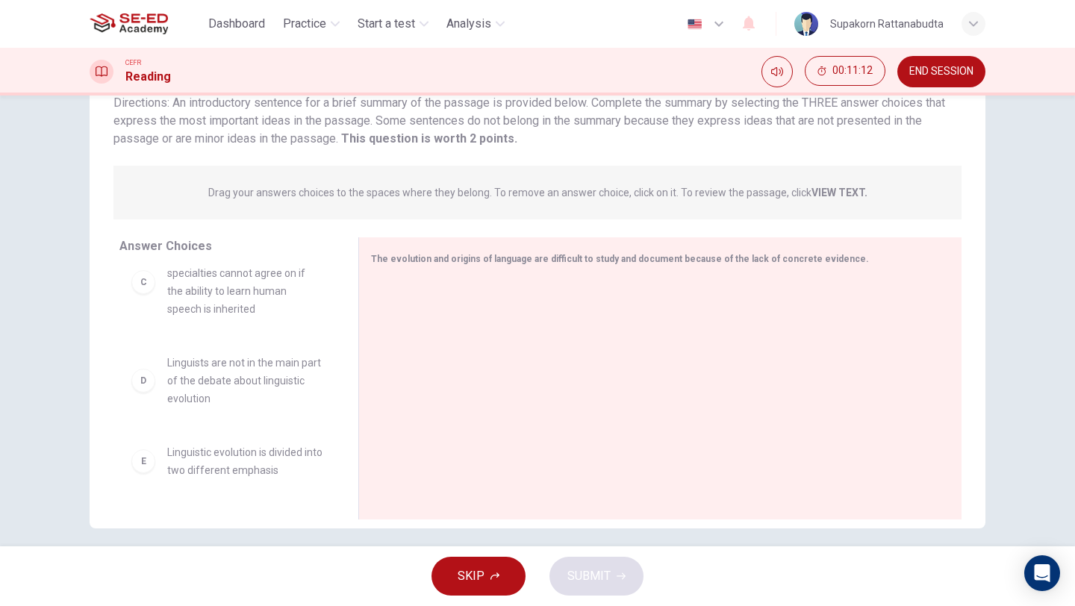
click at [246, 396] on span "Linguists are not in the main part of the debate about linguistic evolution" at bounding box center [244, 381] width 155 height 54
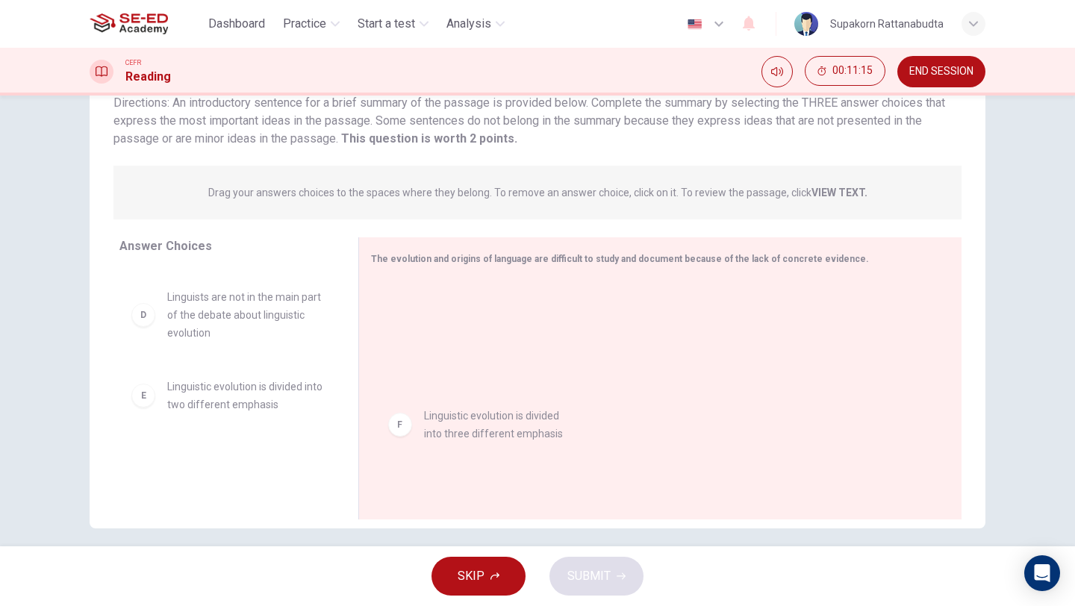
drag, startPoint x: 275, startPoint y: 472, endPoint x: 562, endPoint y: 430, distance: 289.6
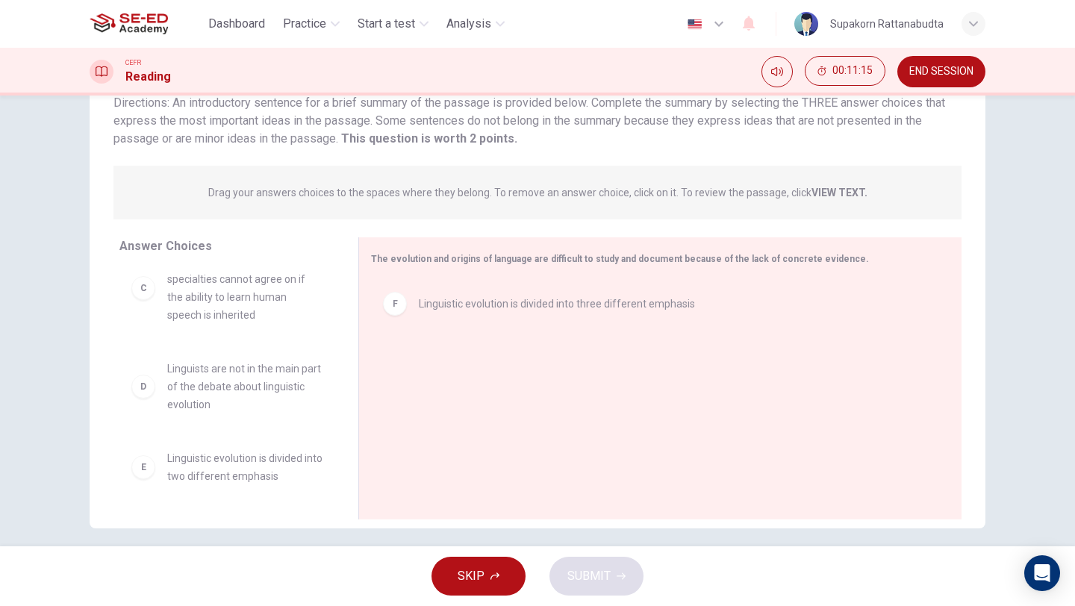
scroll to position [224, 0]
drag, startPoint x: 225, startPoint y: 464, endPoint x: 500, endPoint y: 443, distance: 276.2
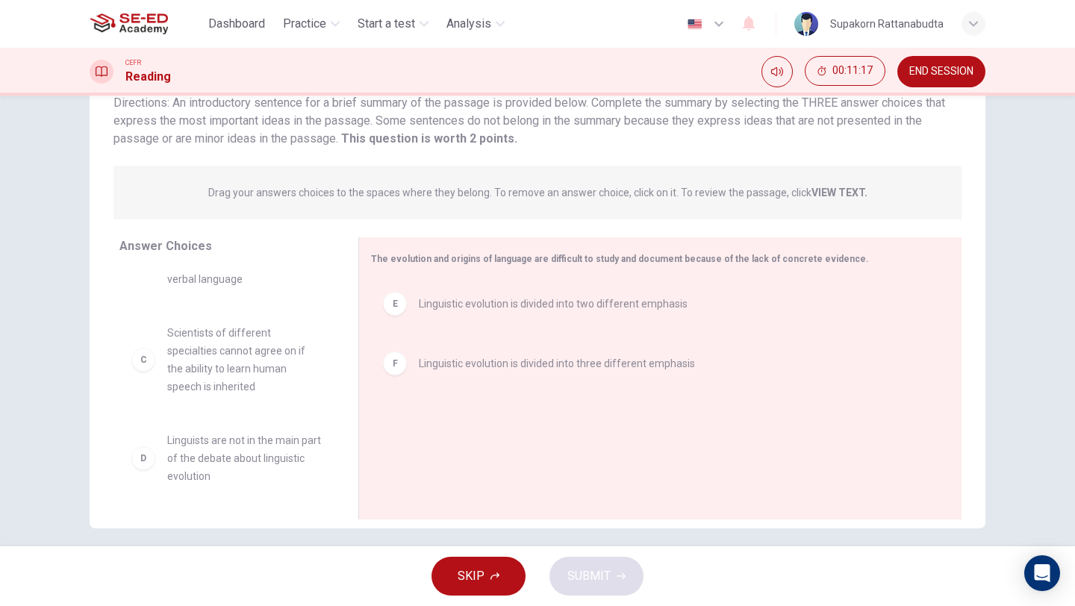
scroll to position [152, 0]
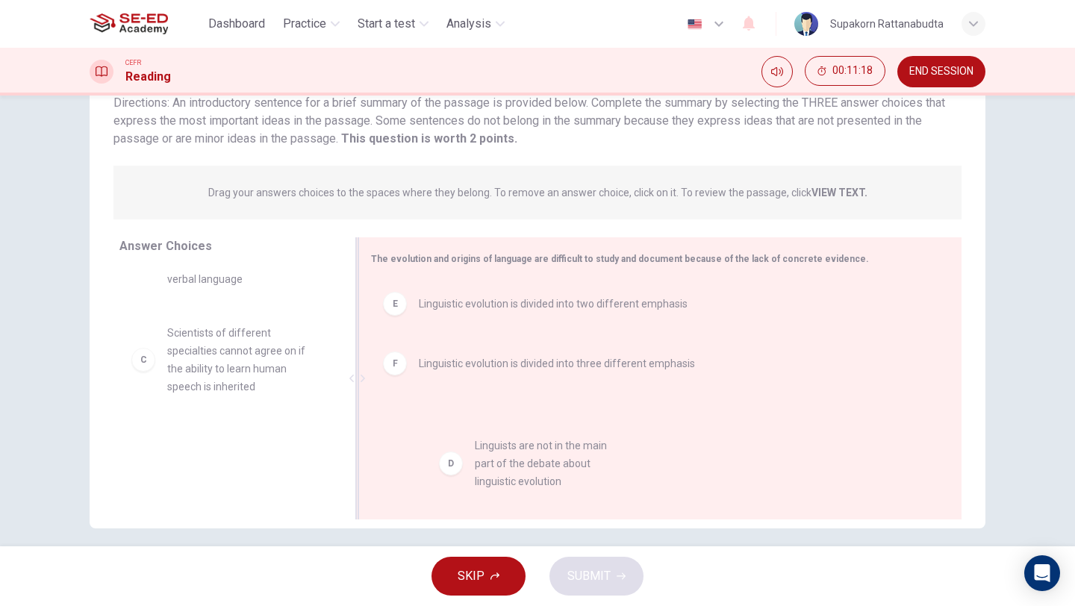
drag, startPoint x: 199, startPoint y: 443, endPoint x: 515, endPoint y: 448, distance: 315.7
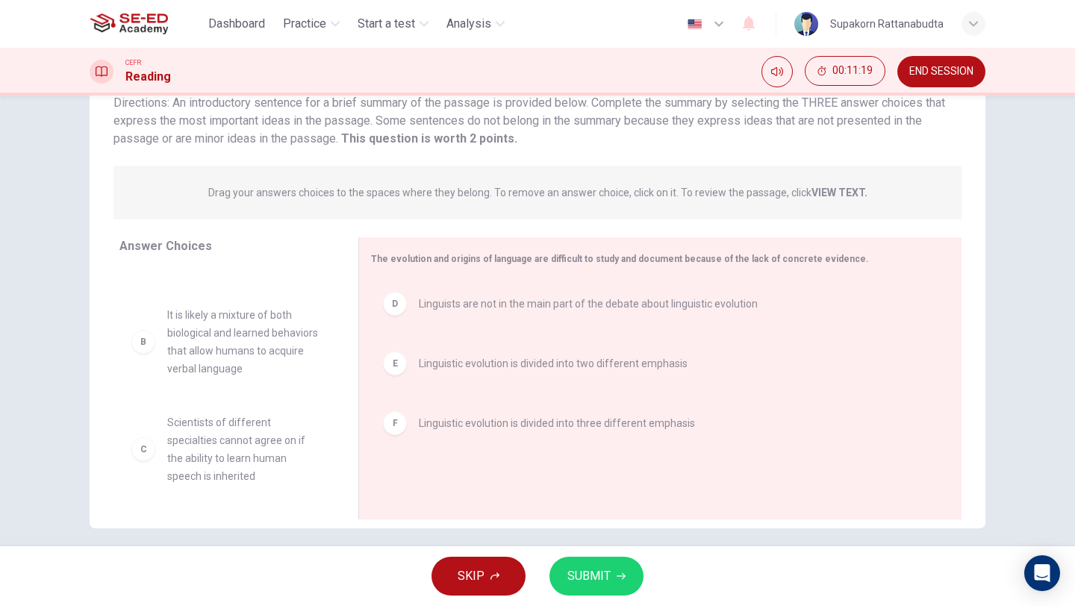
scroll to position [63, 0]
click at [596, 581] on span "SUBMIT" at bounding box center [588, 576] width 43 height 21
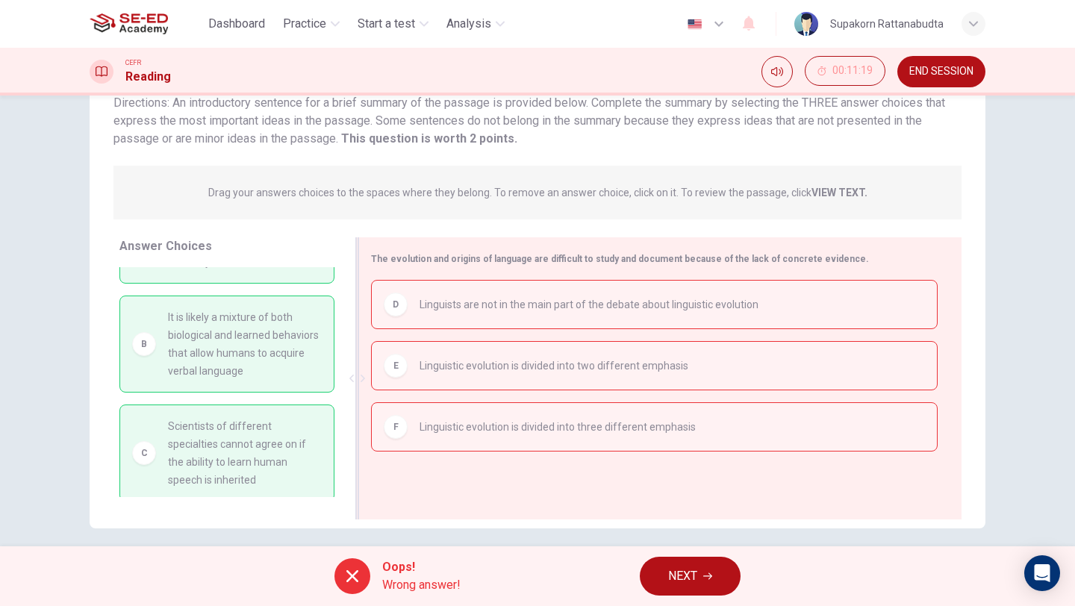
scroll to position [0, 0]
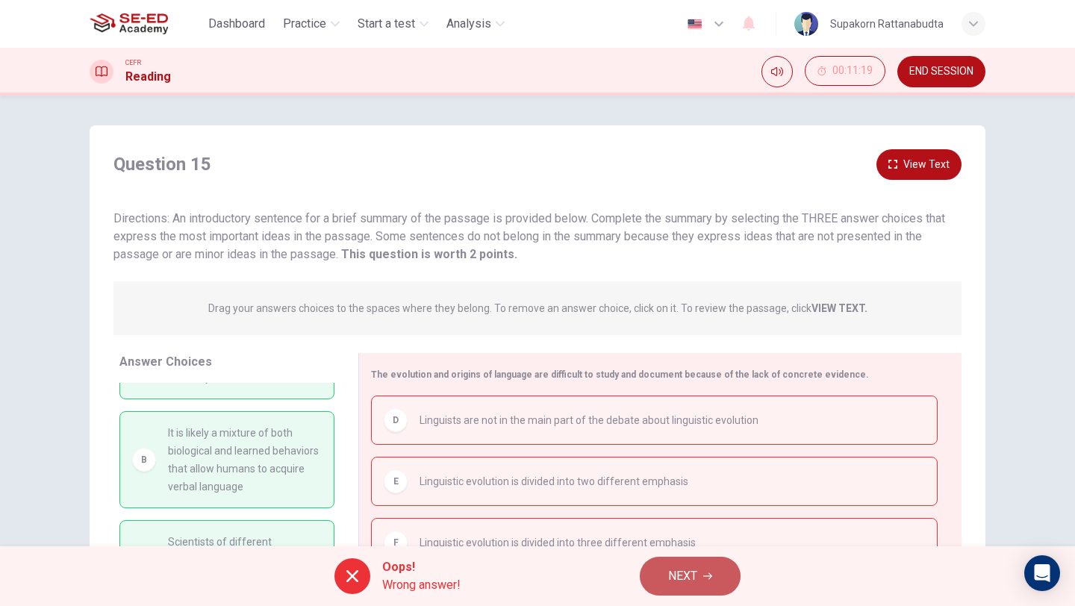
click at [678, 572] on span "NEXT" at bounding box center [682, 576] width 29 height 21
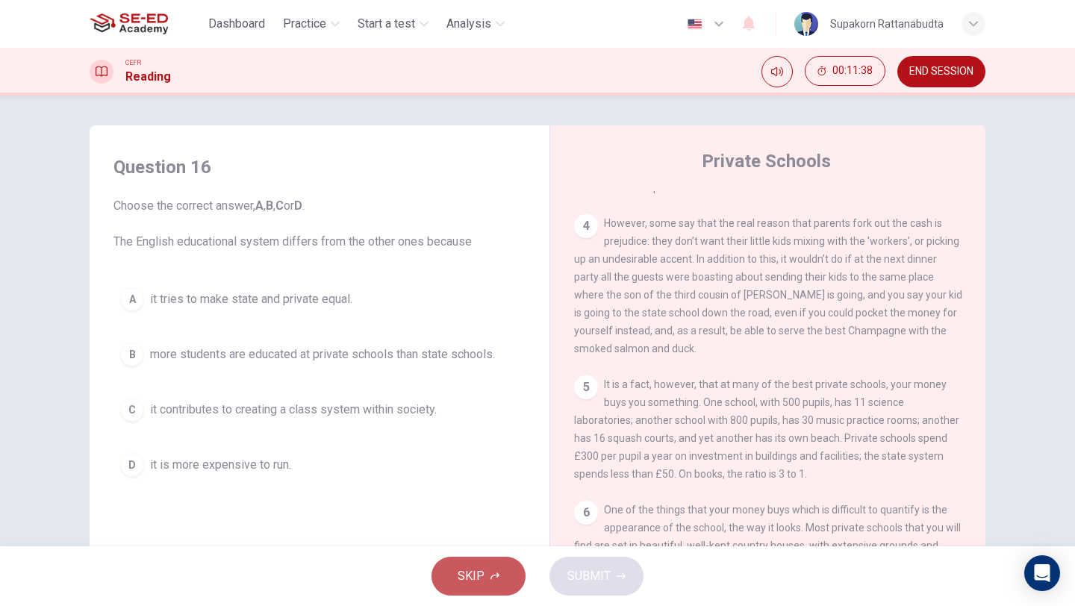
click at [479, 563] on button "SKIP" at bounding box center [478, 576] width 94 height 39
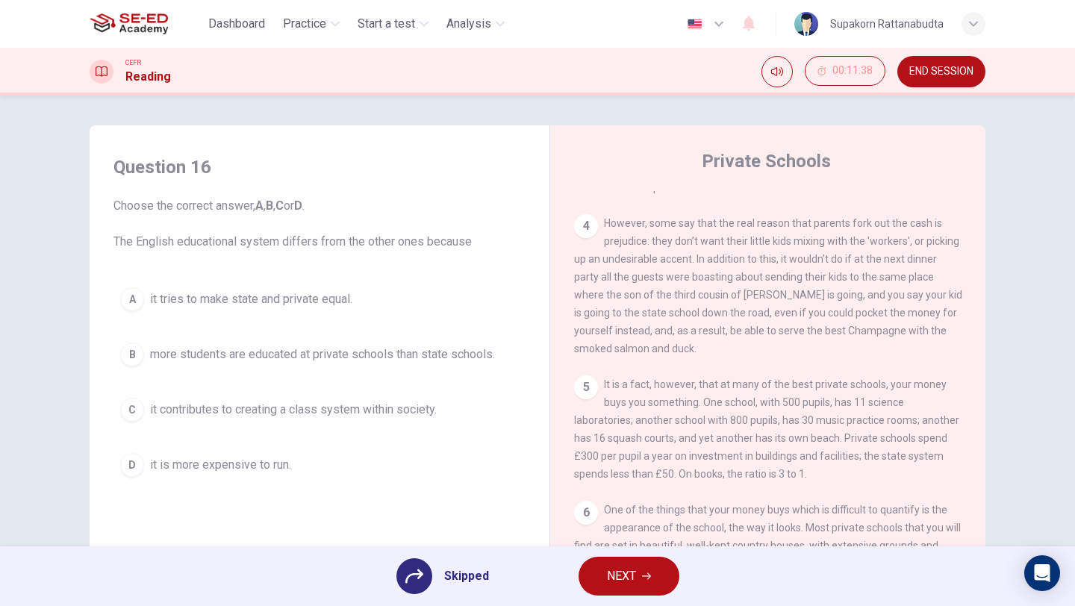
click at [420, 576] on icon at bounding box center [414, 576] width 18 height 14
click at [466, 576] on span "Skipped" at bounding box center [466, 576] width 45 height 18
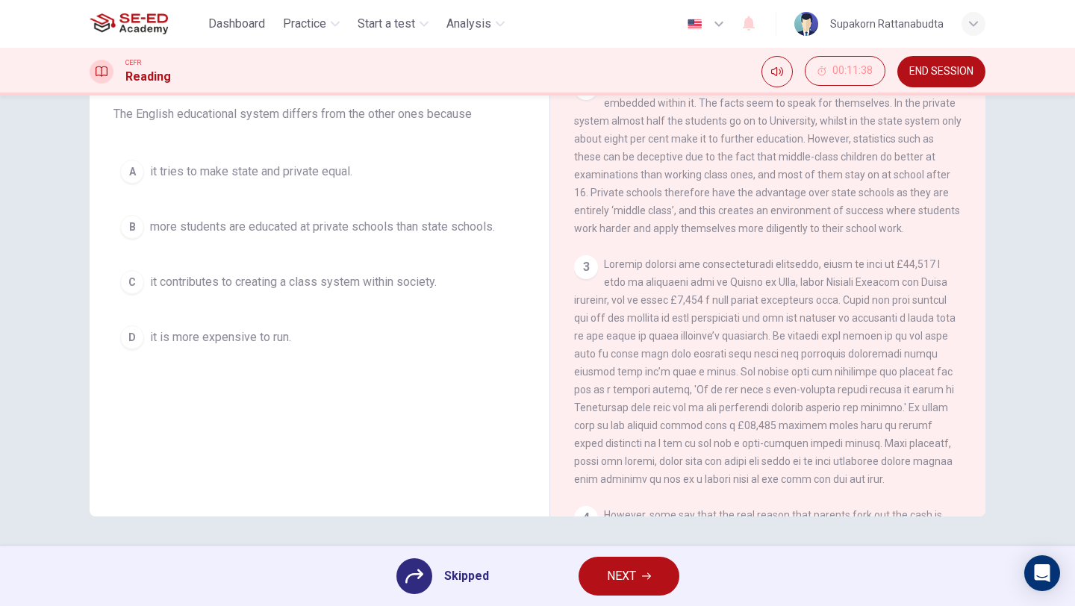
scroll to position [259, 0]
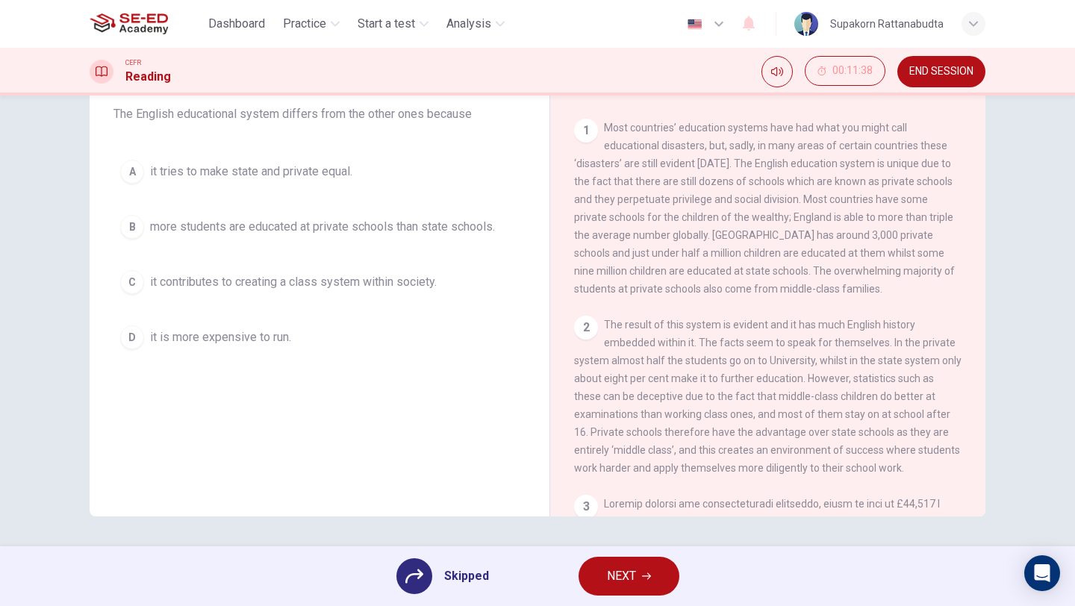
click at [649, 585] on button "NEXT" at bounding box center [628, 576] width 101 height 39
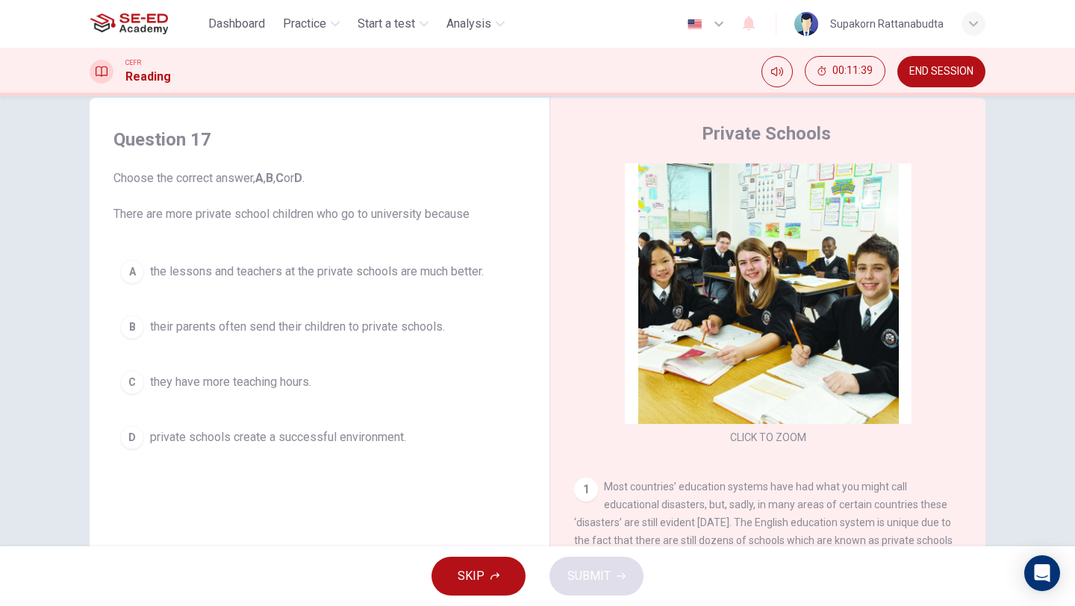
scroll to position [0, 0]
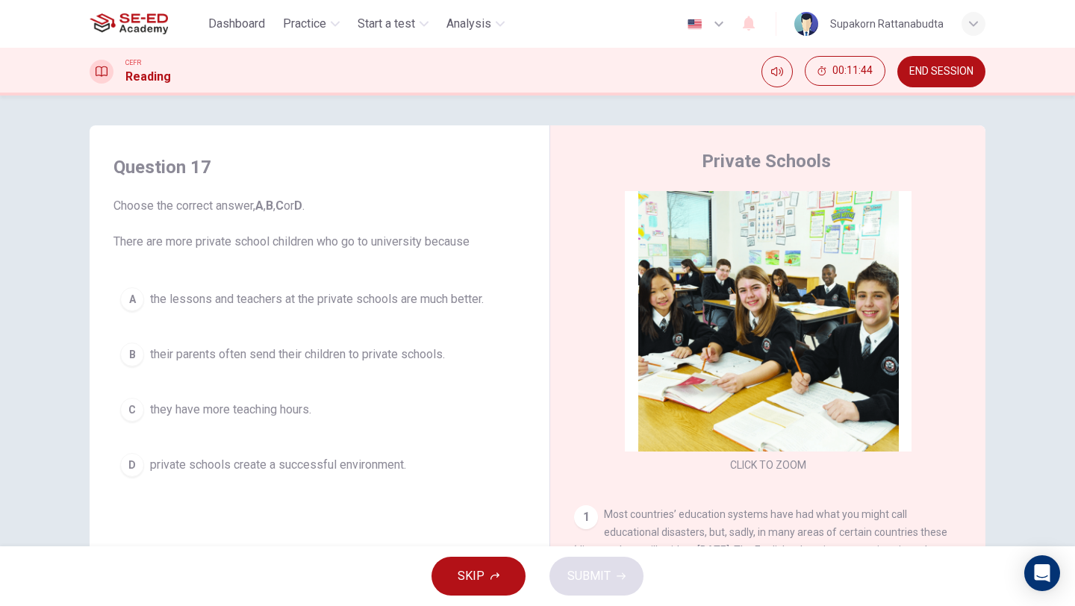
click at [492, 584] on button "SKIP" at bounding box center [478, 576] width 94 height 39
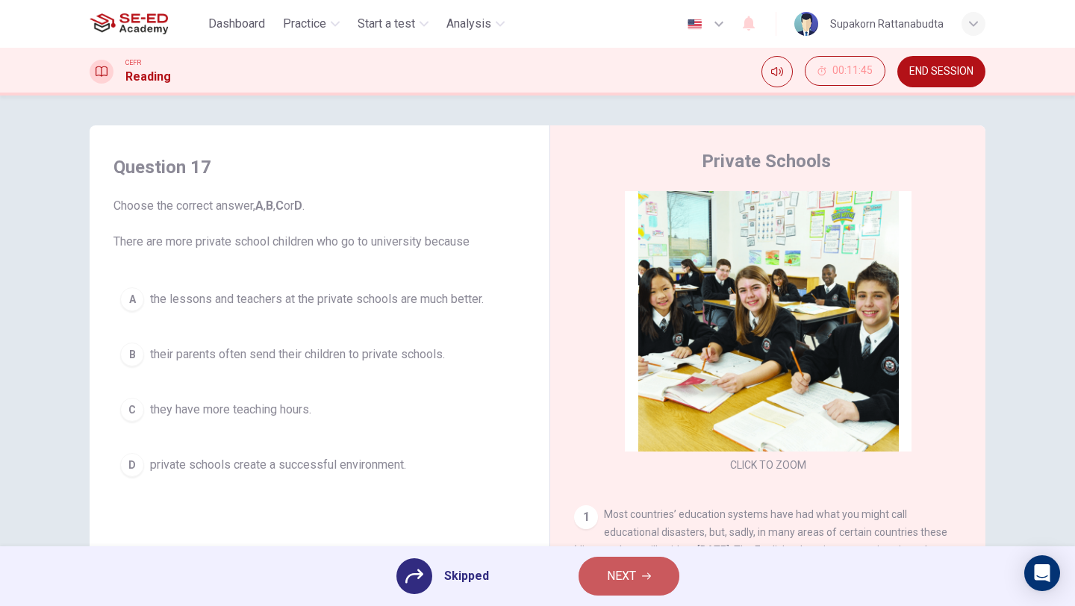
click at [650, 579] on button "NEXT" at bounding box center [628, 576] width 101 height 39
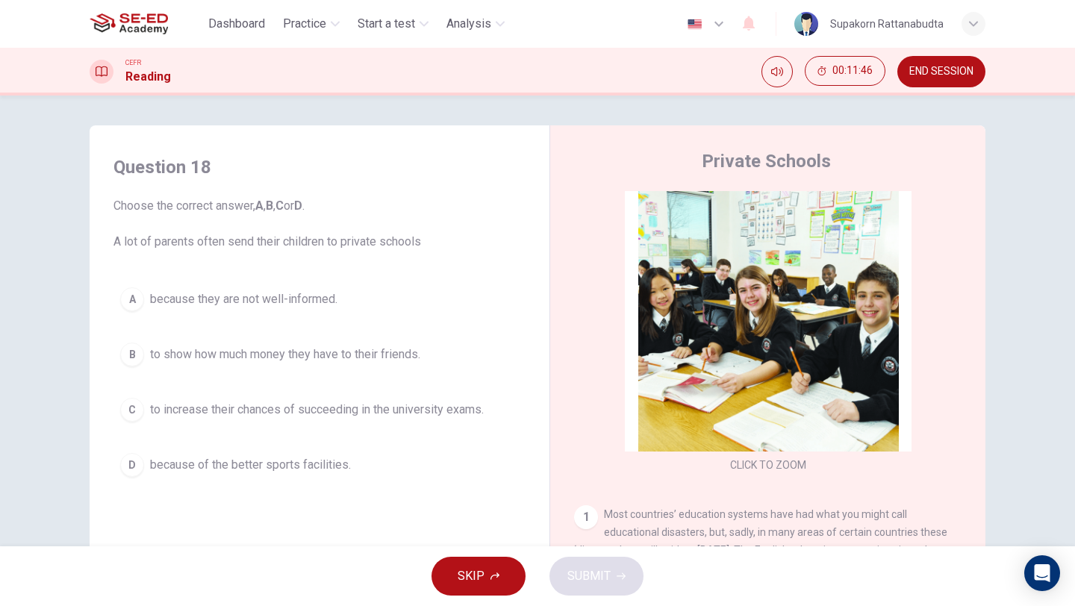
click at [493, 569] on button "SKIP" at bounding box center [478, 576] width 94 height 39
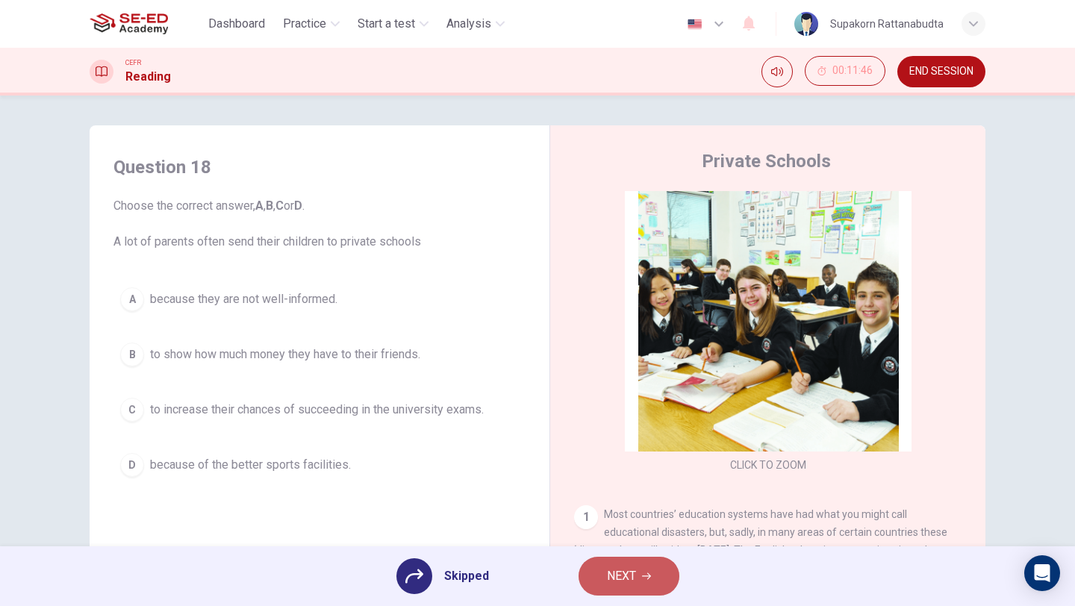
click at [578, 584] on button "NEXT" at bounding box center [628, 576] width 101 height 39
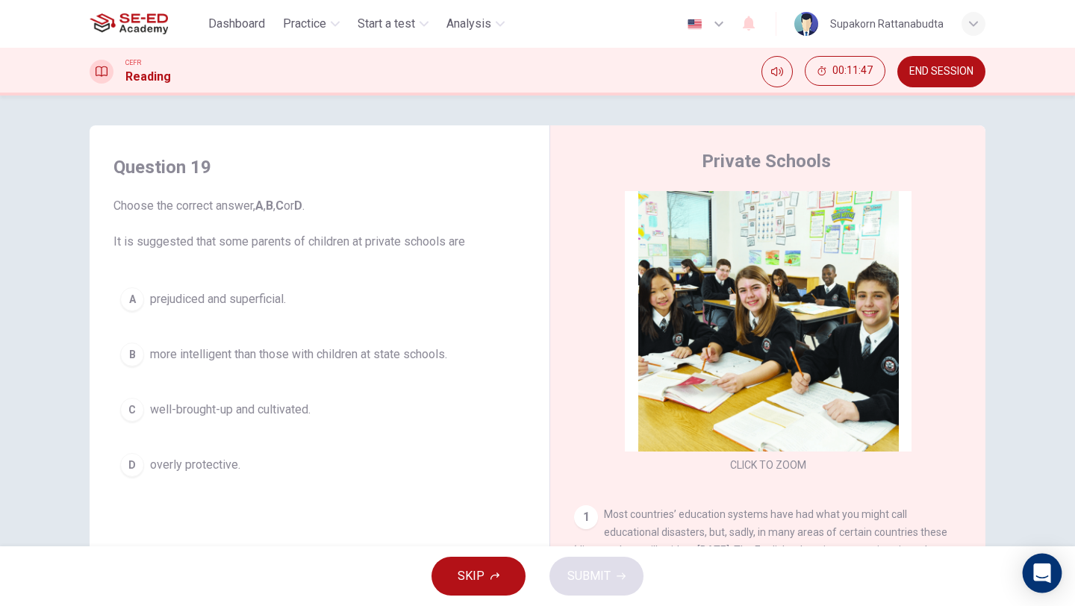
click at [1042, 576] on icon "Open Intercom Messenger" at bounding box center [1041, 572] width 17 height 19
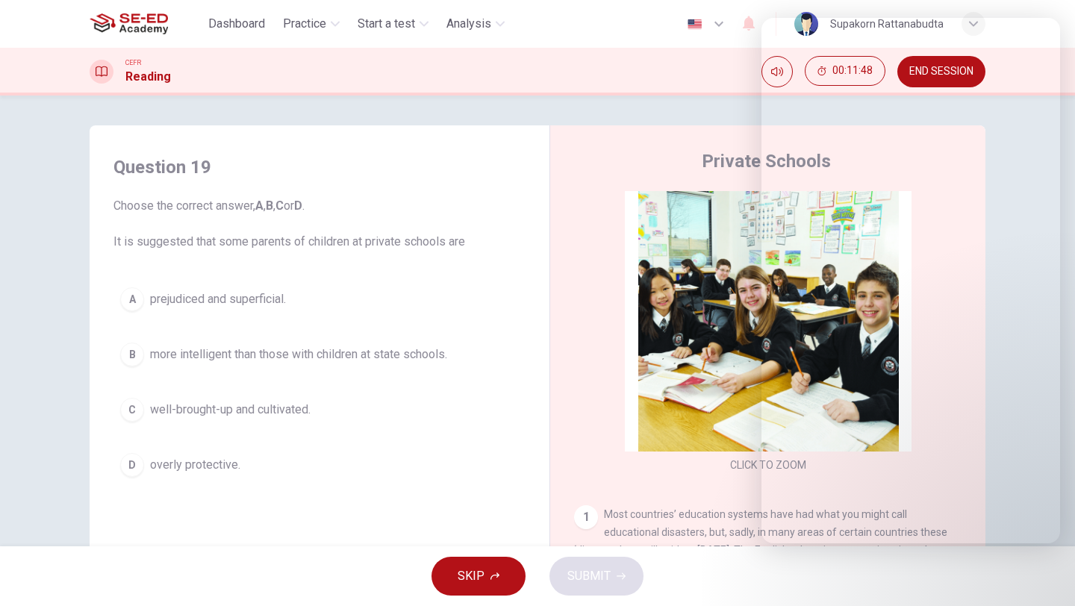
click at [568, 180] on div "Private Schools CLICK TO ZOOM Click to Zoom 1 Most countries’ education systems…" at bounding box center [767, 396] width 436 height 543
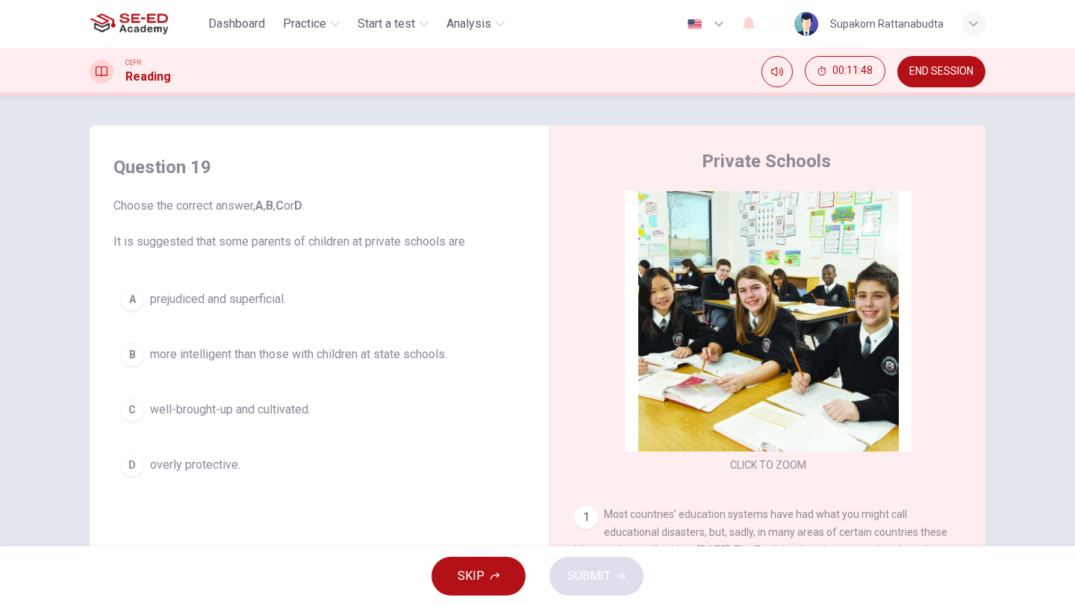
click at [499, 565] on button "SKIP" at bounding box center [478, 576] width 94 height 39
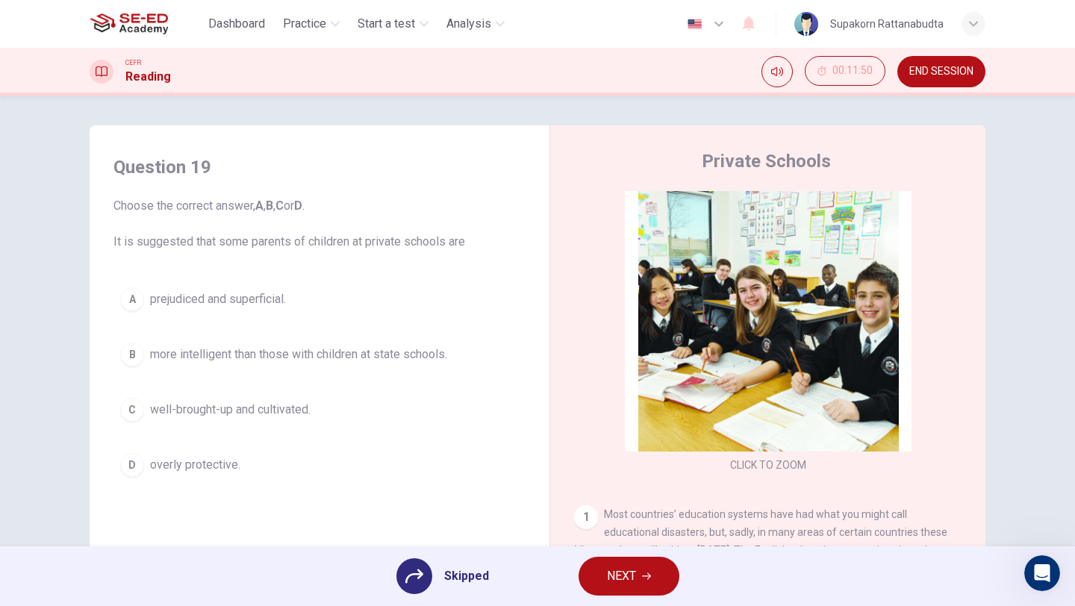
click at [622, 584] on span "NEXT" at bounding box center [621, 576] width 29 height 21
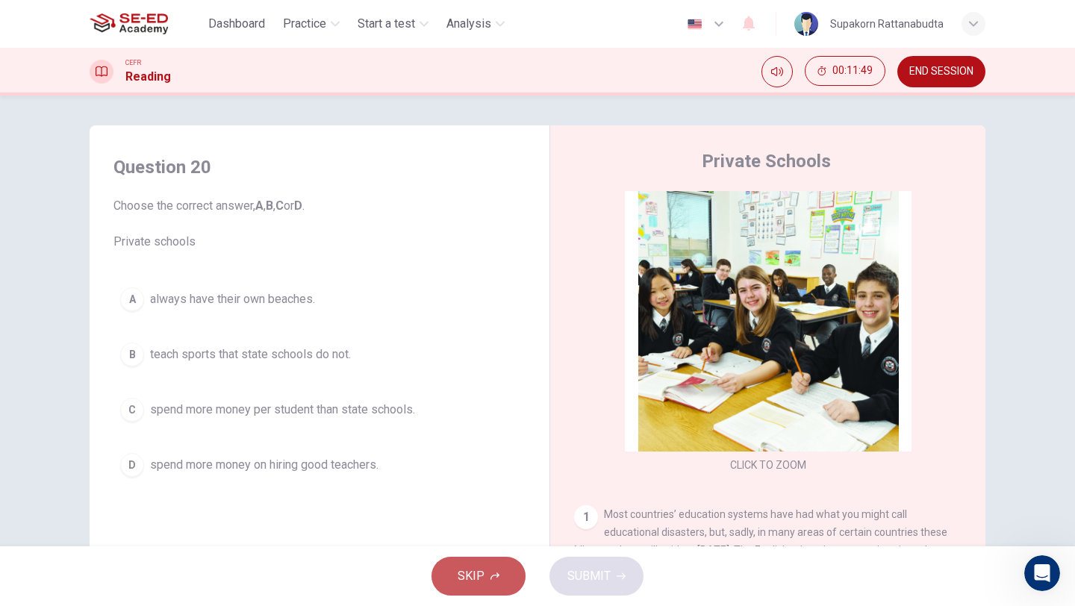
click at [483, 579] on span "SKIP" at bounding box center [470, 576] width 27 height 21
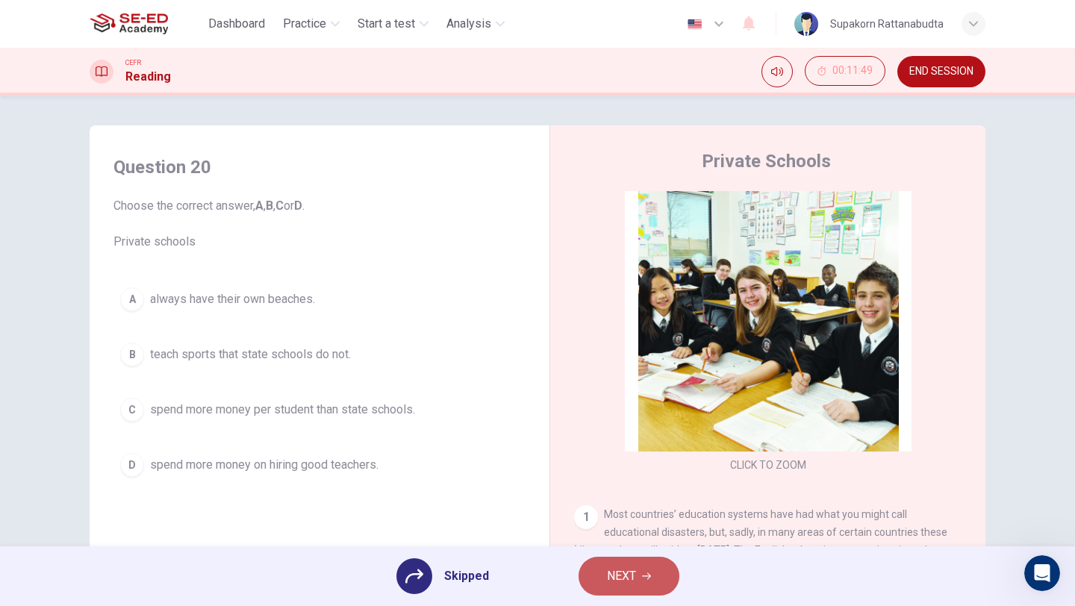
click at [625, 584] on span "NEXT" at bounding box center [621, 576] width 29 height 21
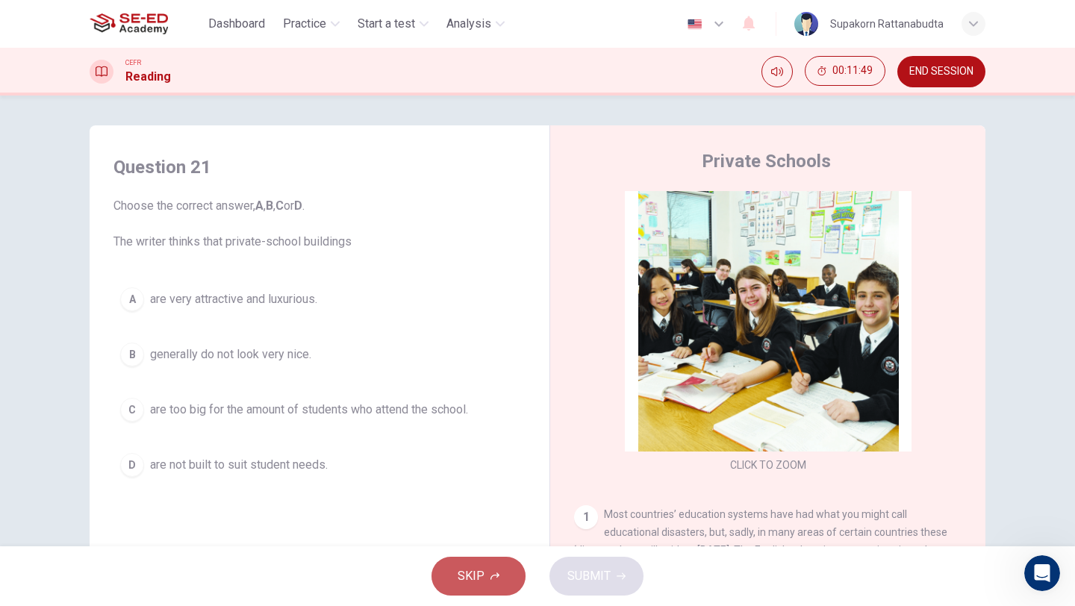
click at [449, 564] on button "SKIP" at bounding box center [478, 576] width 94 height 39
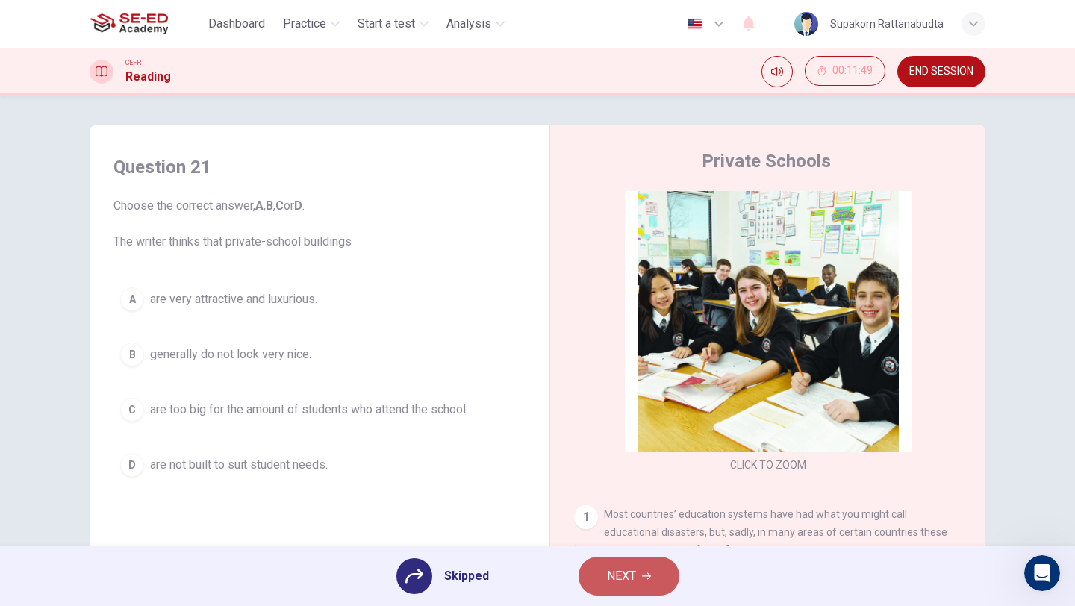
click at [617, 580] on span "NEXT" at bounding box center [621, 576] width 29 height 21
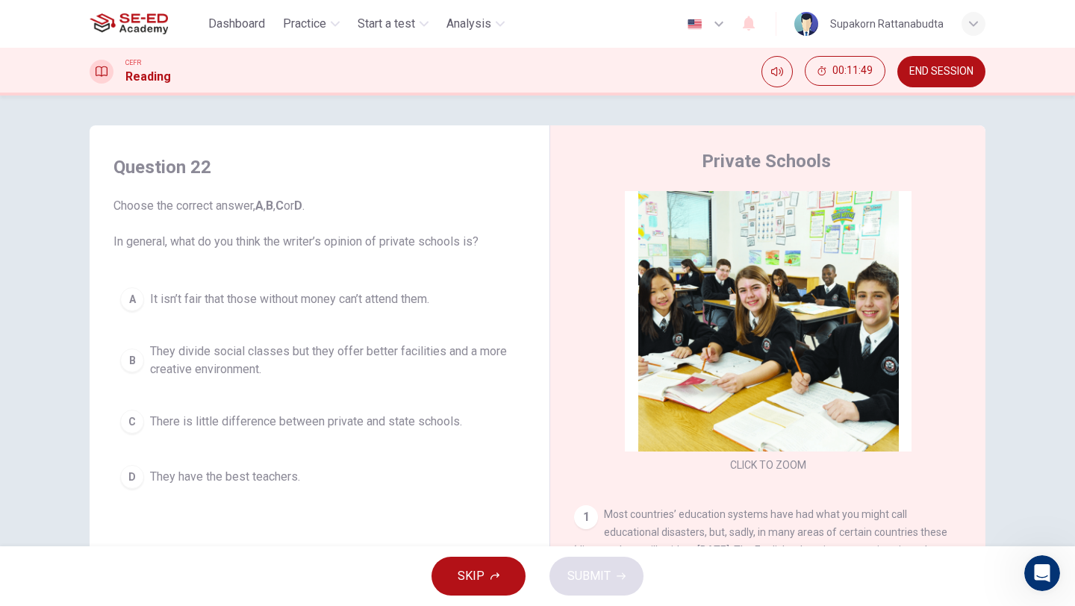
click at [449, 596] on div "SKIP SUBMIT" at bounding box center [537, 576] width 1075 height 60
click at [489, 582] on button "SKIP" at bounding box center [478, 576] width 94 height 39
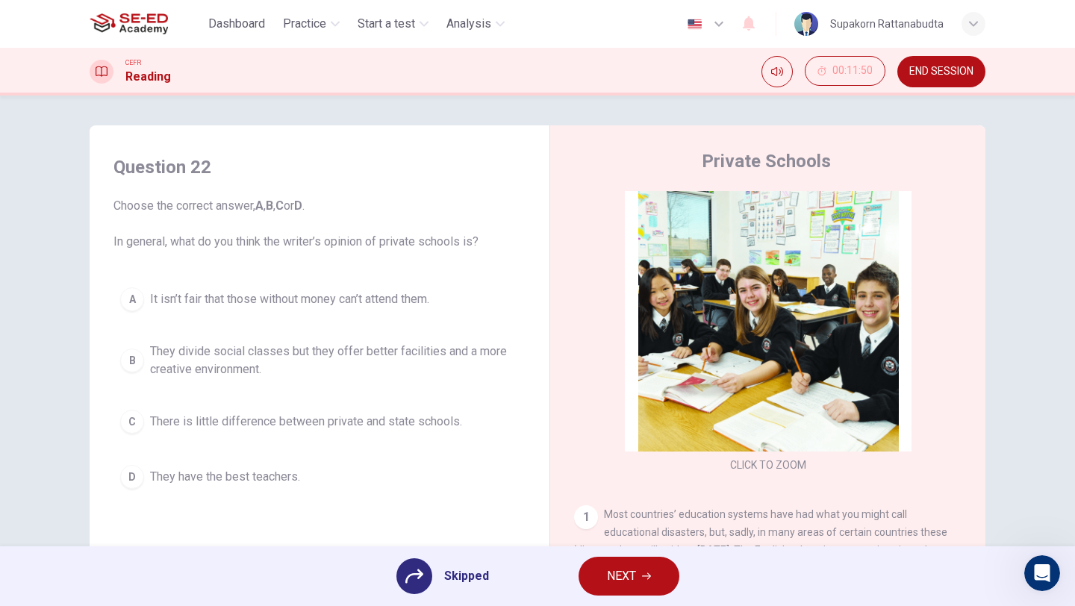
click at [604, 581] on button "NEXT" at bounding box center [628, 576] width 101 height 39
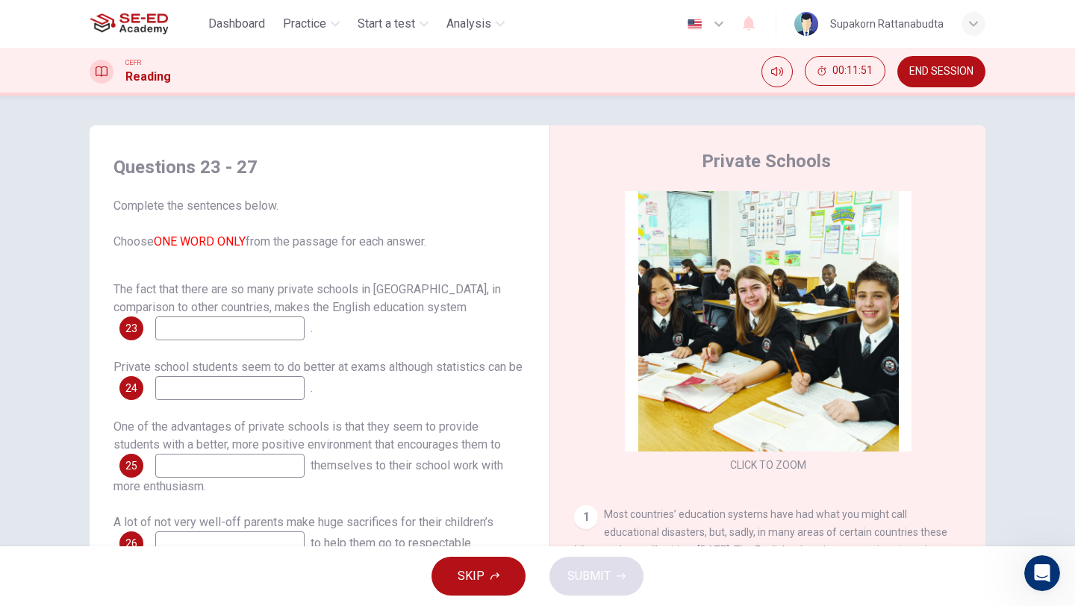
click at [493, 578] on icon "button" at bounding box center [494, 576] width 9 height 9
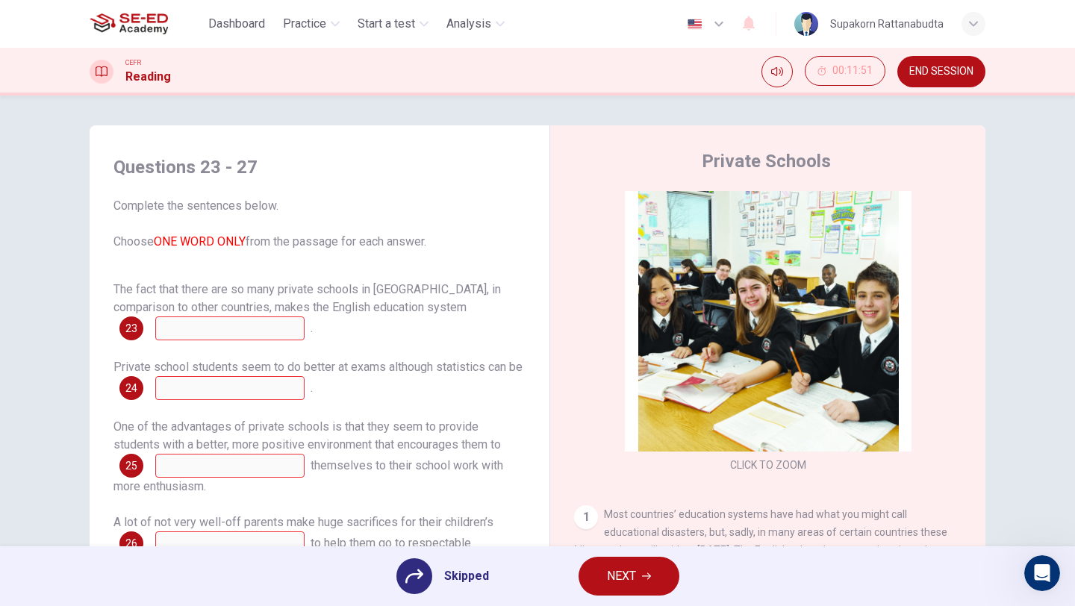
click at [640, 583] on button "NEXT" at bounding box center [628, 576] width 101 height 39
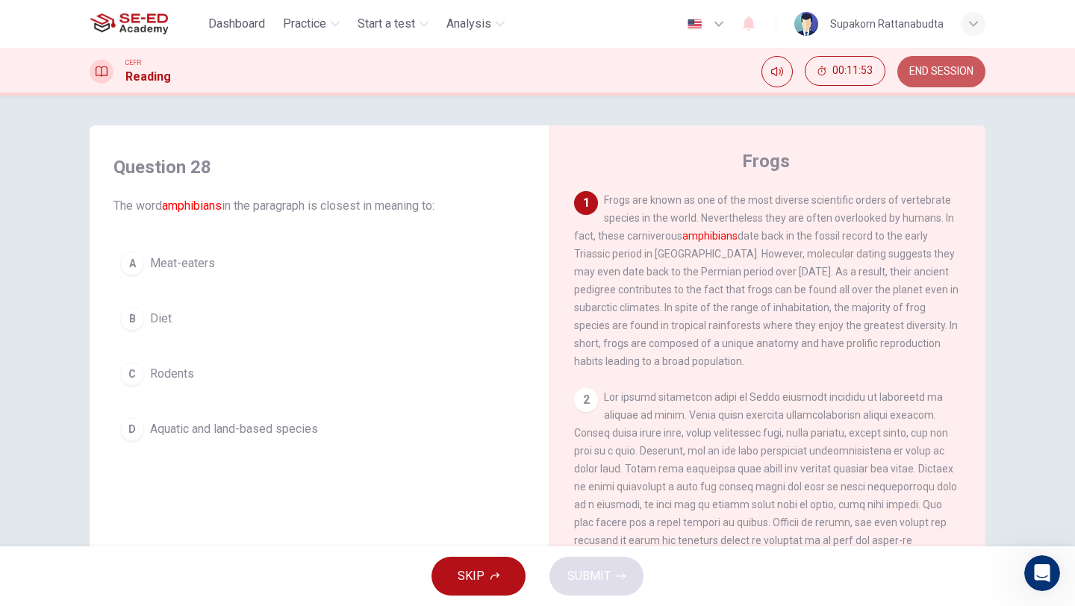
click at [928, 72] on span "END SESSION" at bounding box center [941, 72] width 64 height 12
